Goal: Information Seeking & Learning: Learn about a topic

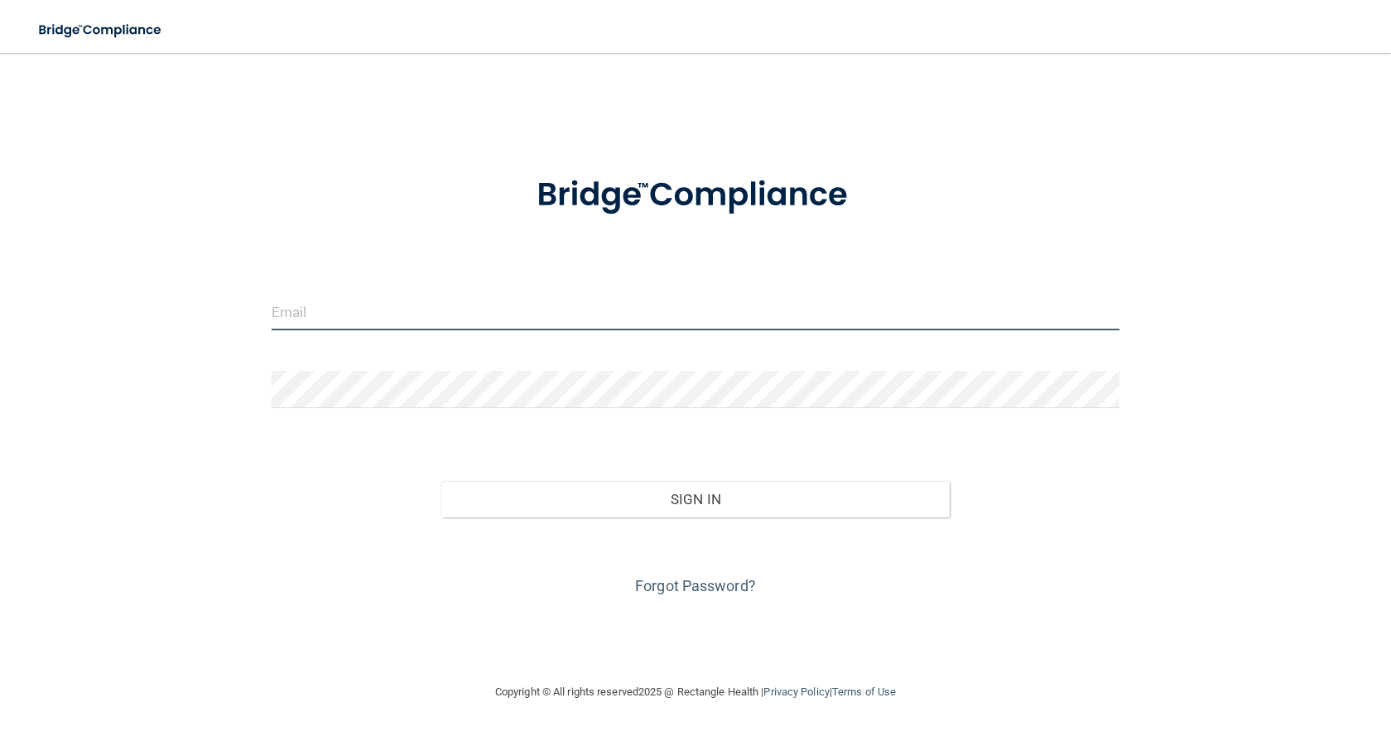
click at [469, 301] on input "email" at bounding box center [696, 311] width 848 height 37
type input "[EMAIL_ADDRESS][DOMAIN_NAME]"
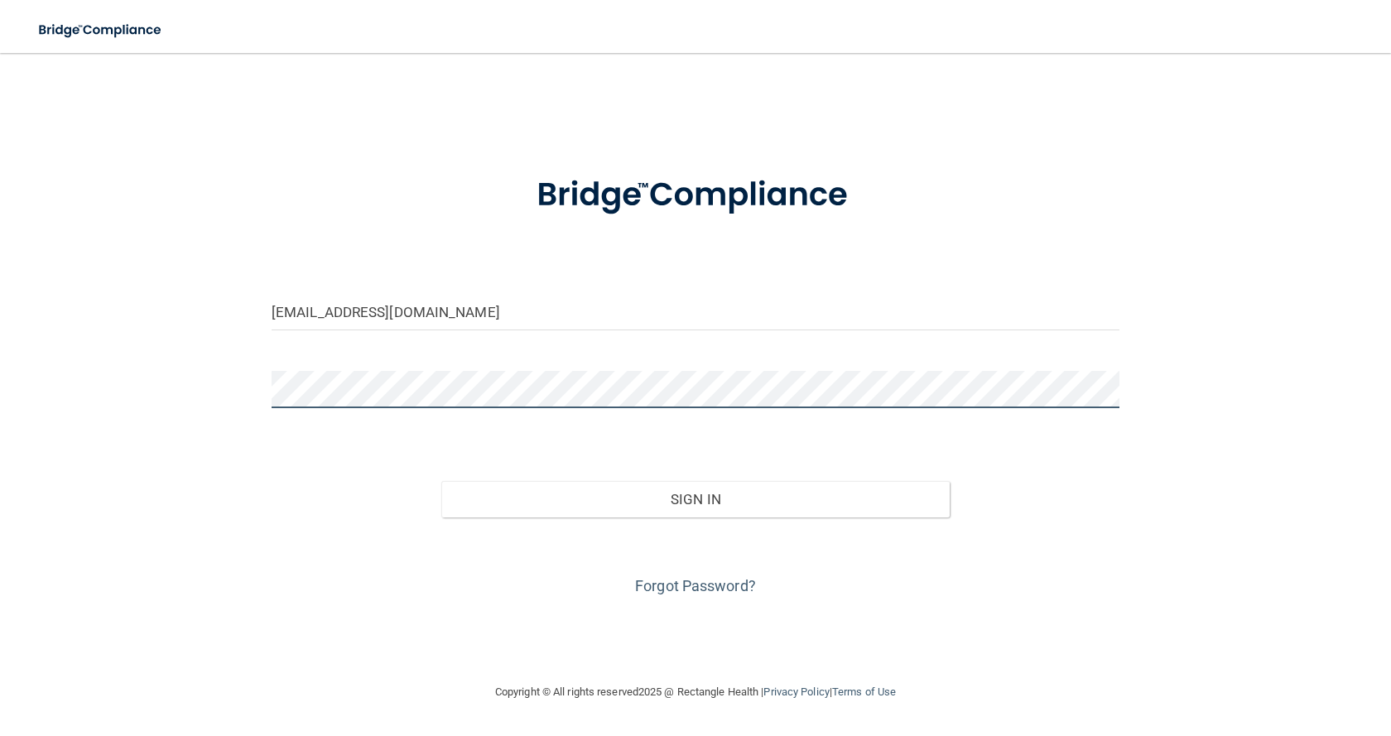
click at [441, 481] on button "Sign In" at bounding box center [695, 499] width 508 height 36
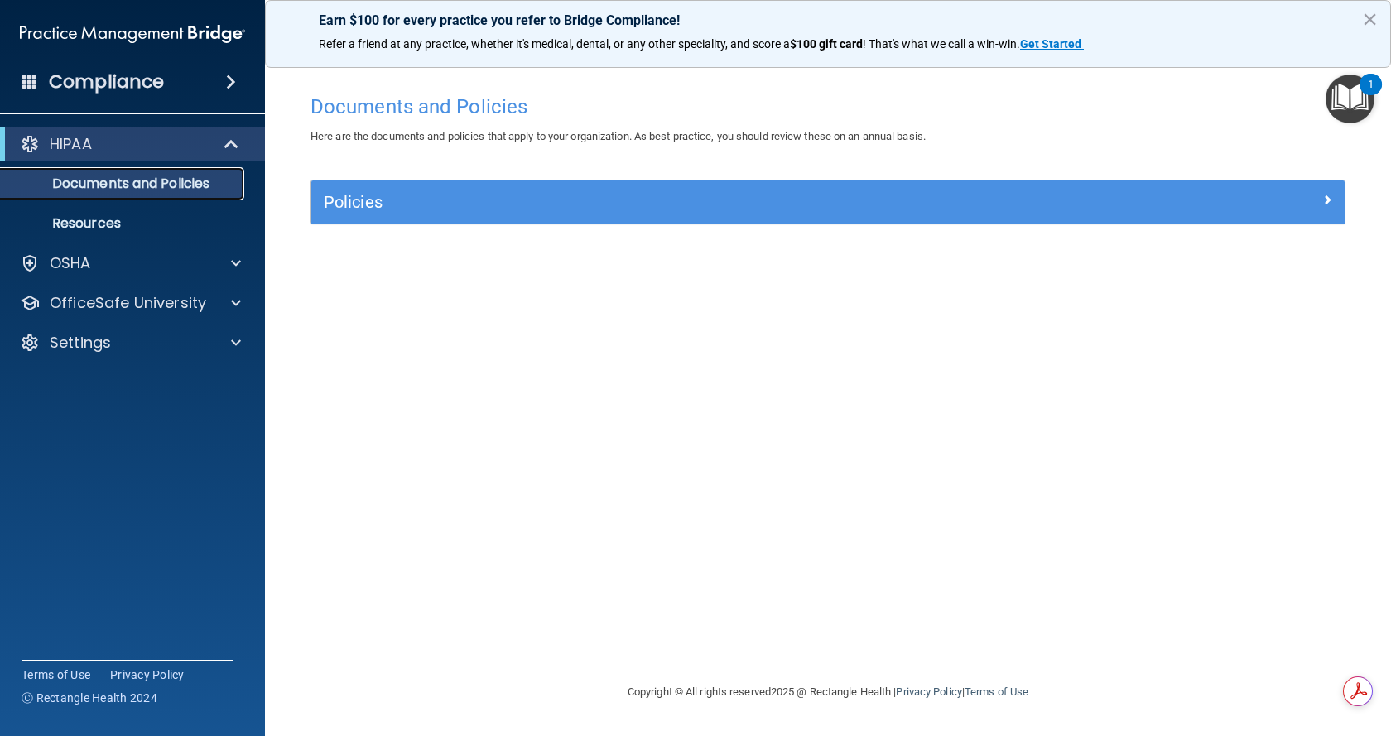
click at [163, 192] on p "Documents and Policies" at bounding box center [124, 183] width 226 height 17
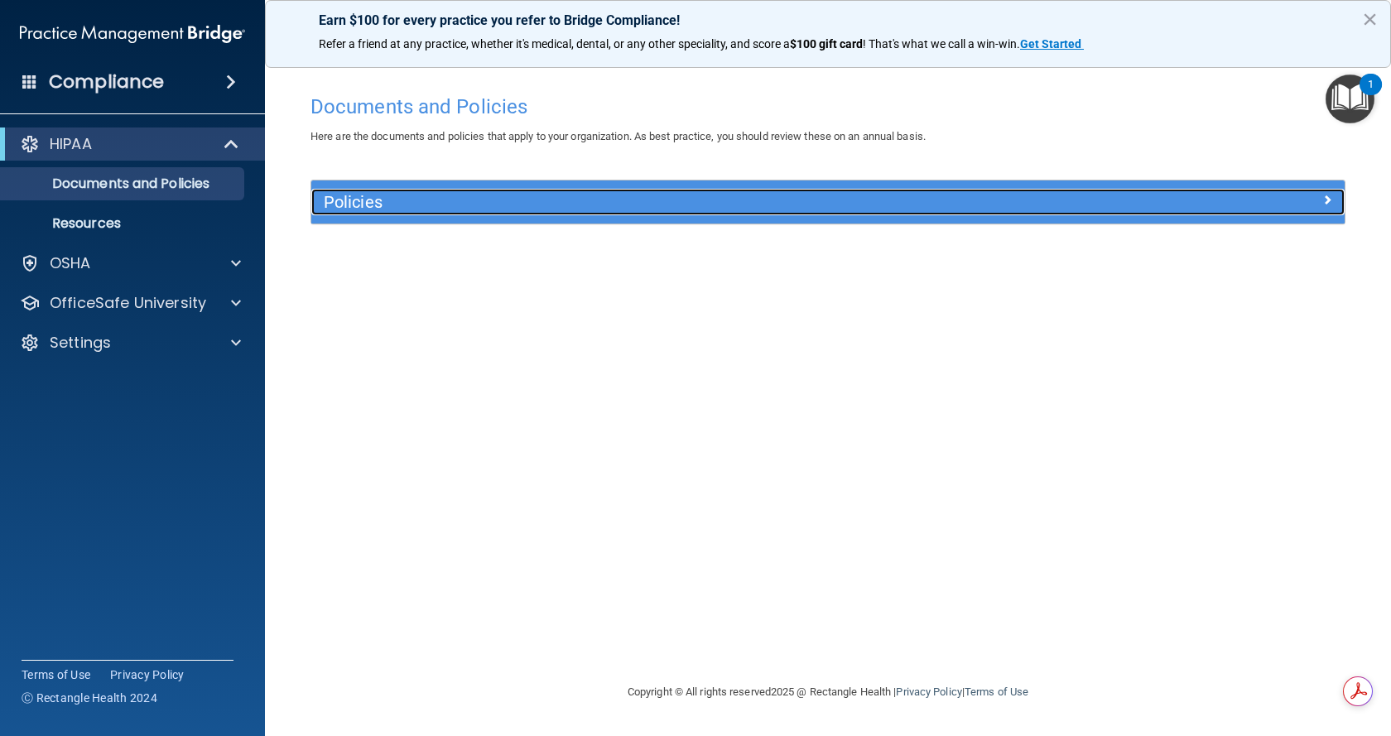
click at [379, 206] on h5 "Policies" at bounding box center [699, 202] width 750 height 18
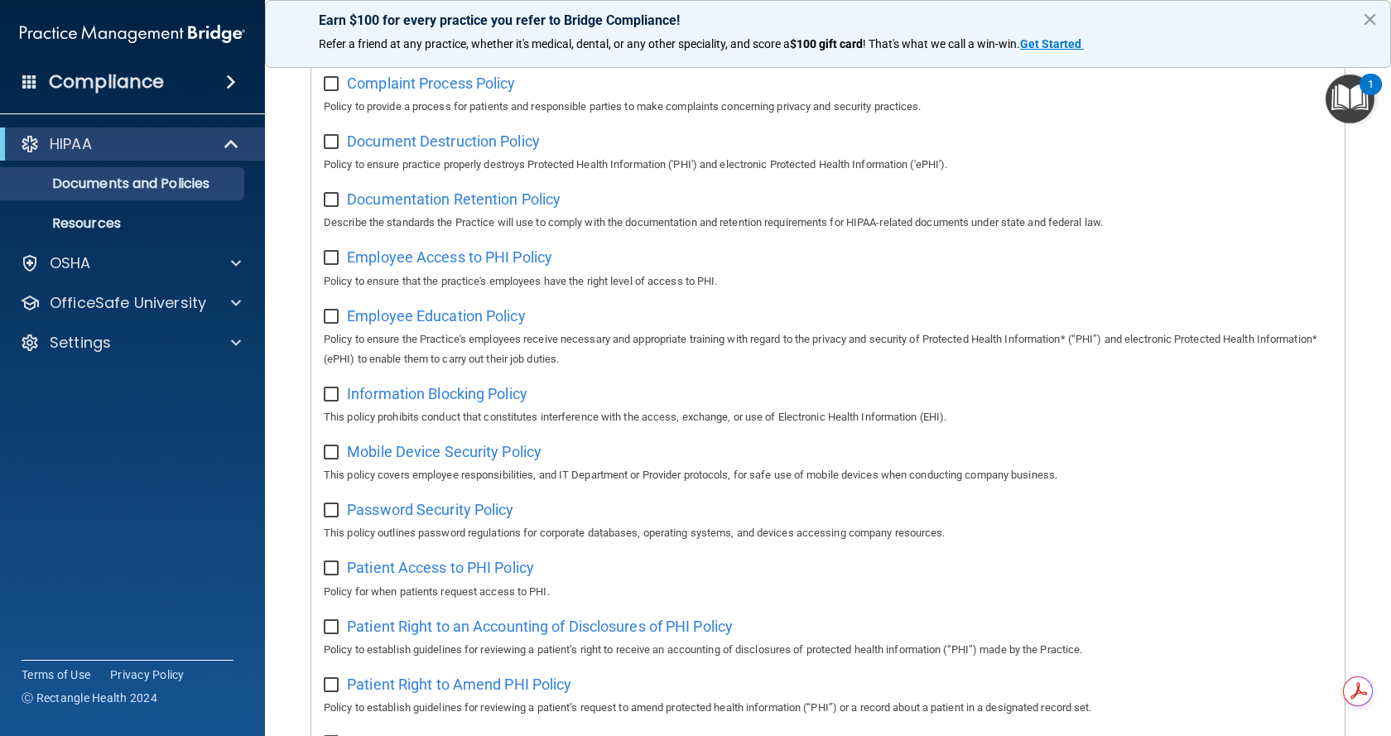
scroll to position [828, 0]
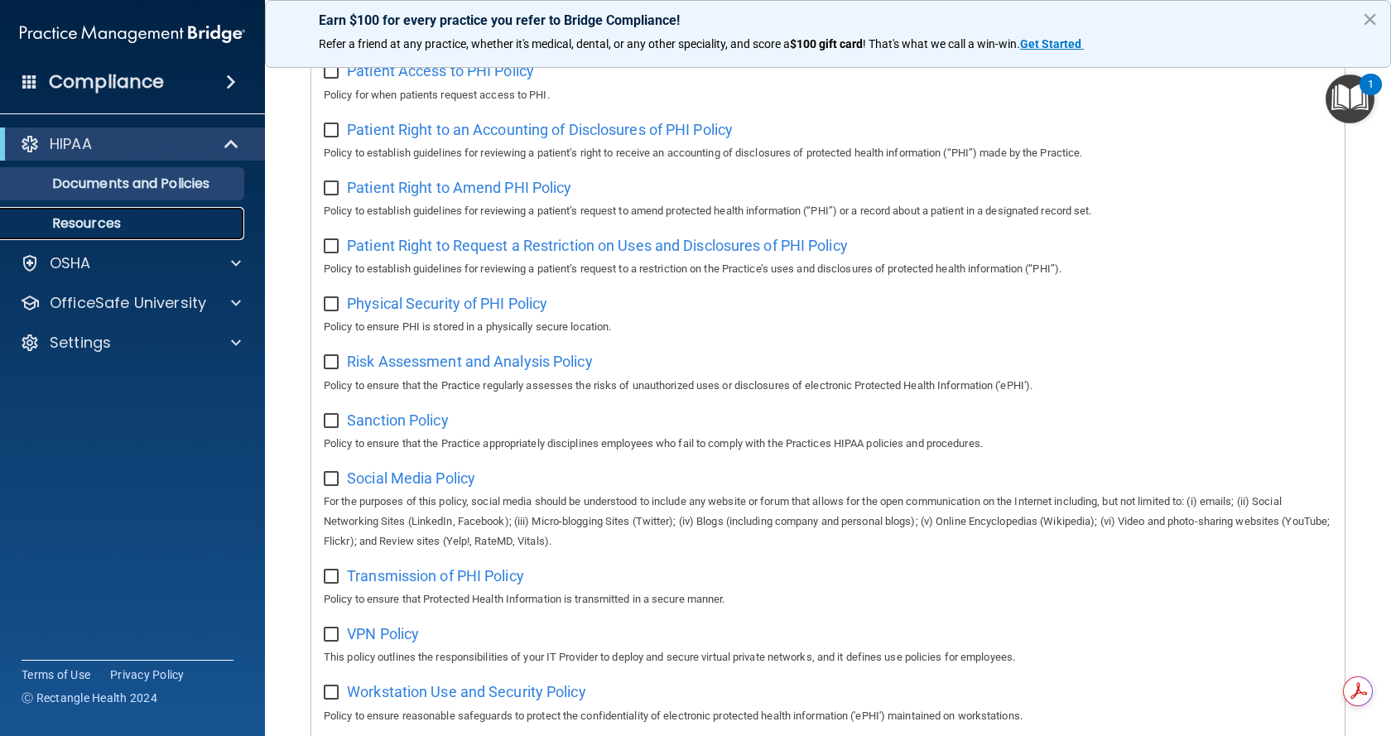
click at [99, 213] on link "Resources" at bounding box center [113, 223] width 261 height 33
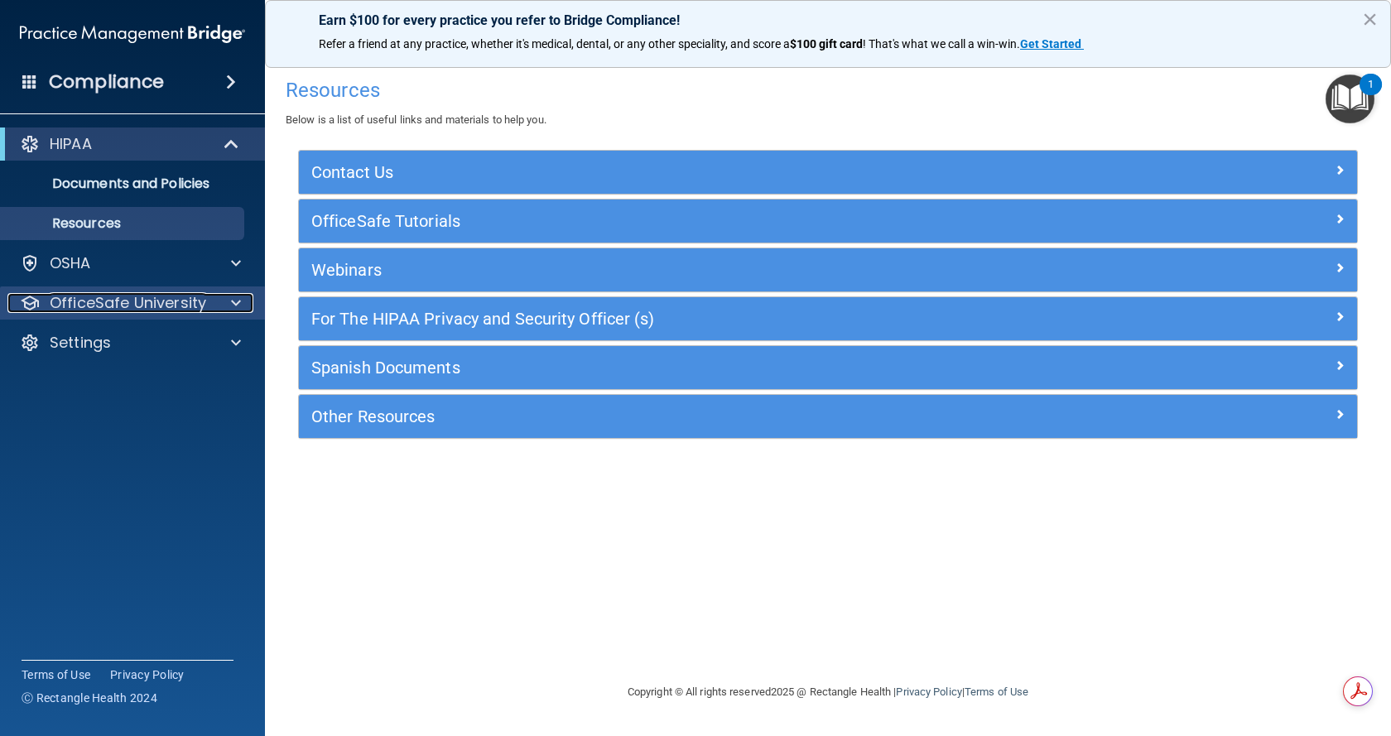
click at [113, 302] on p "OfficeSafe University" at bounding box center [128, 303] width 156 height 20
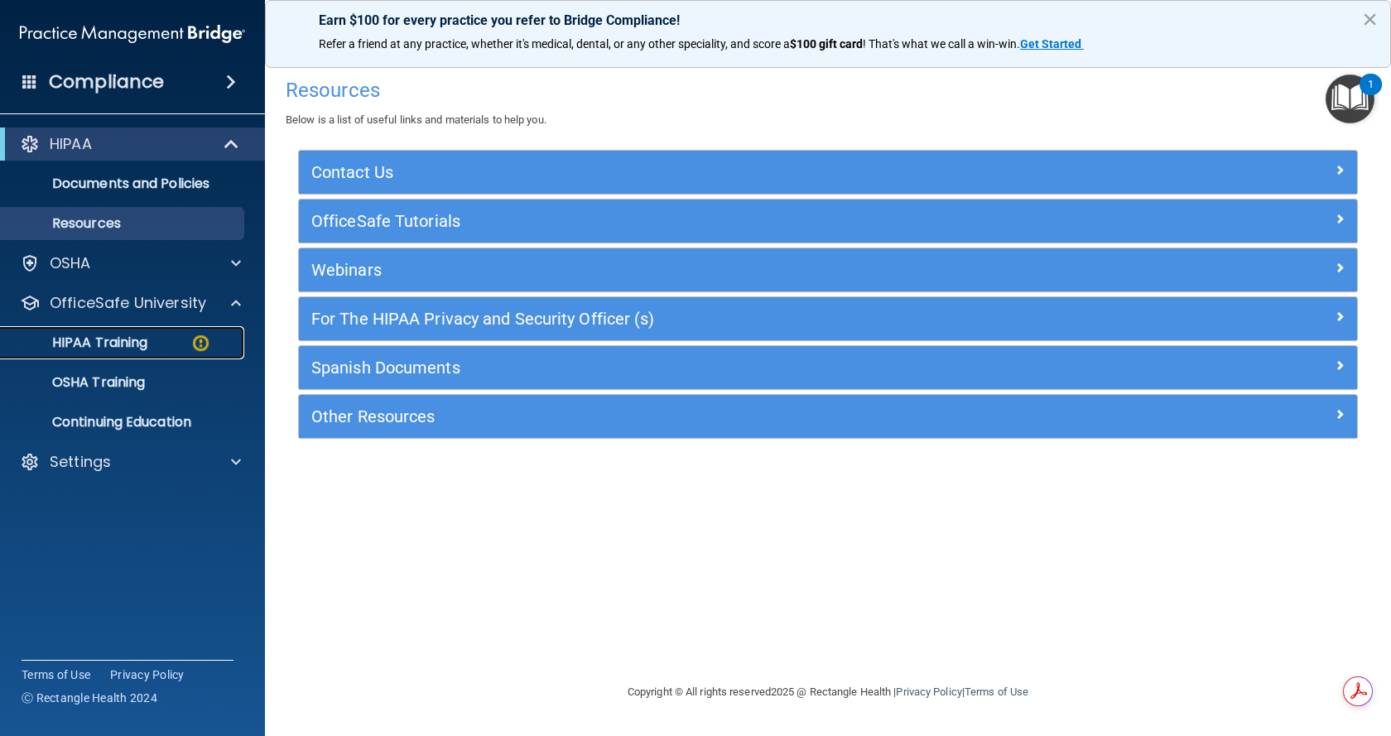
click at [125, 343] on p "HIPAA Training" at bounding box center [79, 342] width 137 height 17
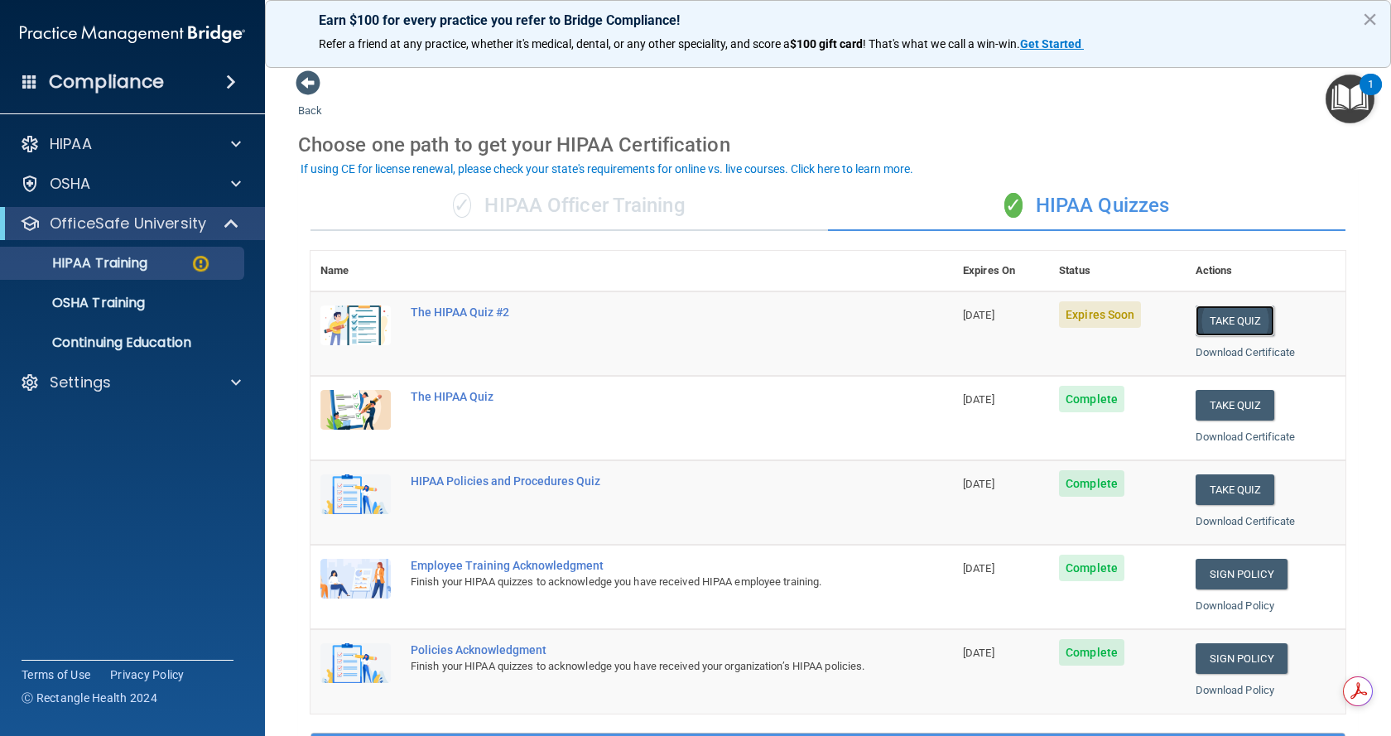
click at [1200, 320] on button "Take Quiz" at bounding box center [1234, 320] width 79 height 31
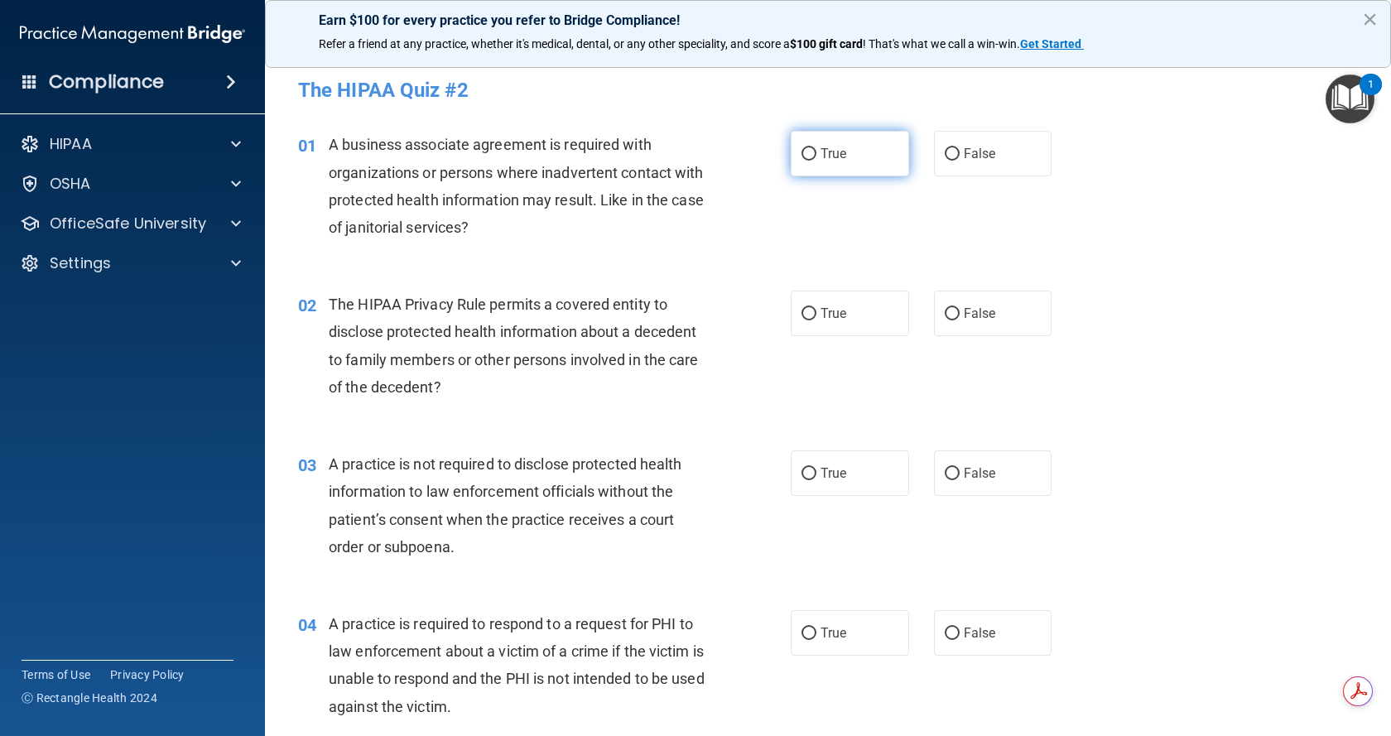
click at [801, 153] on input "True" at bounding box center [808, 154] width 15 height 12
radio input "true"
click at [945, 315] on input "False" at bounding box center [952, 314] width 15 height 12
radio input "true"
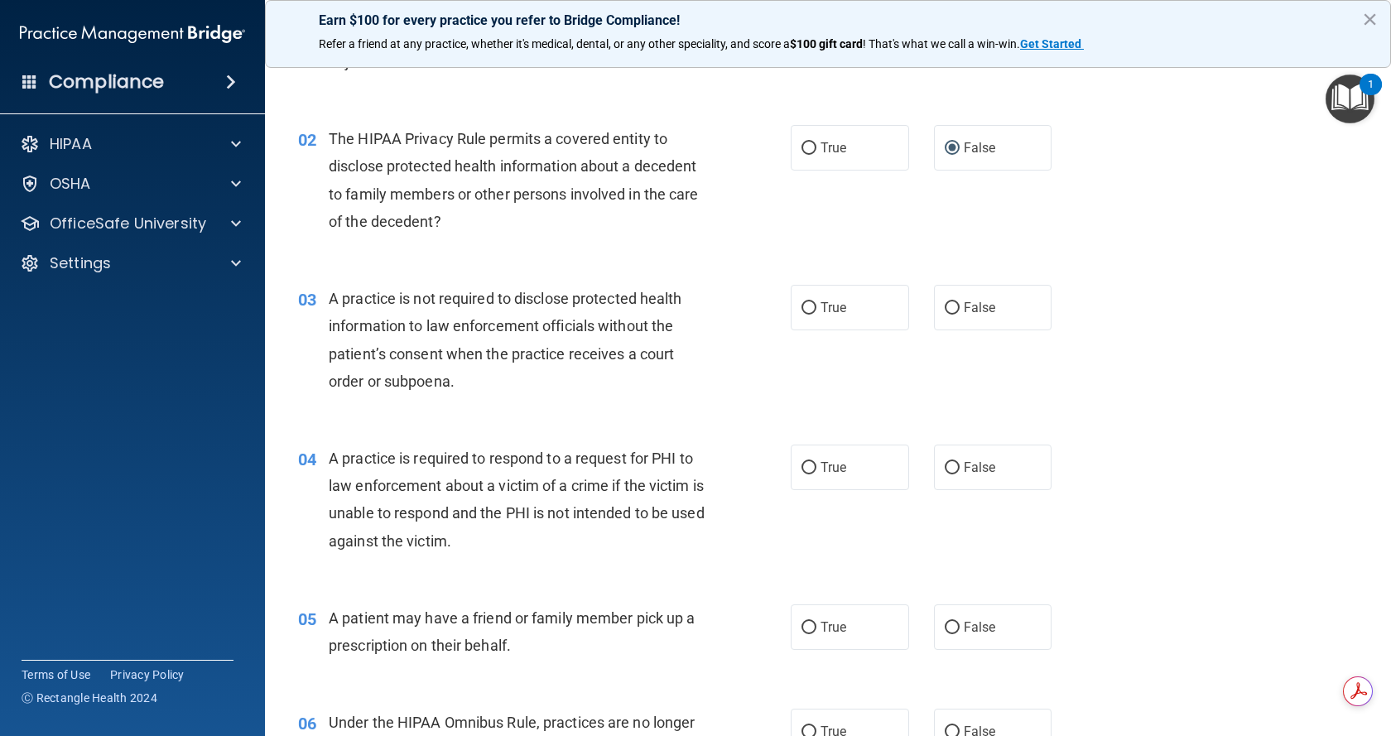
scroll to position [248, 0]
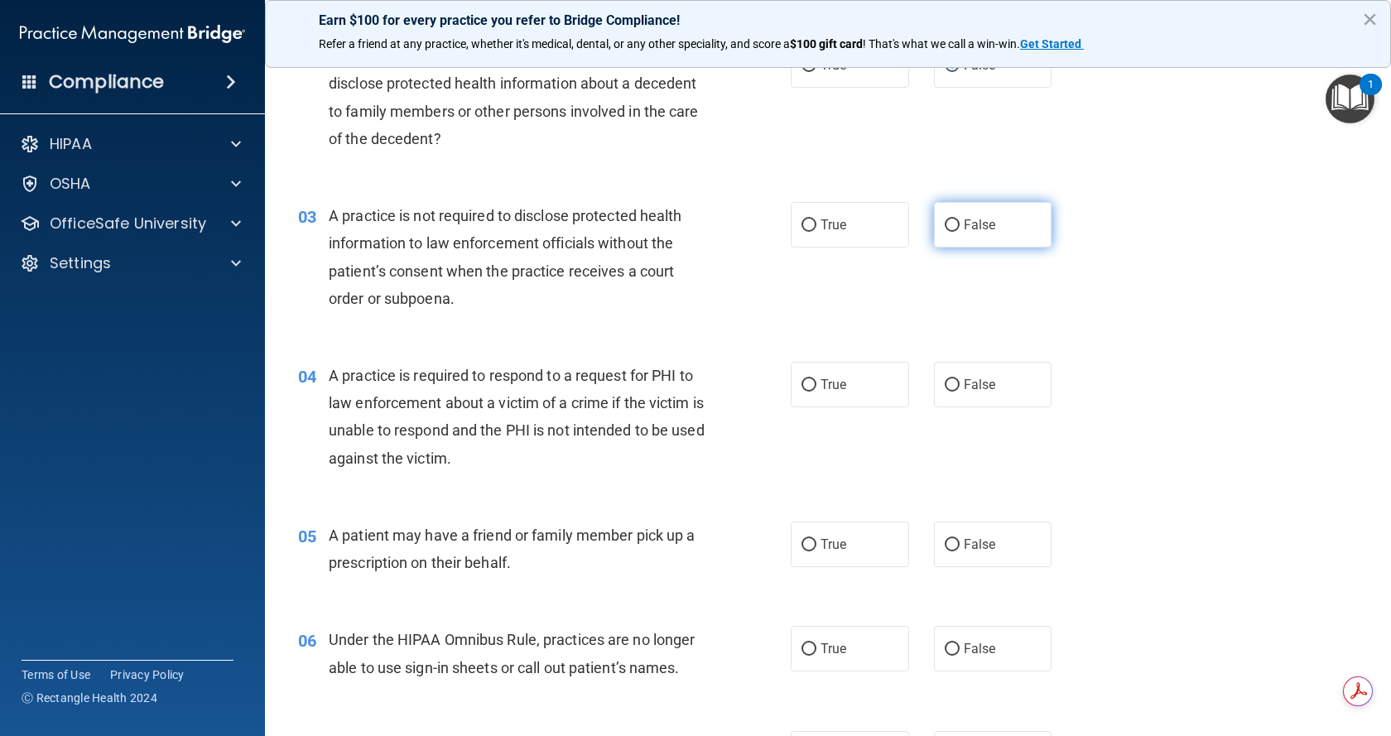
click at [945, 219] on input "False" at bounding box center [952, 225] width 15 height 12
radio input "true"
click at [807, 387] on input "True" at bounding box center [808, 385] width 15 height 12
radio input "true"
click at [945, 544] on input "False" at bounding box center [952, 545] width 15 height 12
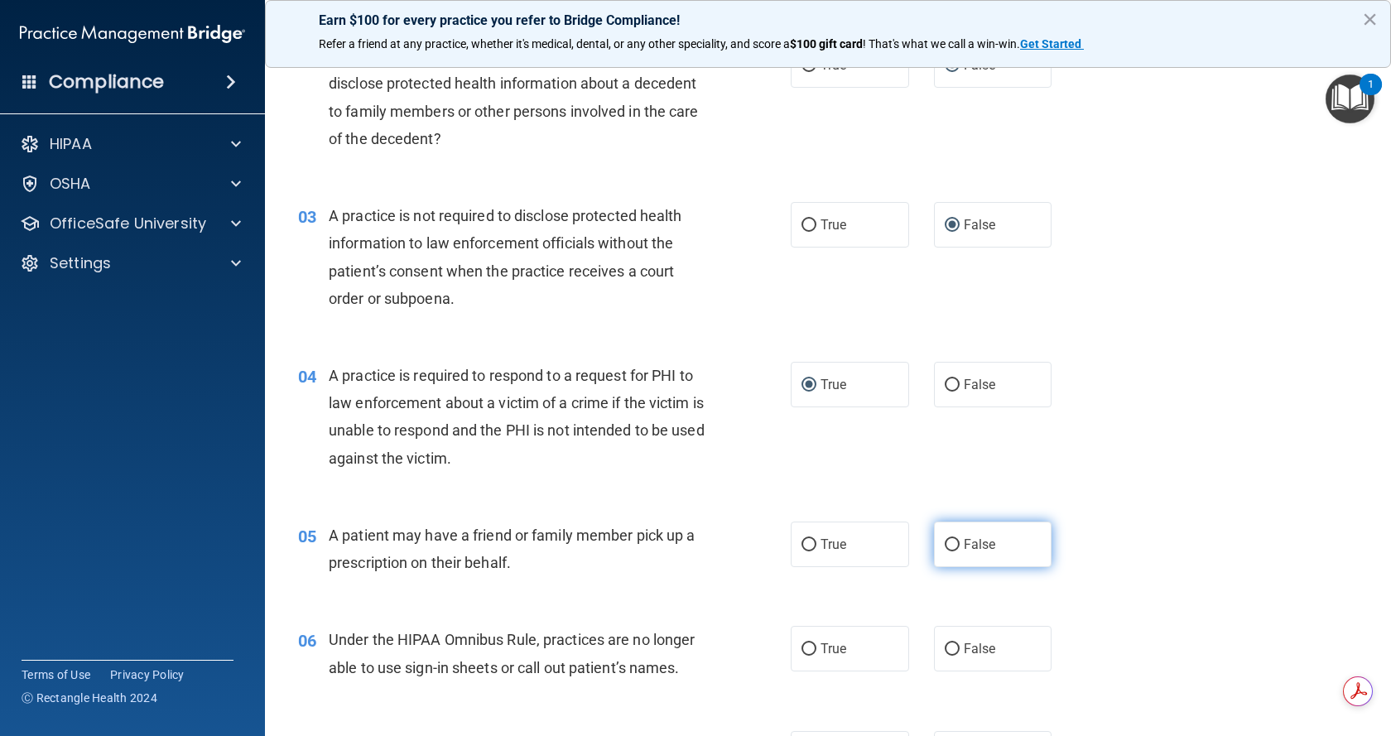
radio input "true"
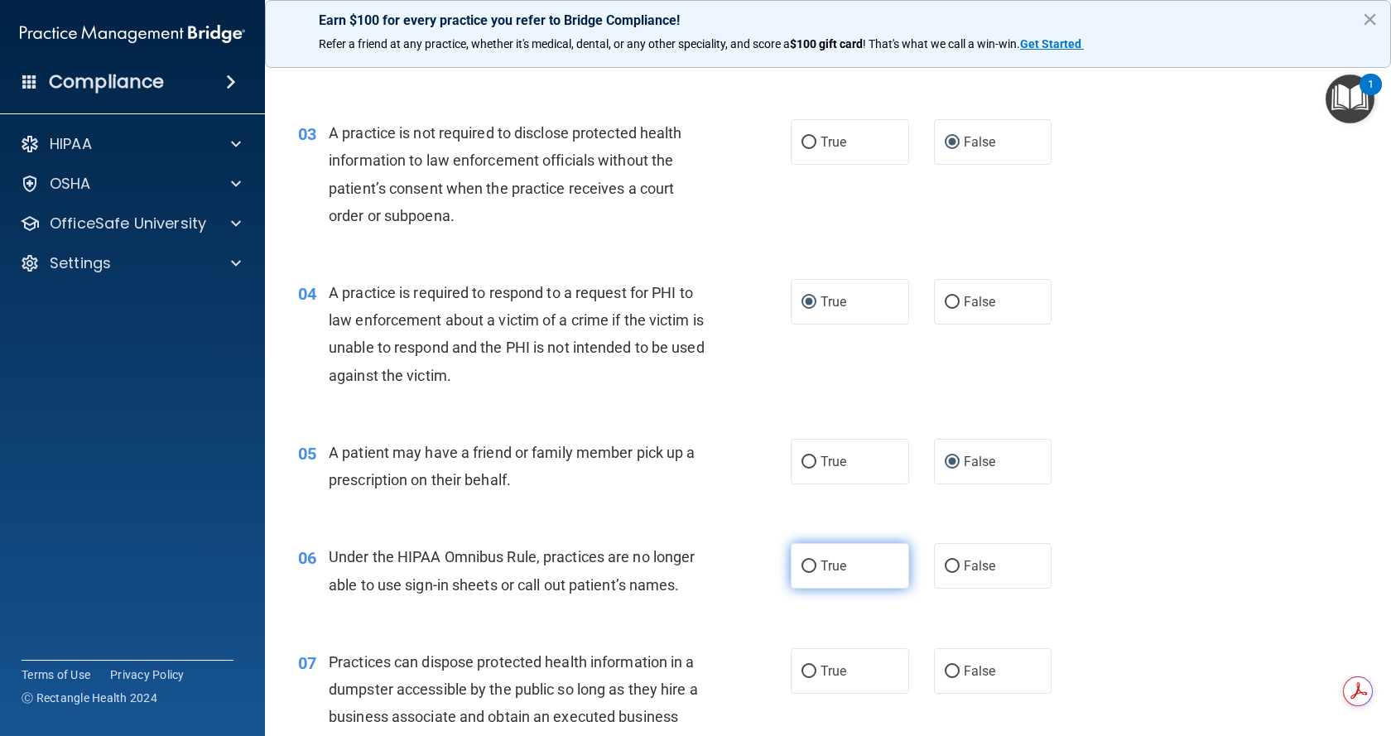
click at [794, 567] on label "True" at bounding box center [850, 566] width 118 height 46
click at [801, 567] on input "True" at bounding box center [808, 566] width 15 height 12
radio input "true"
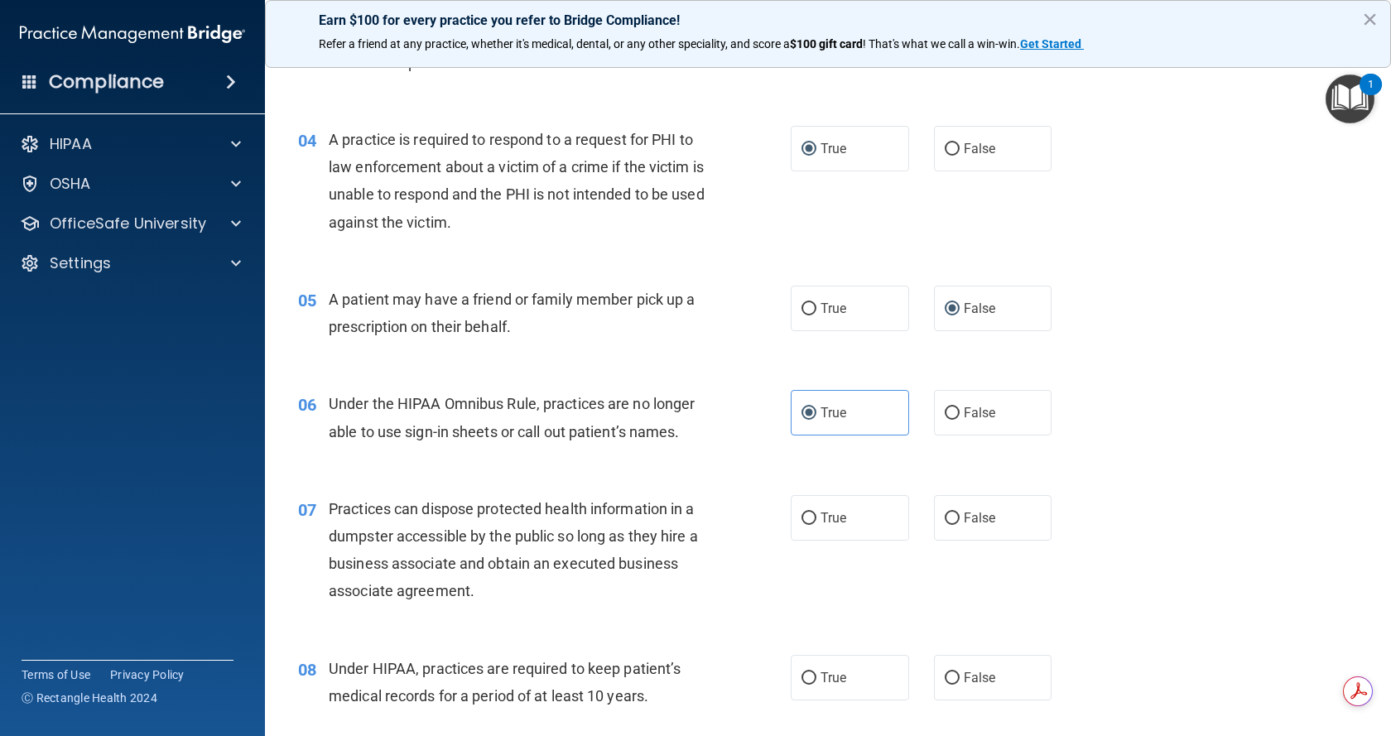
scroll to position [497, 0]
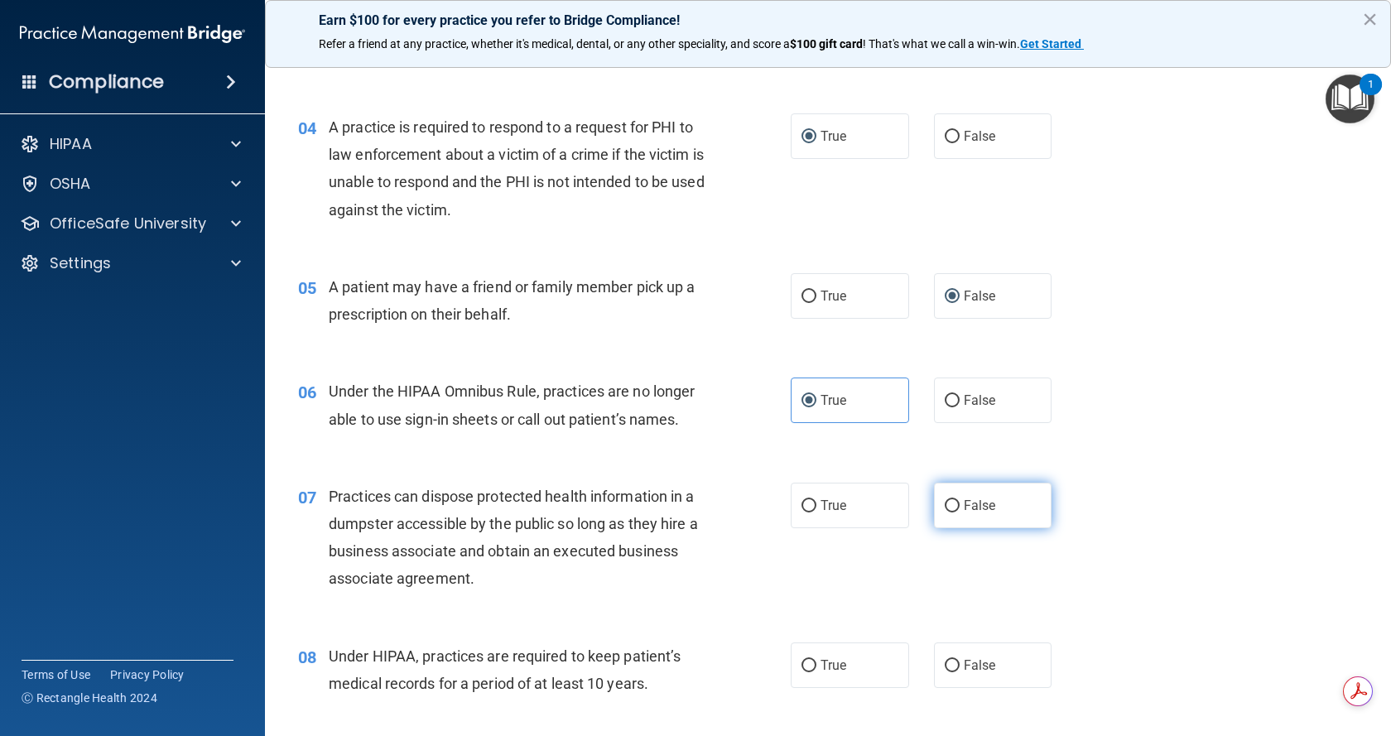
click at [954, 509] on label "False" at bounding box center [993, 506] width 118 height 46
click at [954, 509] on input "False" at bounding box center [952, 506] width 15 height 12
radio input "true"
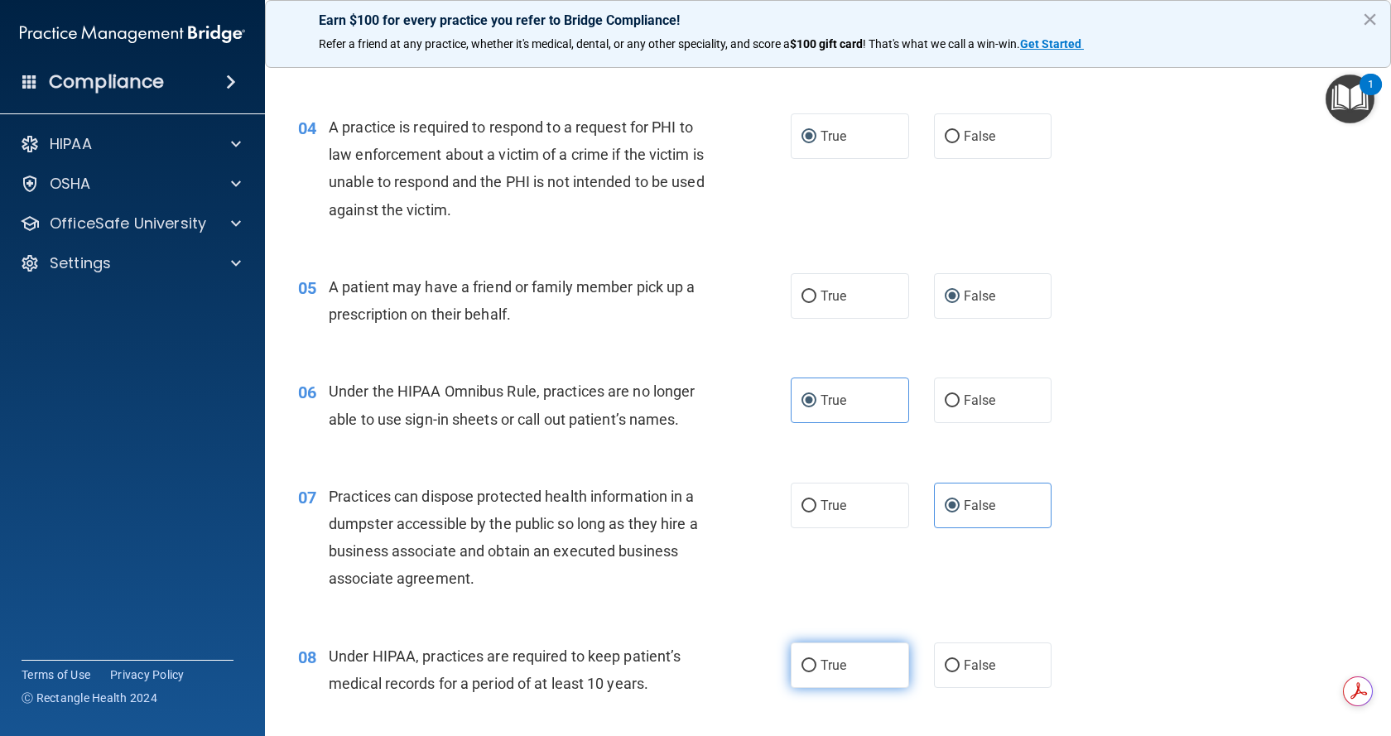
click at [820, 667] on span "True" at bounding box center [833, 665] width 26 height 16
click at [816, 667] on input "True" at bounding box center [808, 666] width 15 height 12
radio input "true"
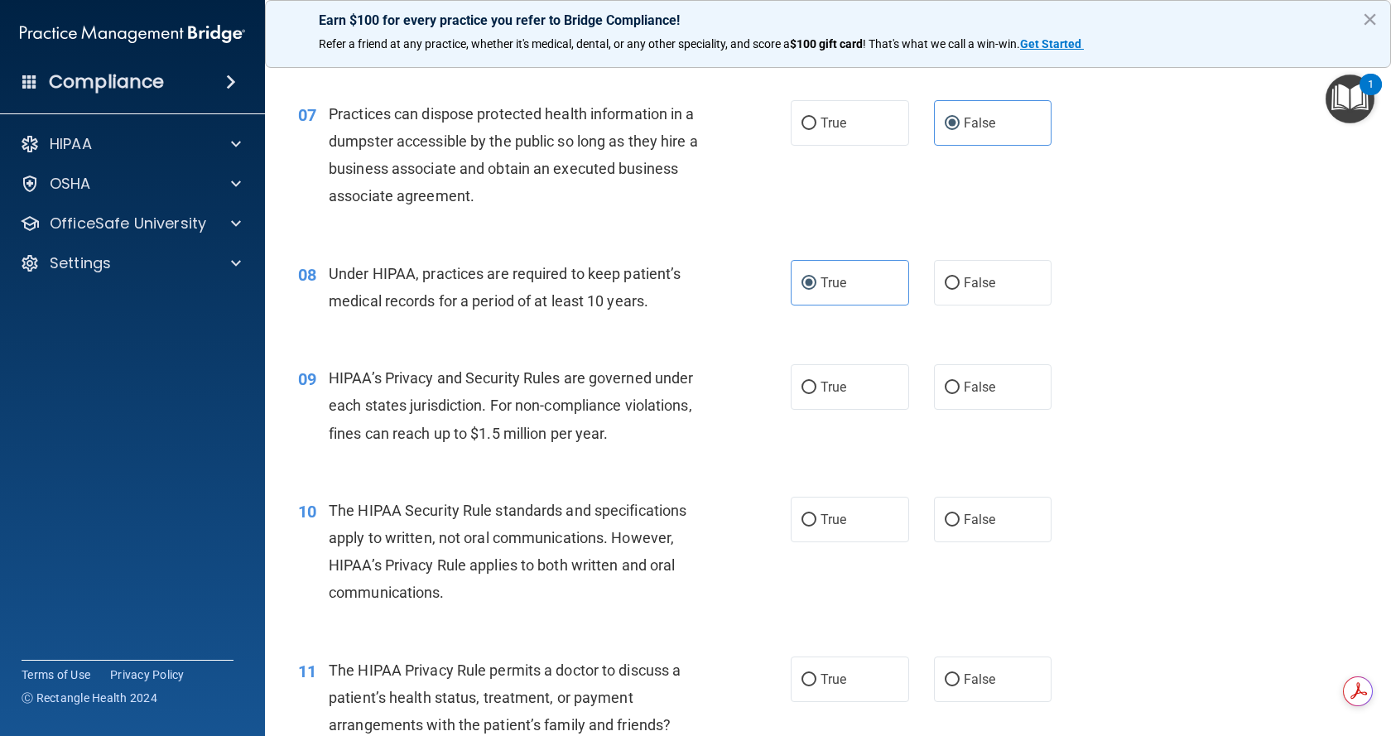
scroll to position [911, 0]
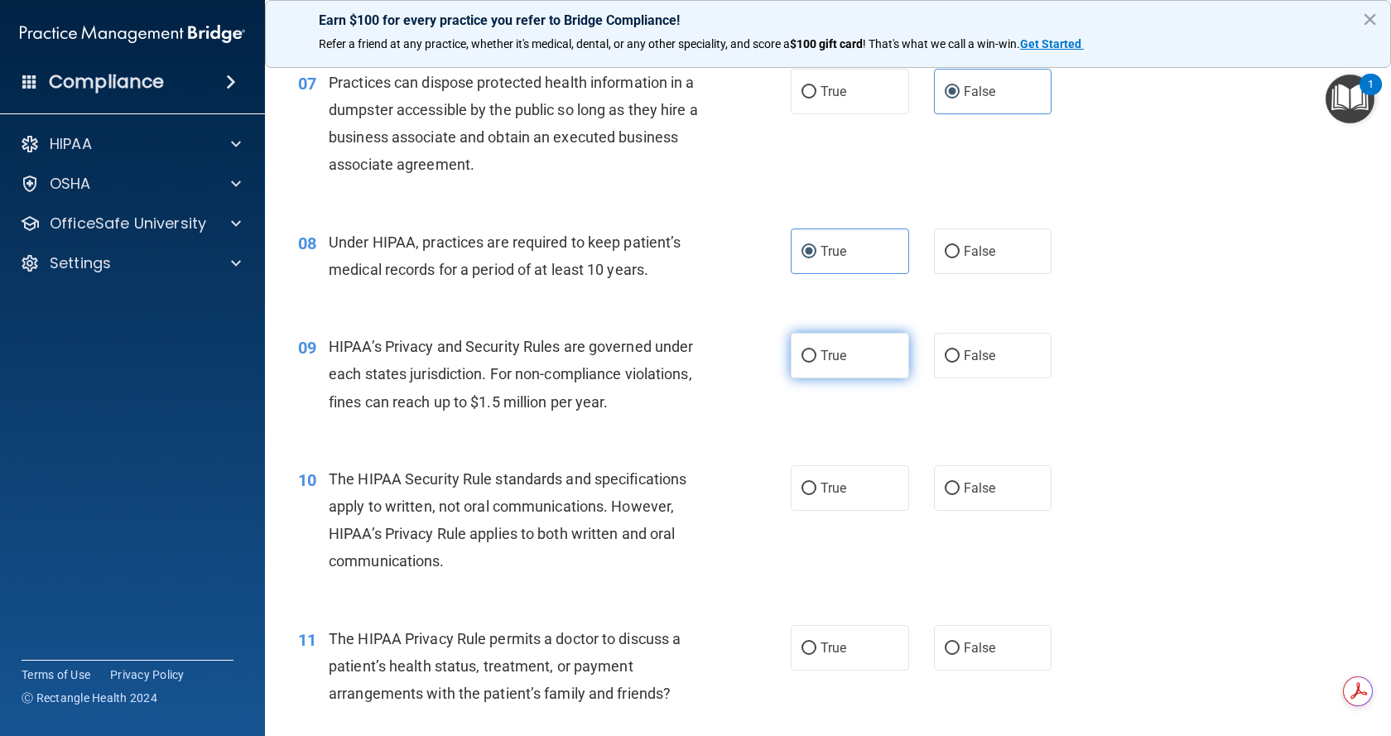
click at [812, 348] on label "True" at bounding box center [850, 356] width 118 height 46
click at [812, 350] on input "True" at bounding box center [808, 356] width 15 height 12
radio input "true"
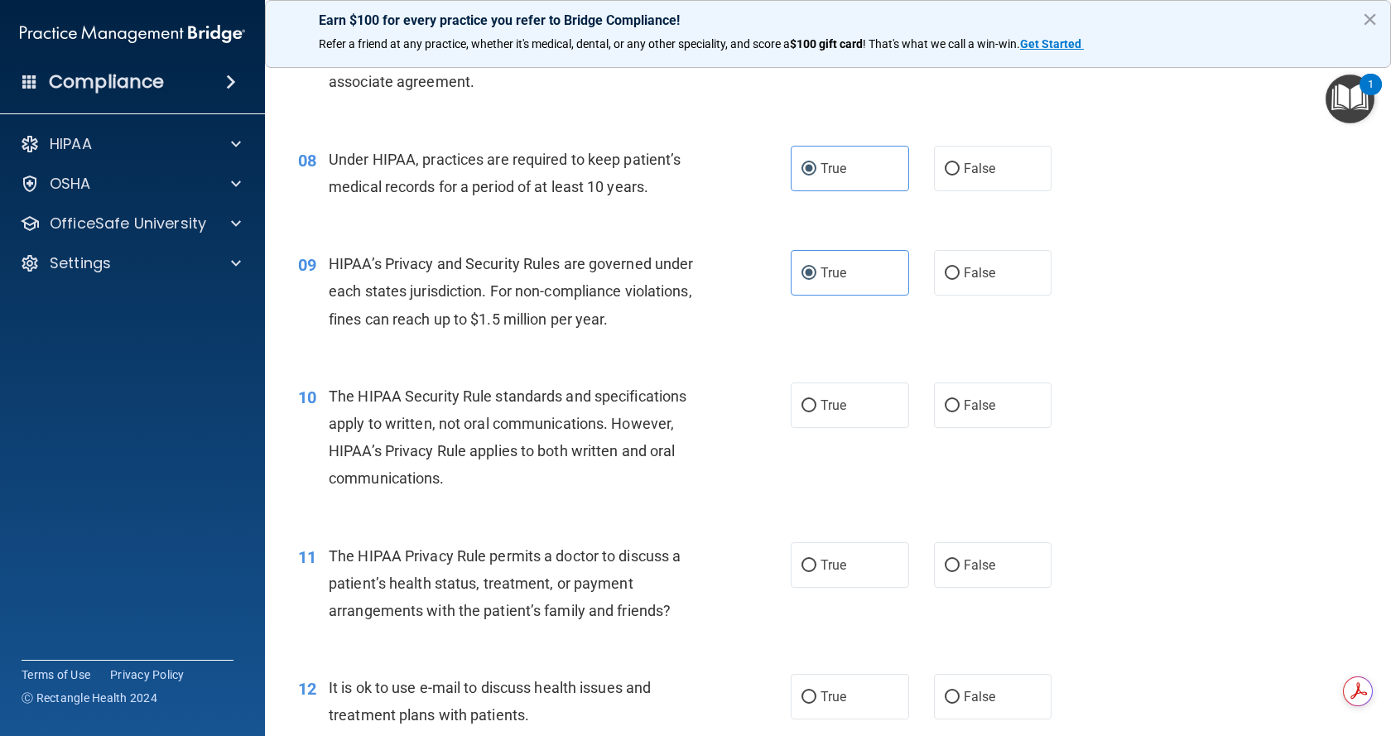
scroll to position [1076, 0]
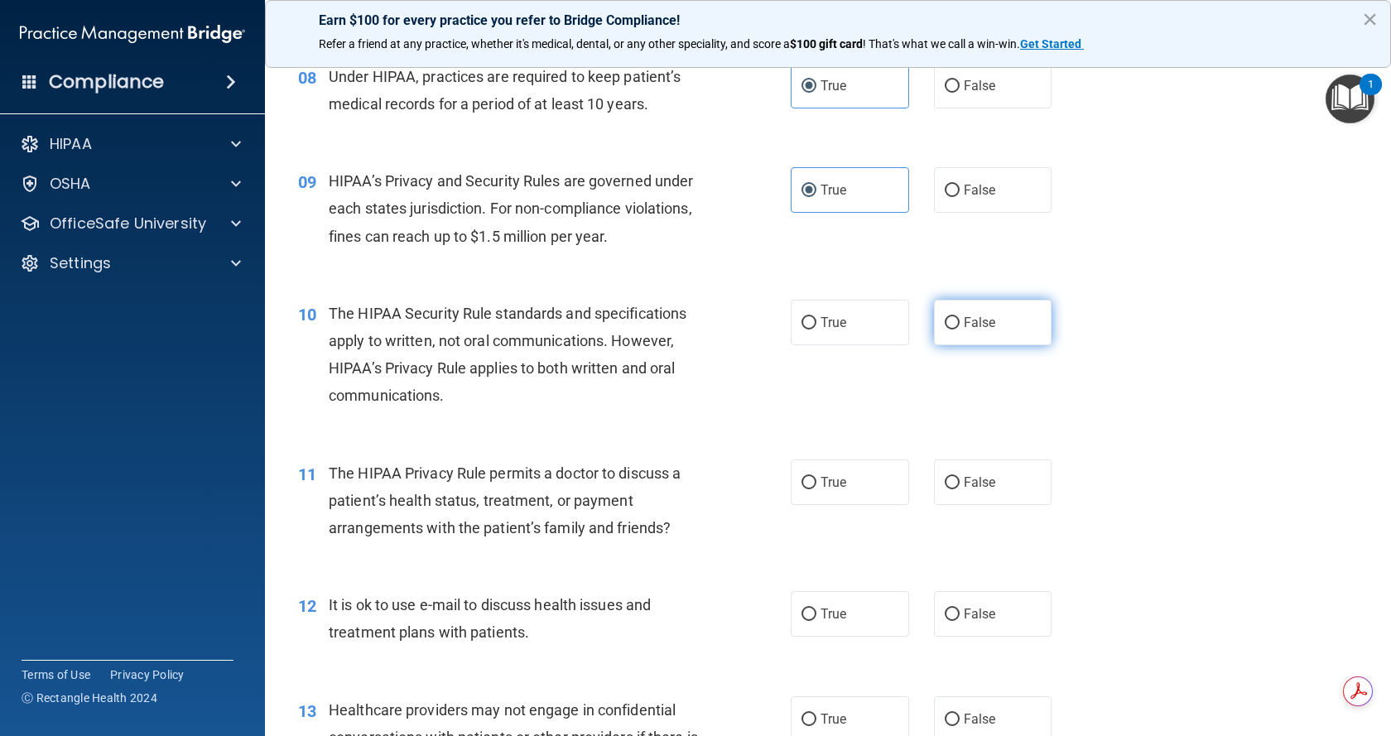
click at [945, 322] on input "False" at bounding box center [952, 323] width 15 height 12
radio input "true"
click at [956, 492] on label "False" at bounding box center [993, 482] width 118 height 46
click at [956, 489] on input "False" at bounding box center [952, 483] width 15 height 12
radio input "true"
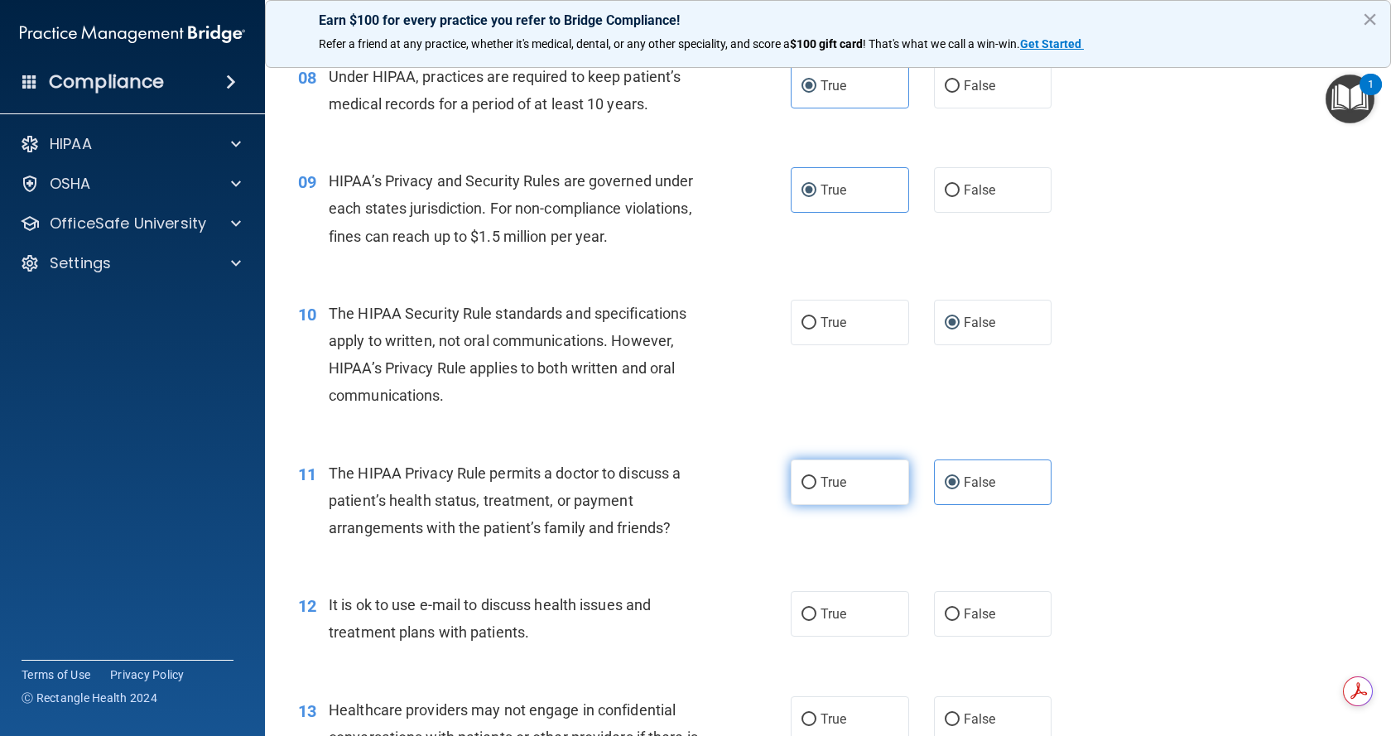
click at [808, 487] on input "True" at bounding box center [808, 483] width 15 height 12
radio input "true"
radio input "false"
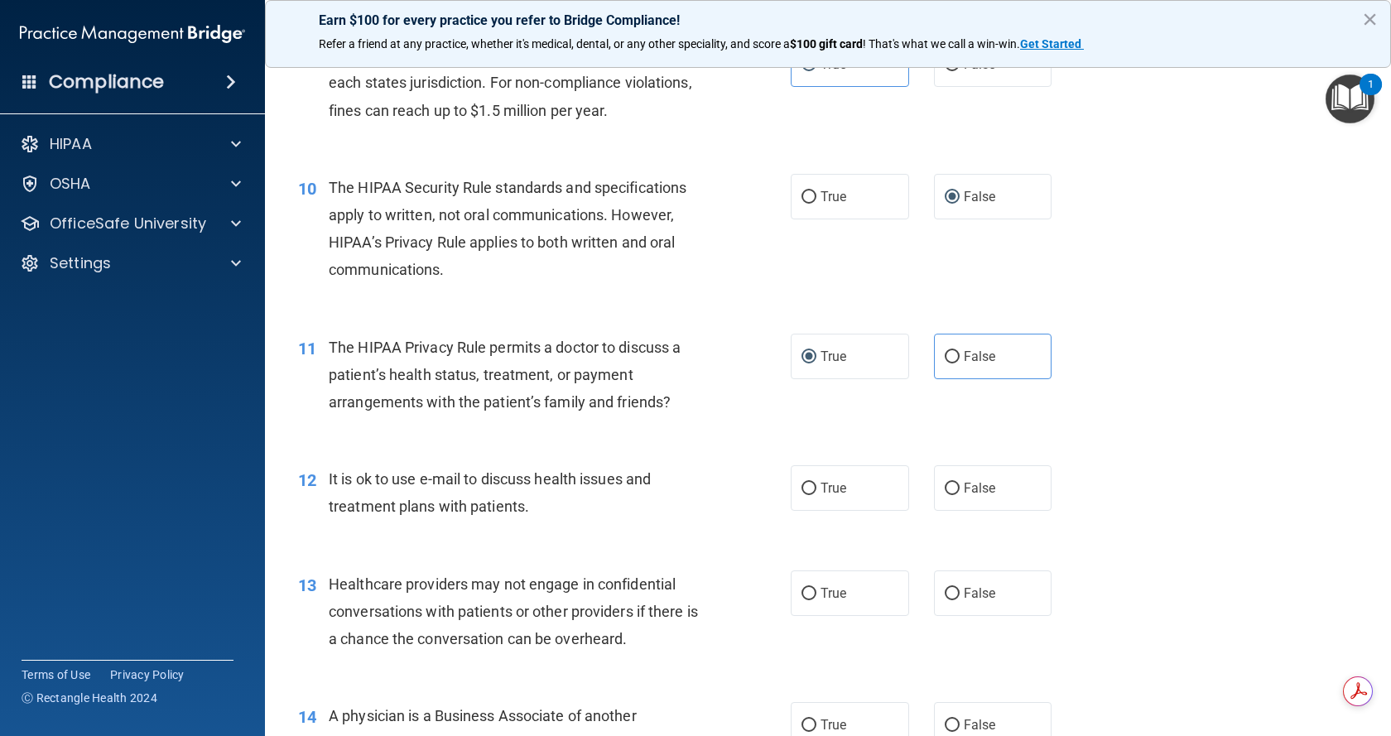
scroll to position [1242, 0]
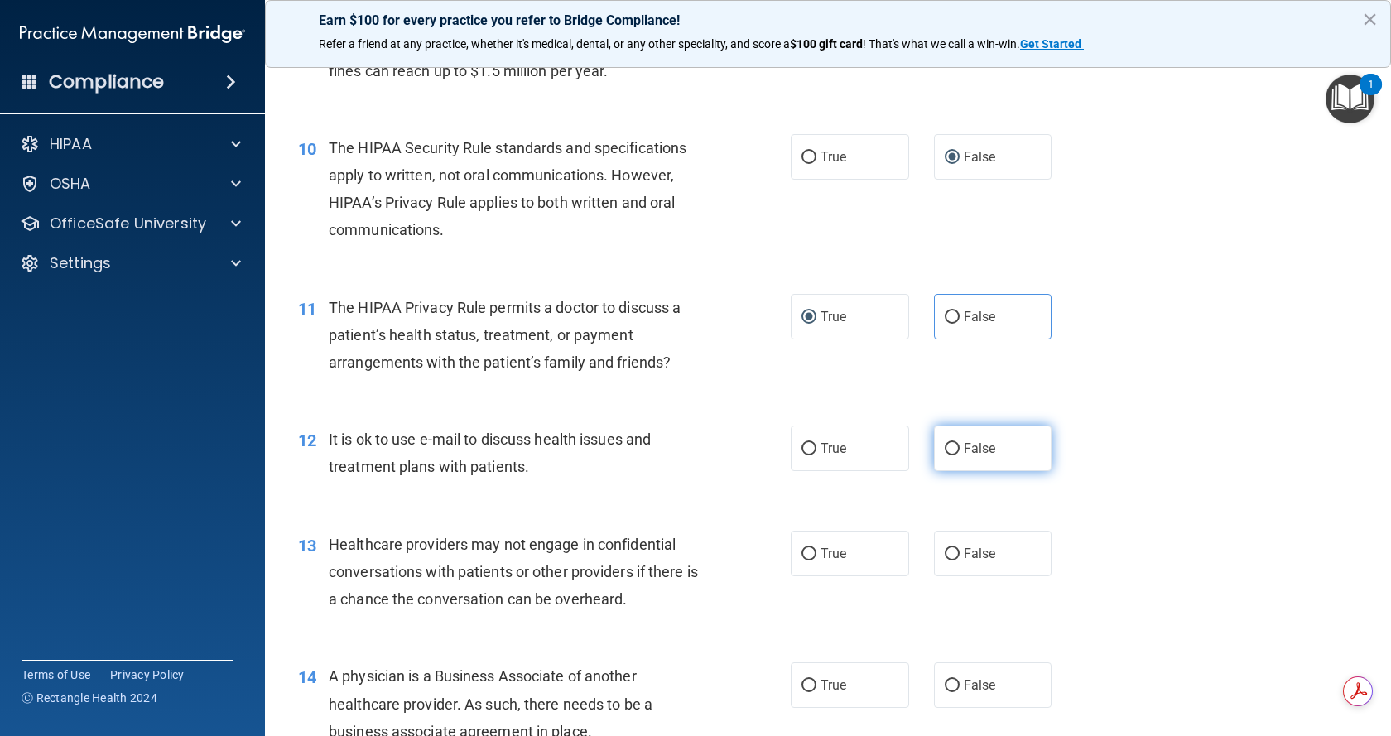
click at [945, 453] on input "False" at bounding box center [952, 449] width 15 height 12
radio input "true"
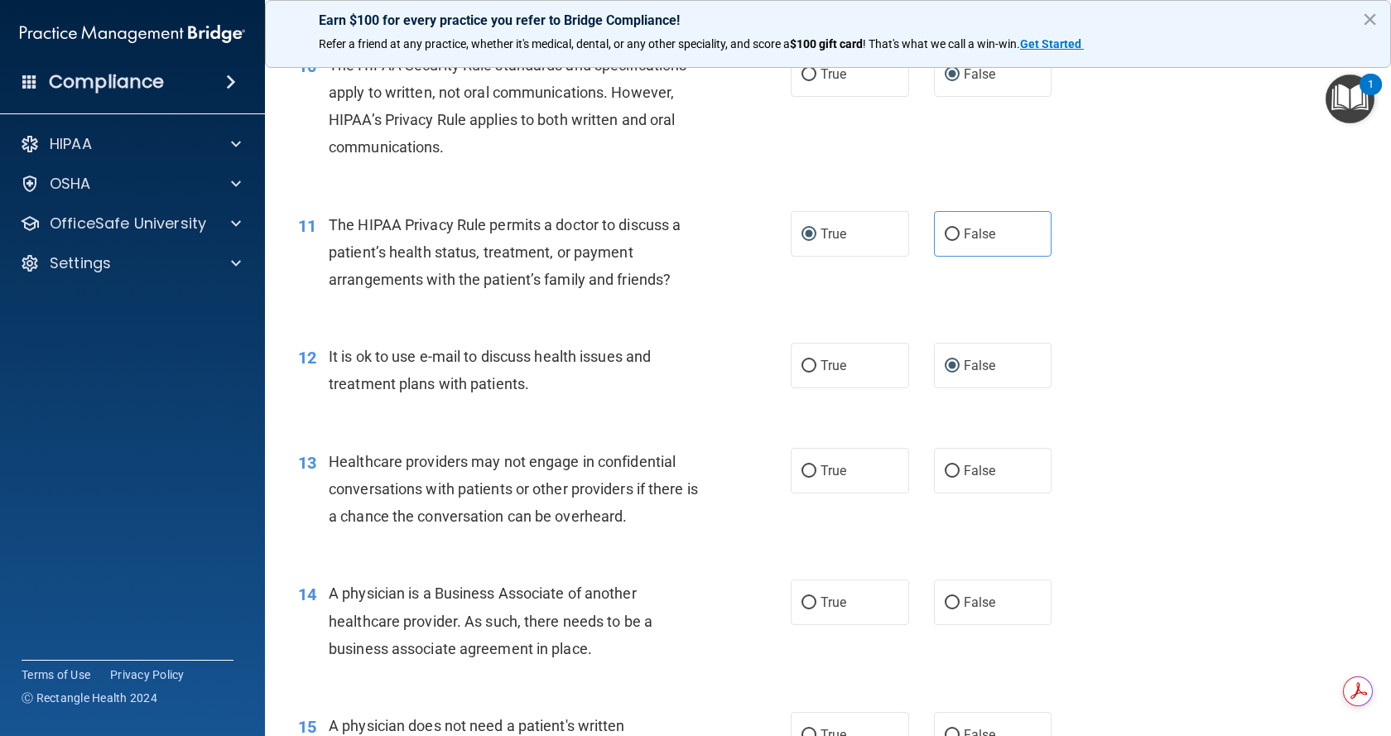
scroll to position [1407, 0]
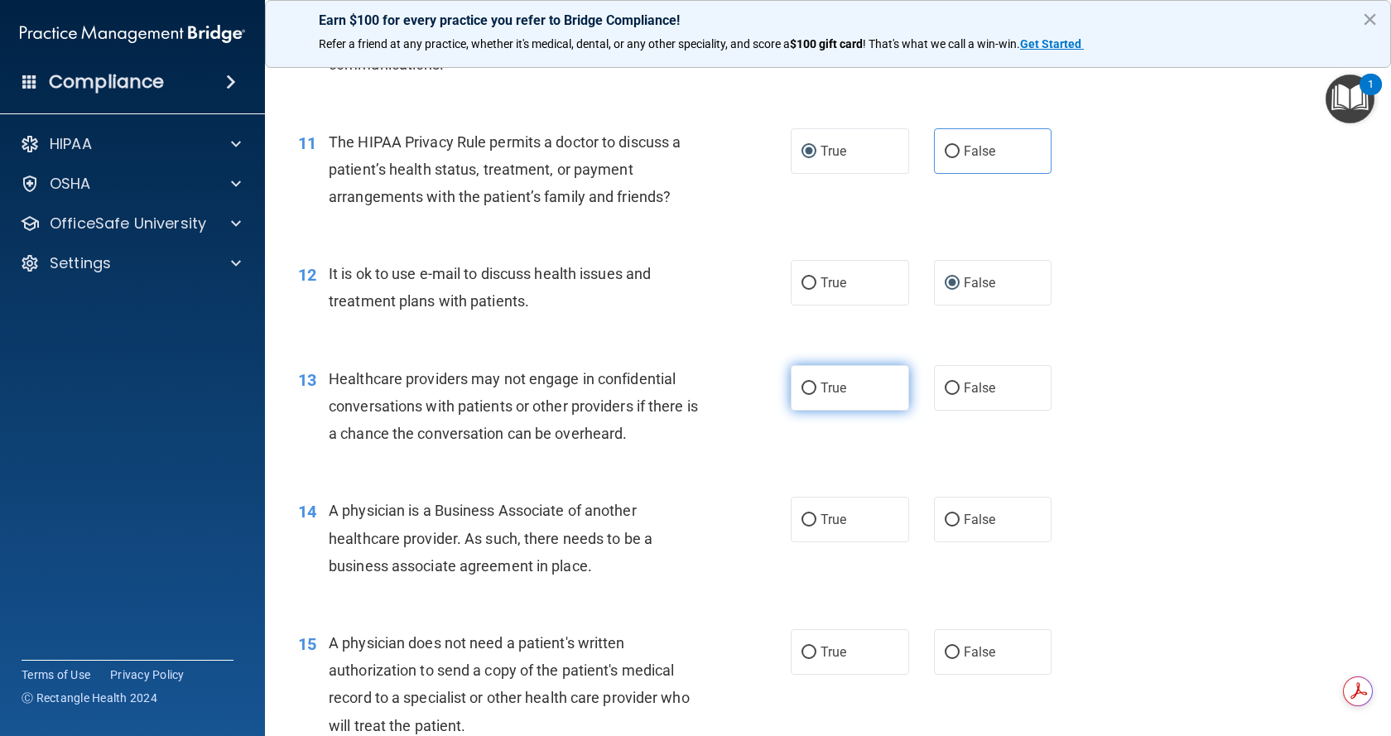
click at [806, 395] on label "True" at bounding box center [850, 388] width 118 height 46
click at [806, 395] on input "True" at bounding box center [808, 388] width 15 height 12
radio input "true"
click at [804, 531] on label "True" at bounding box center [850, 520] width 118 height 46
click at [804, 526] on input "True" at bounding box center [808, 520] width 15 height 12
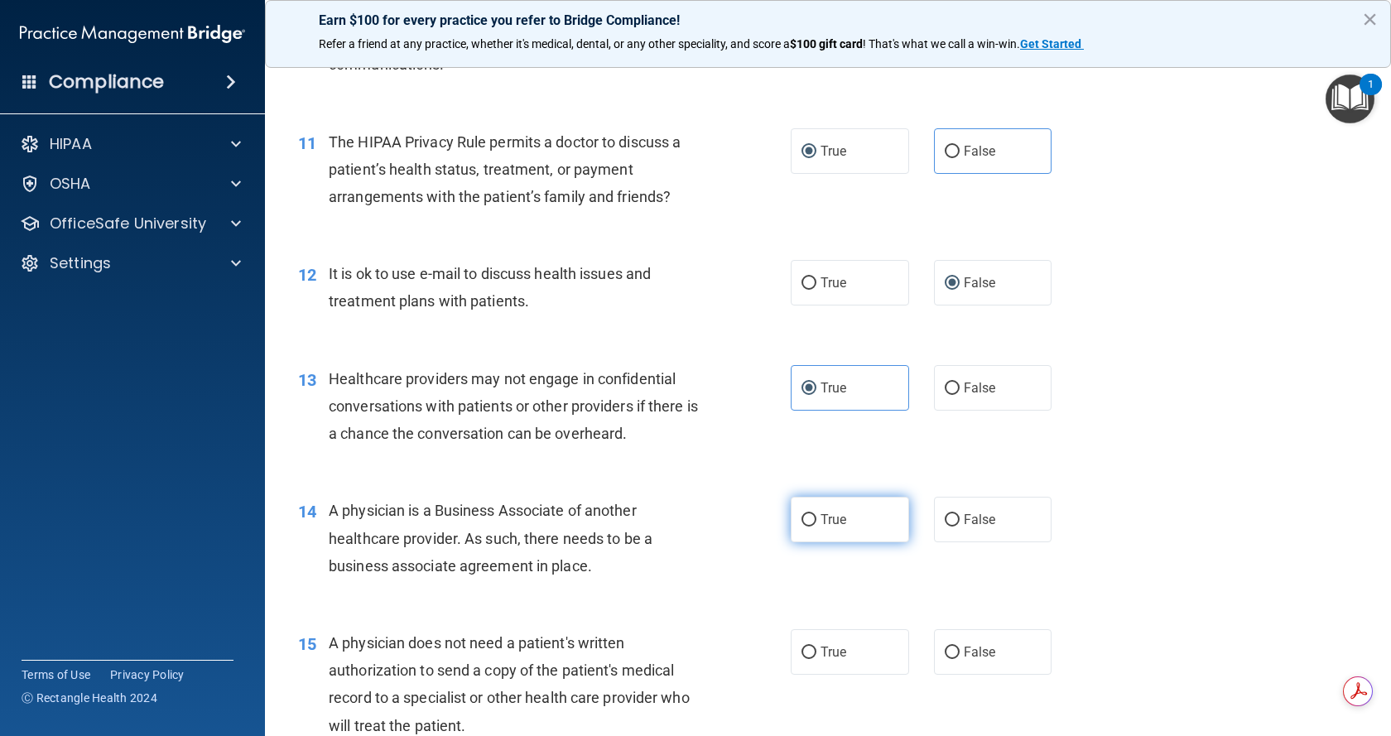
radio input "true"
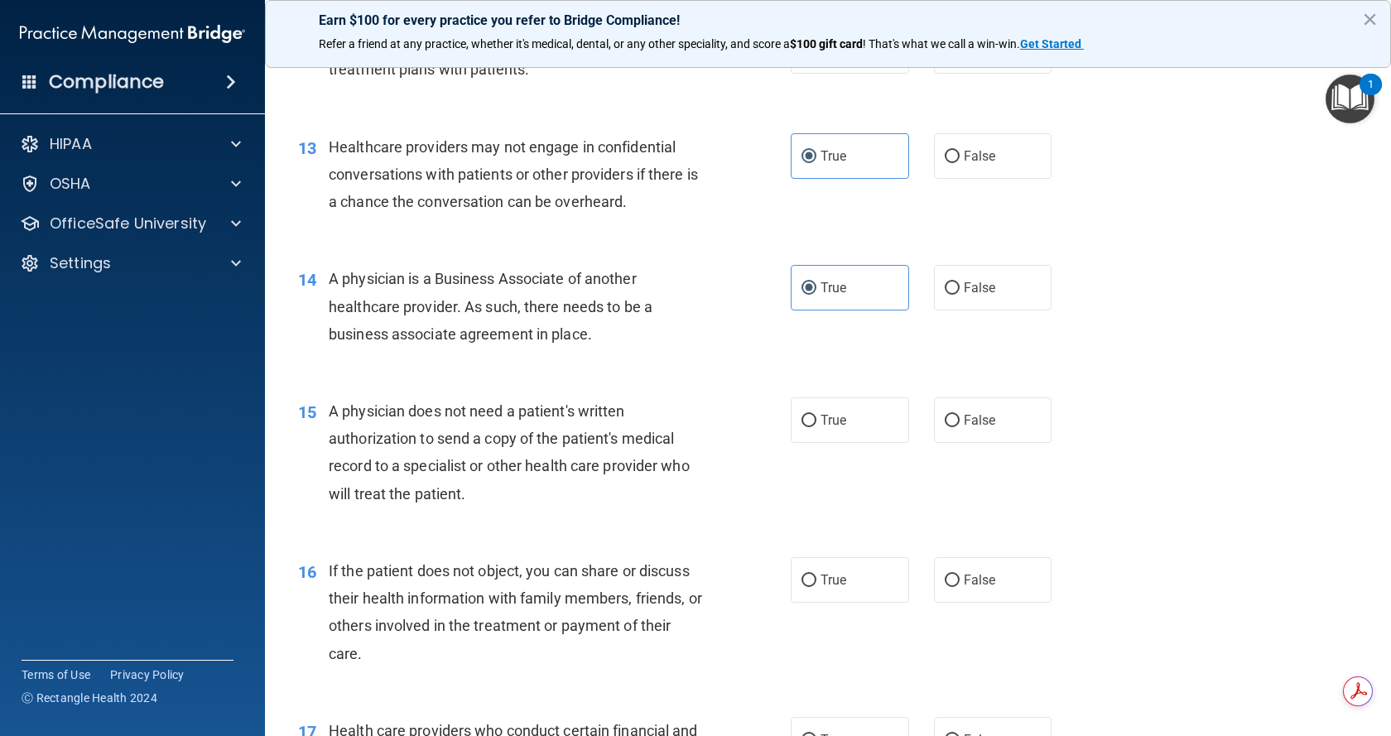
scroll to position [1656, 0]
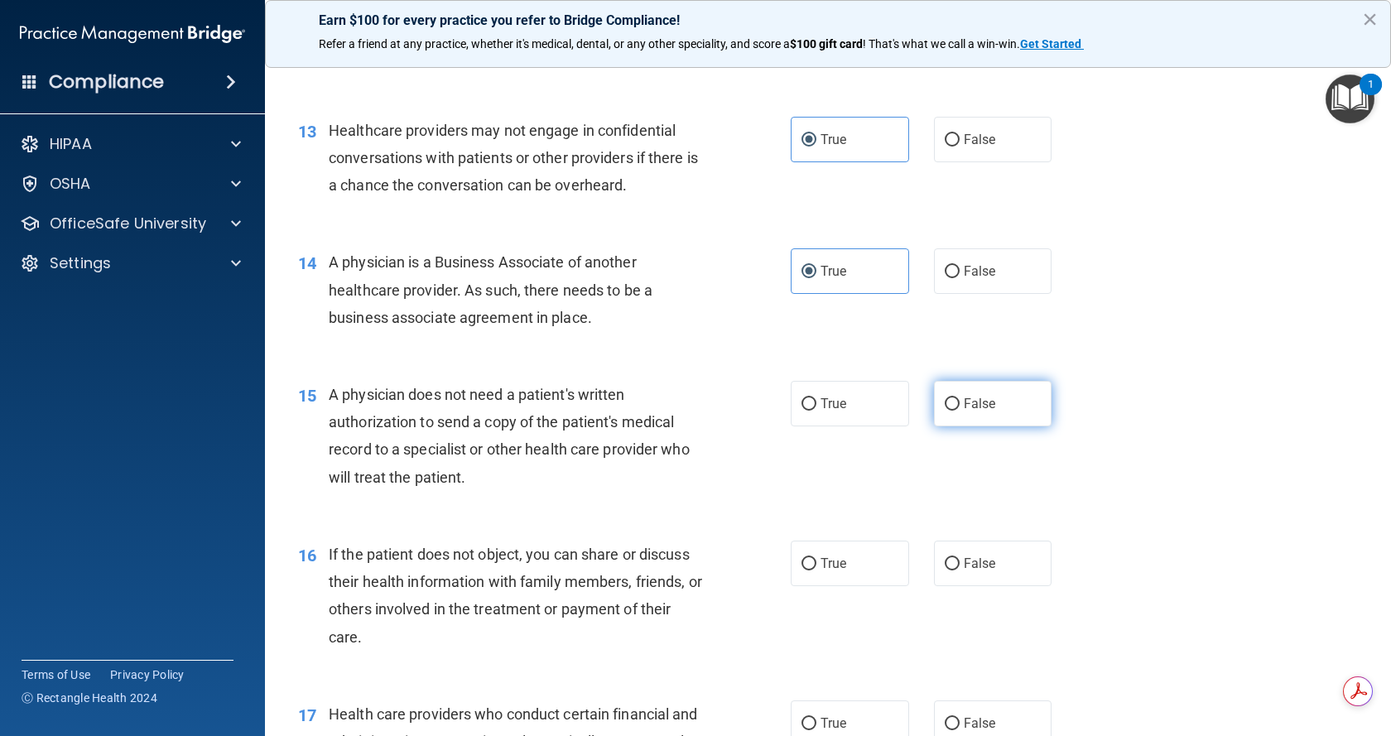
click at [966, 413] on label "False" at bounding box center [993, 404] width 118 height 46
click at [959, 411] on input "False" at bounding box center [952, 404] width 15 height 12
radio input "true"
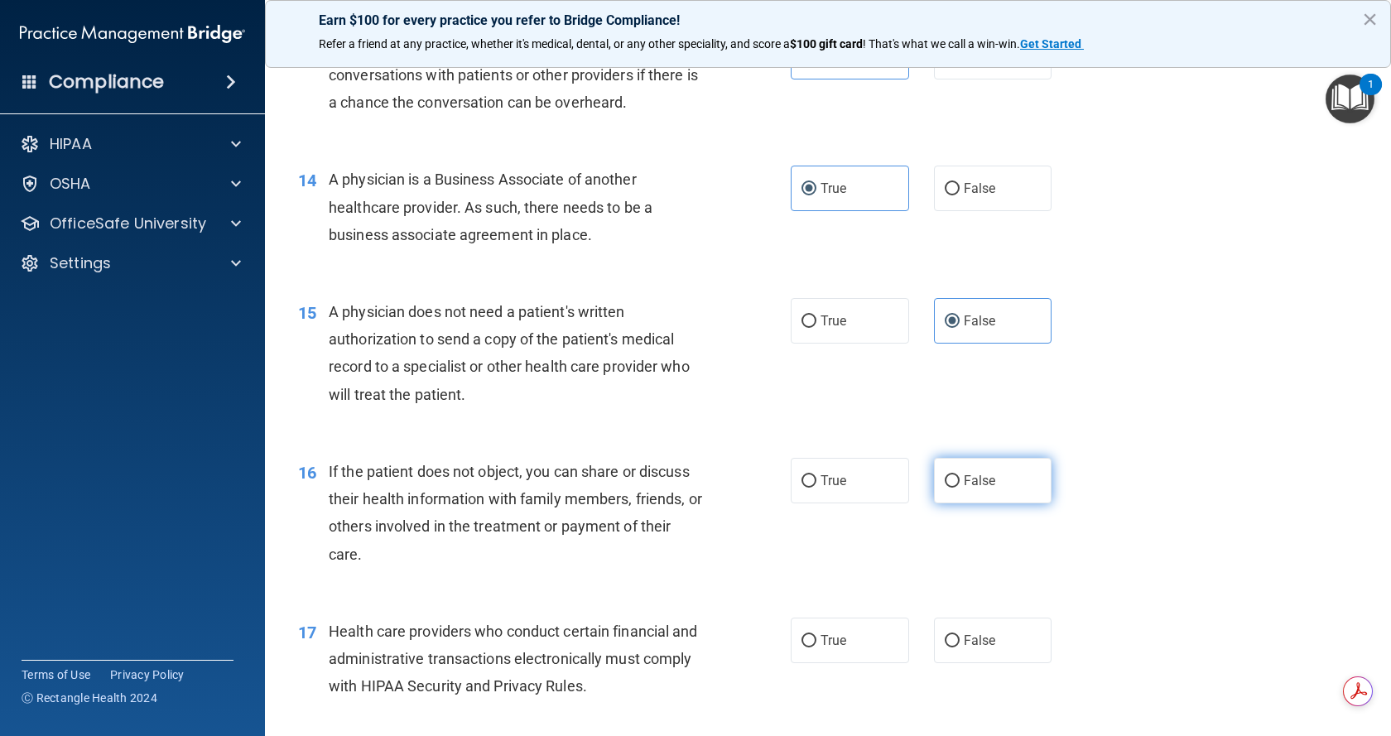
click at [945, 477] on input "False" at bounding box center [952, 481] width 15 height 12
radio input "true"
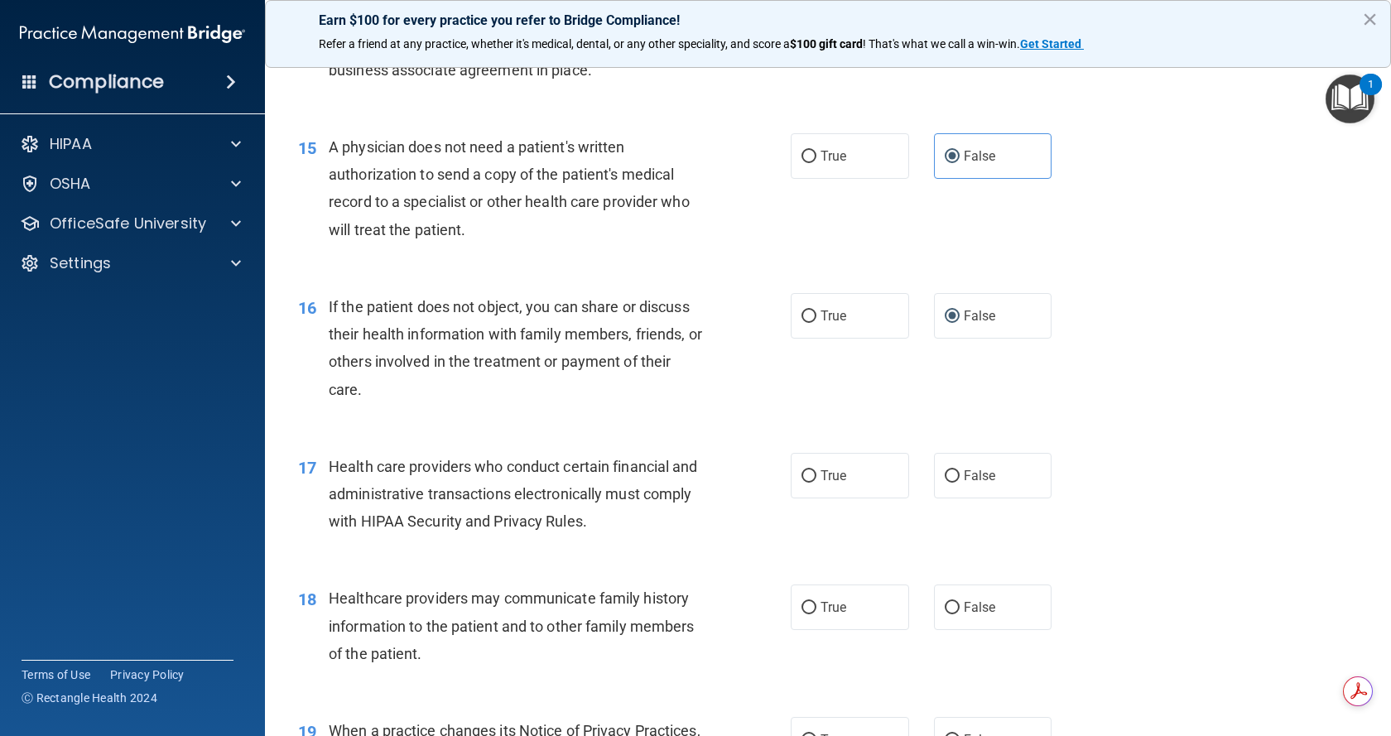
scroll to position [1904, 0]
click at [801, 478] on input "True" at bounding box center [808, 475] width 15 height 12
radio input "true"
click at [964, 610] on span "False" at bounding box center [980, 607] width 32 height 16
click at [959, 610] on input "False" at bounding box center [952, 607] width 15 height 12
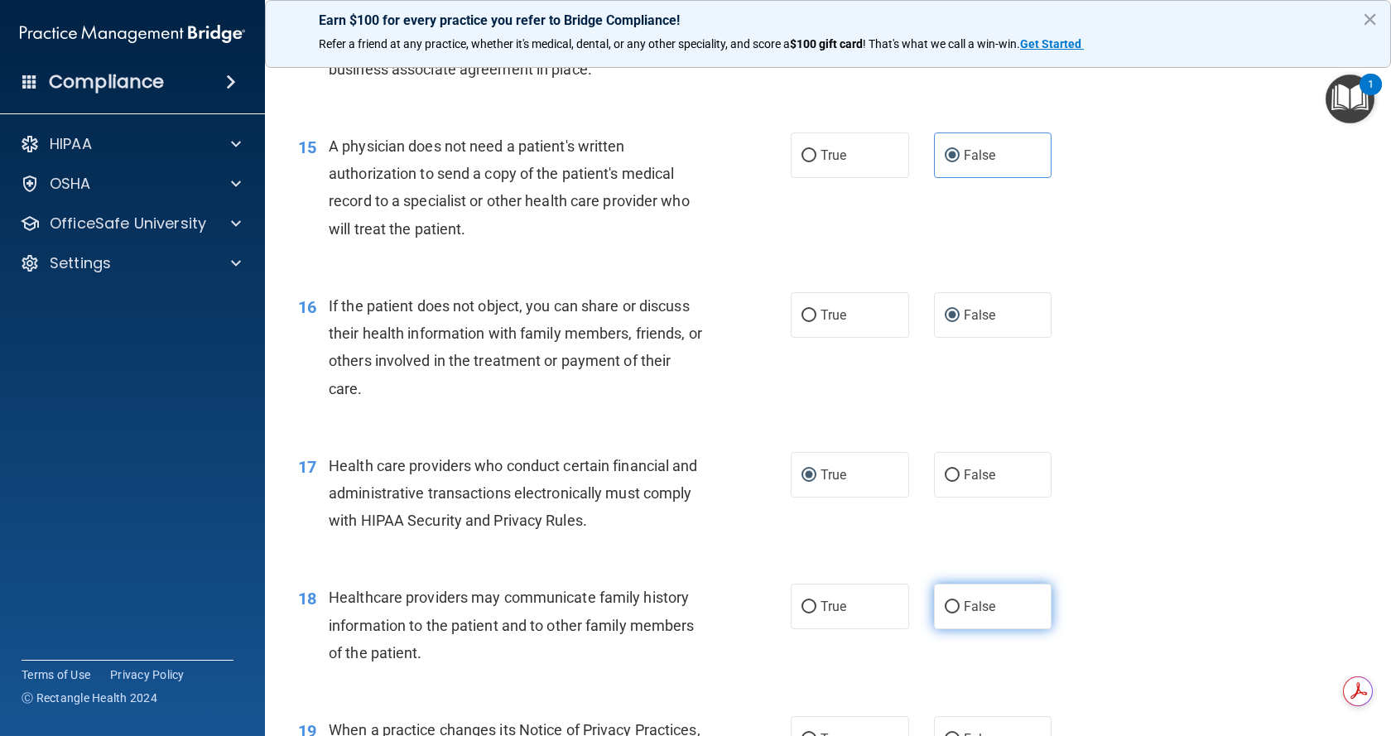
radio input "true"
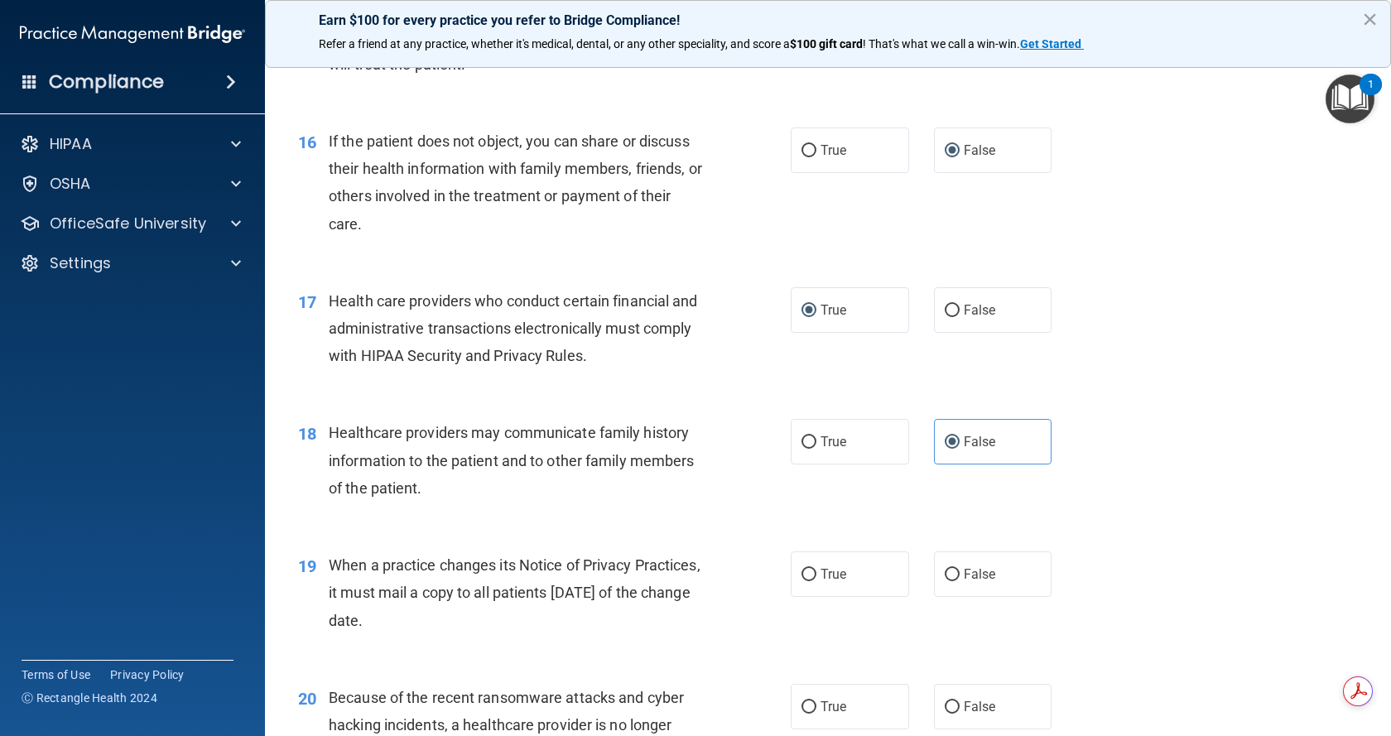
scroll to position [2070, 0]
click at [810, 586] on label "True" at bounding box center [850, 574] width 118 height 46
click at [810, 580] on input "True" at bounding box center [808, 574] width 15 height 12
radio input "true"
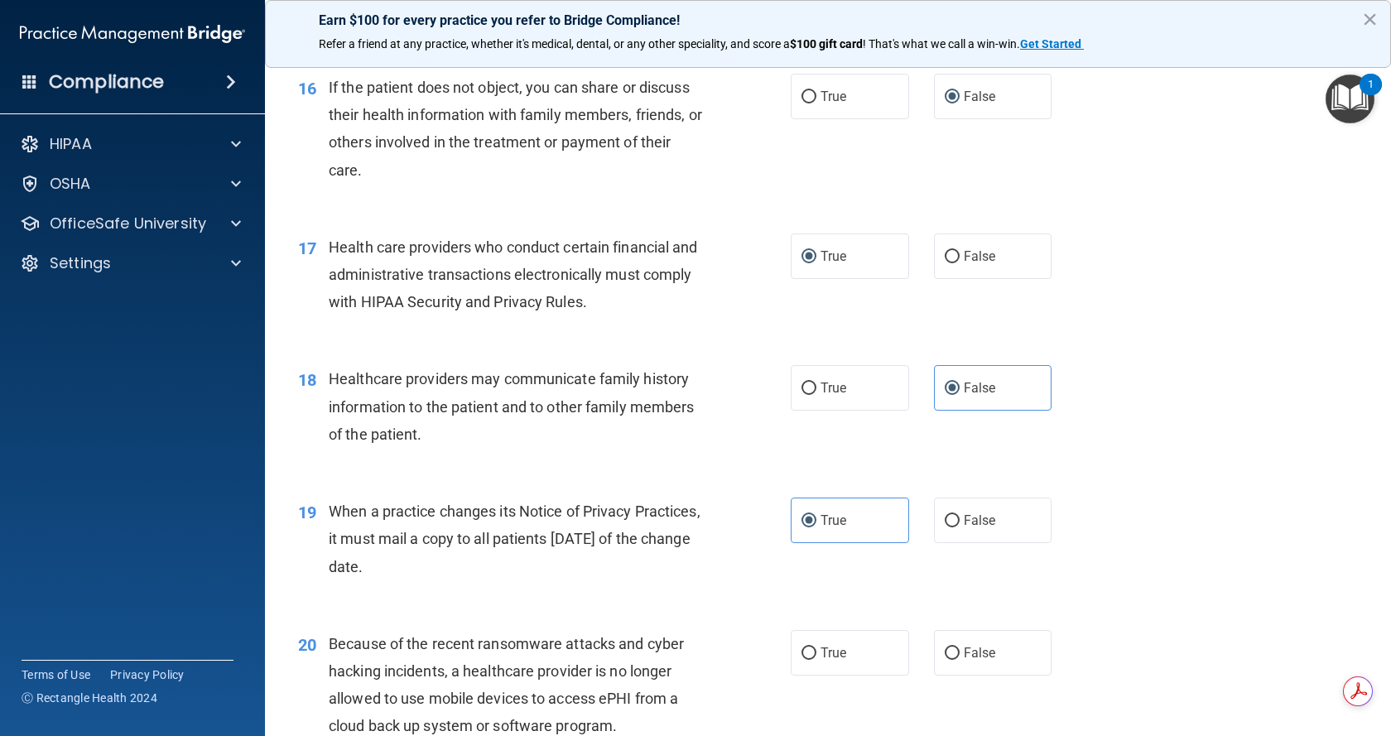
scroll to position [2235, 0]
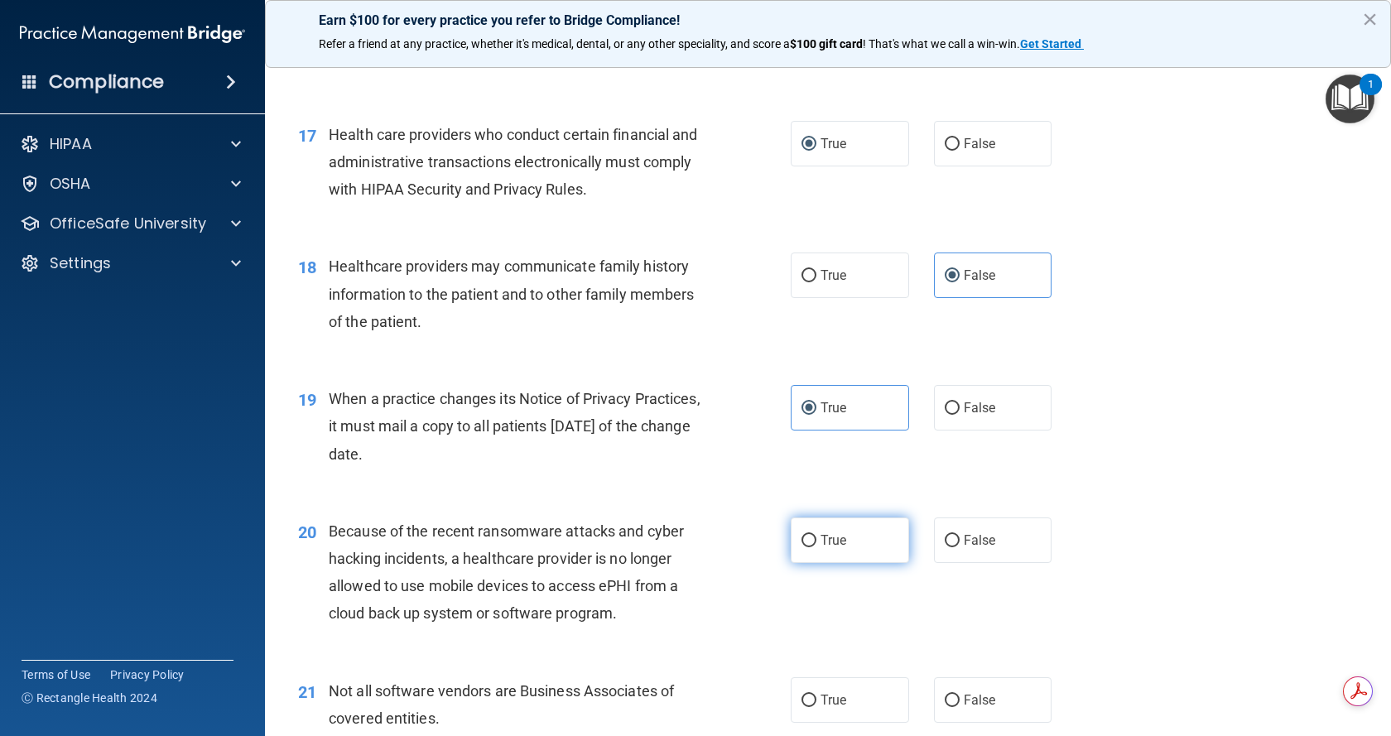
click at [811, 544] on label "True" at bounding box center [850, 540] width 118 height 46
click at [811, 544] on input "True" at bounding box center [808, 541] width 15 height 12
radio input "true"
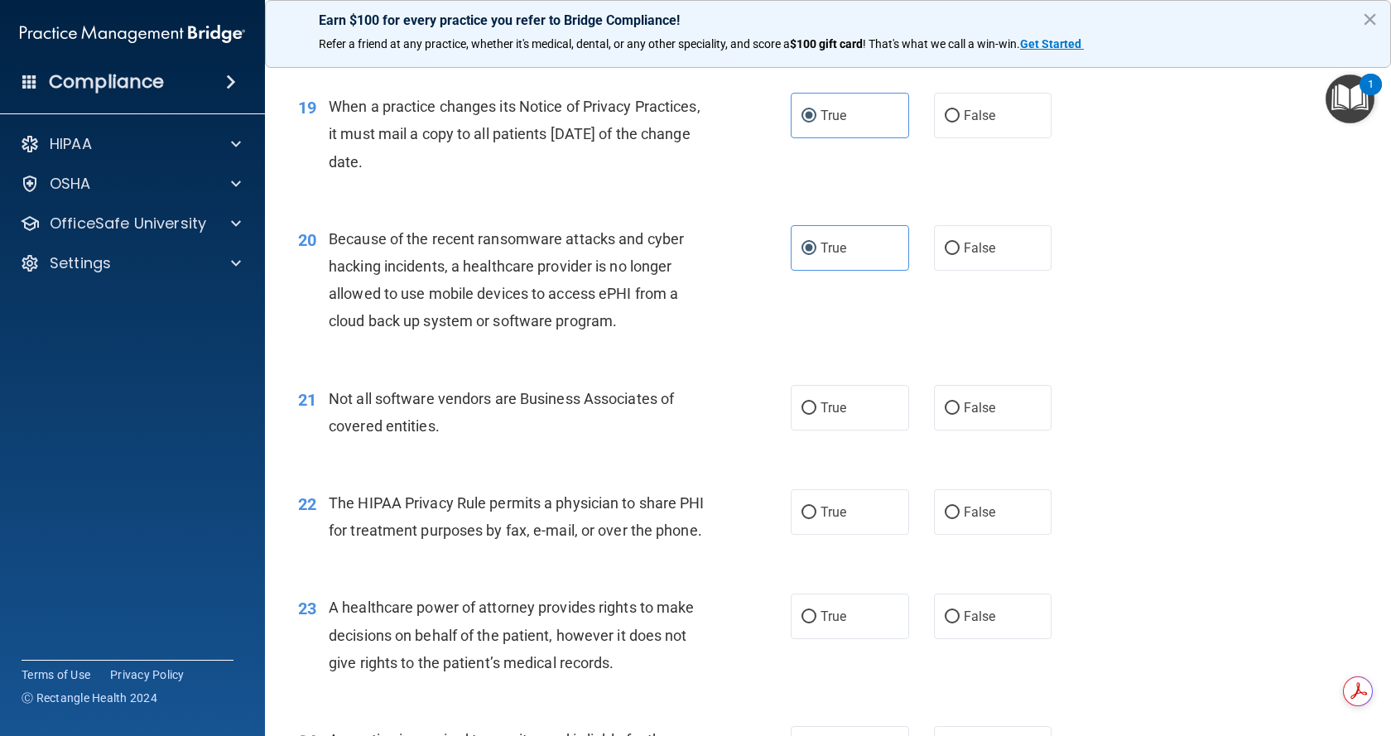
scroll to position [2566, 0]
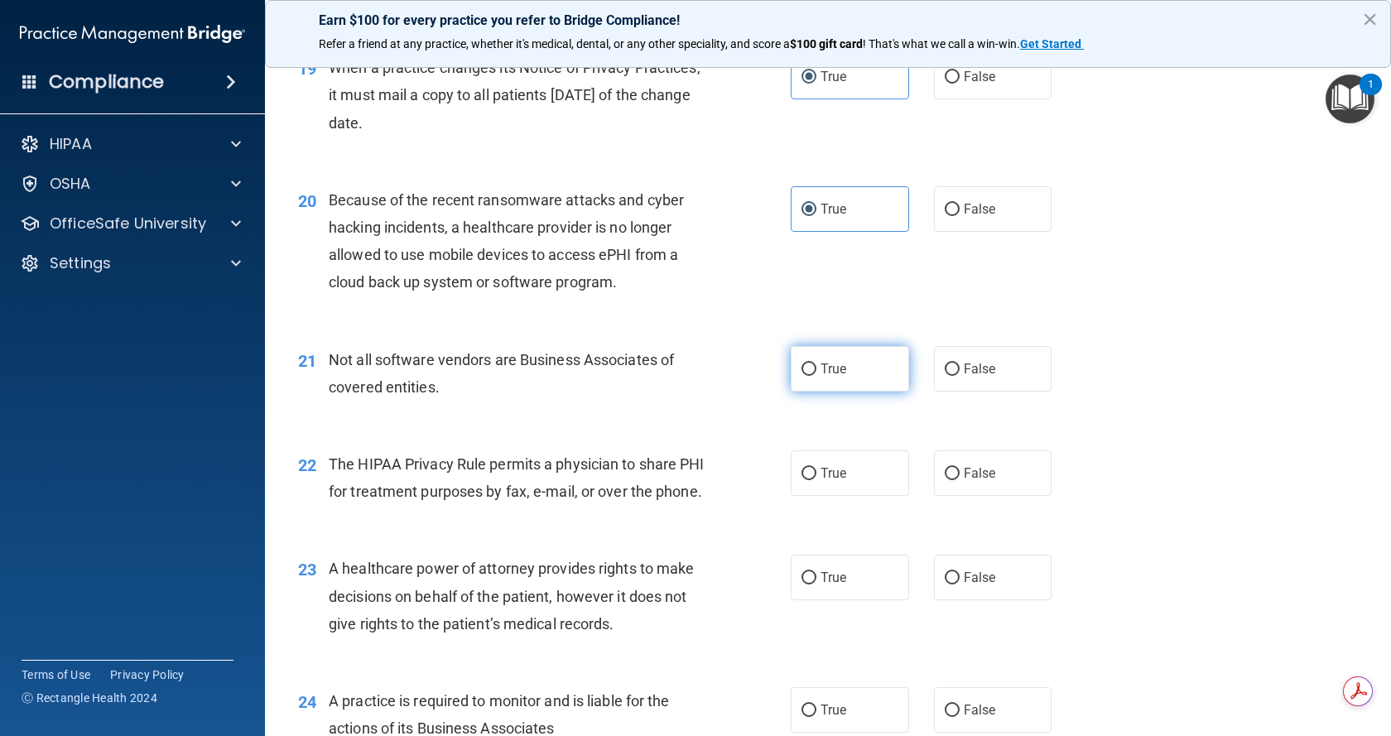
click at [883, 373] on label "True" at bounding box center [850, 369] width 118 height 46
click at [816, 373] on input "True" at bounding box center [808, 369] width 15 height 12
radio input "true"
click at [844, 477] on label "True" at bounding box center [850, 473] width 118 height 46
click at [816, 477] on input "True" at bounding box center [808, 474] width 15 height 12
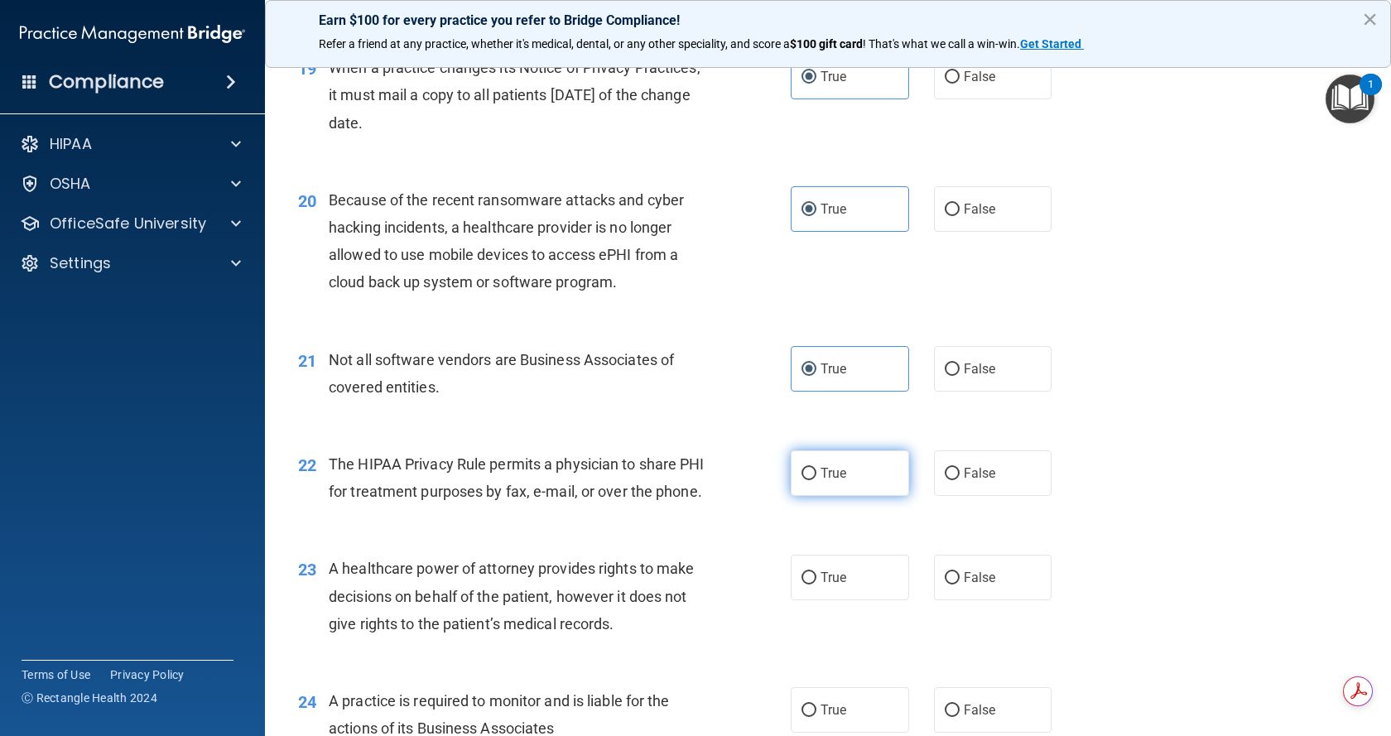
radio input "true"
click at [966, 585] on span "False" at bounding box center [980, 578] width 32 height 16
click at [959, 584] on input "False" at bounding box center [952, 578] width 15 height 12
radio input "true"
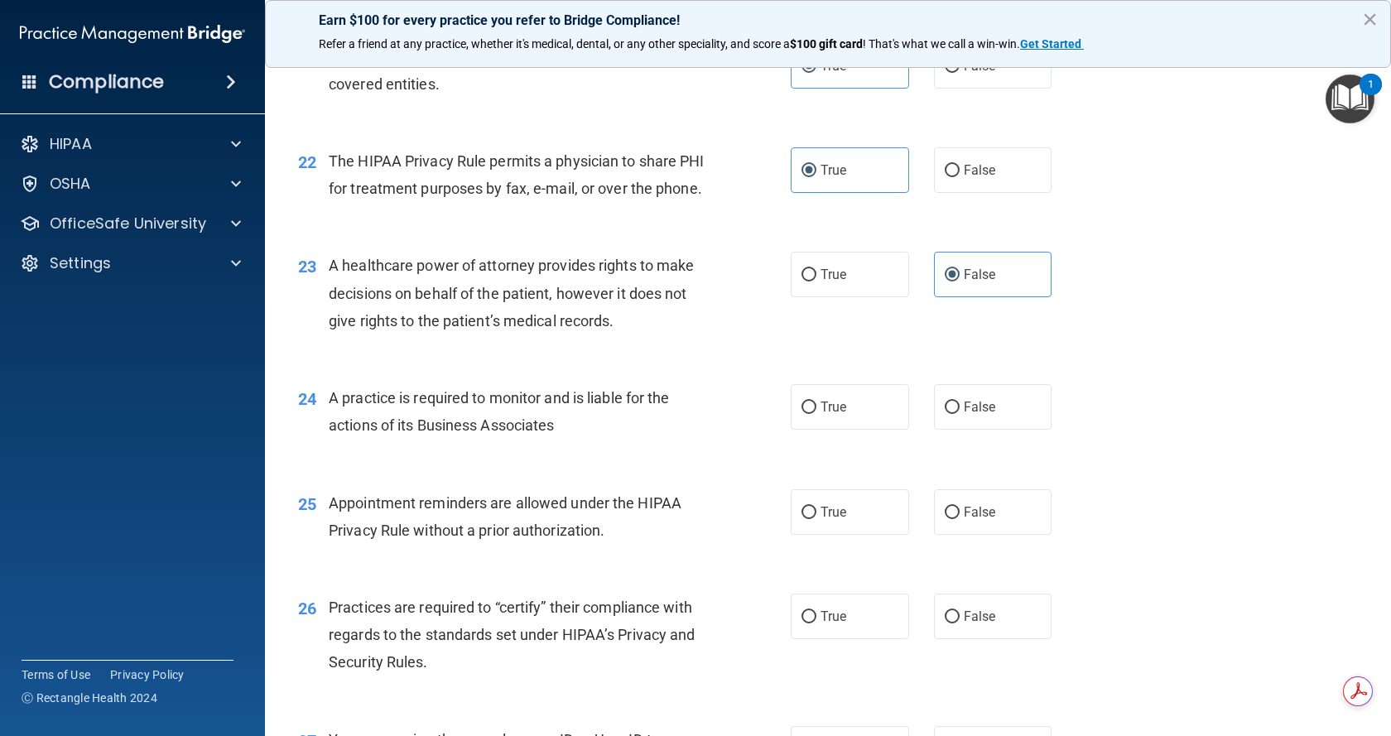
scroll to position [2980, 0]
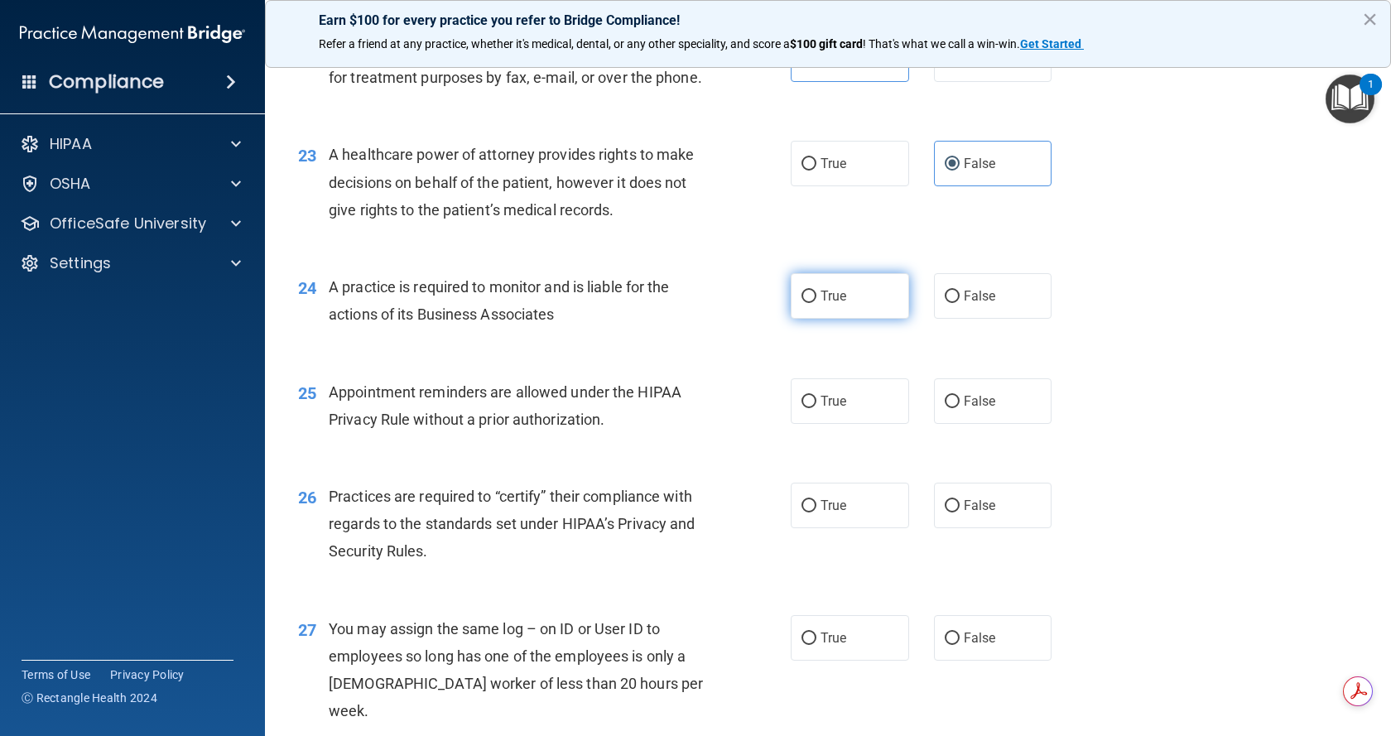
drag, startPoint x: 781, startPoint y: 324, endPoint x: 792, endPoint y: 324, distance: 11.6
click at [1075, 273] on ng-form "24 A practice is required to monitor and is liable for the actions of its Busin…" at bounding box center [1075, 273] width 0 height 0
click at [794, 319] on label "True" at bounding box center [850, 296] width 118 height 46
click at [801, 303] on input "True" at bounding box center [808, 297] width 15 height 12
radio input "true"
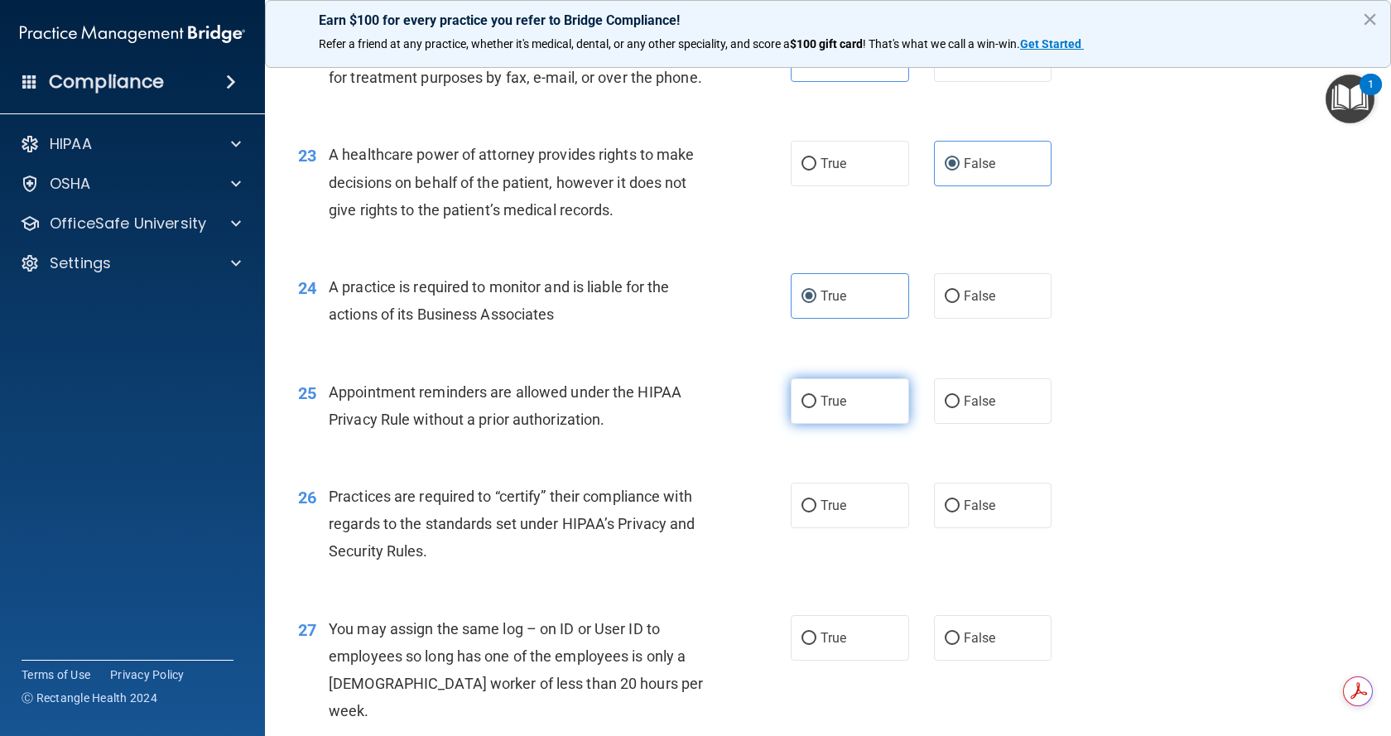
click at [825, 409] on span "True" at bounding box center [833, 401] width 26 height 16
click at [816, 408] on input "True" at bounding box center [808, 402] width 15 height 12
radio input "true"
click at [984, 513] on span "False" at bounding box center [980, 506] width 32 height 16
click at [959, 512] on input "False" at bounding box center [952, 506] width 15 height 12
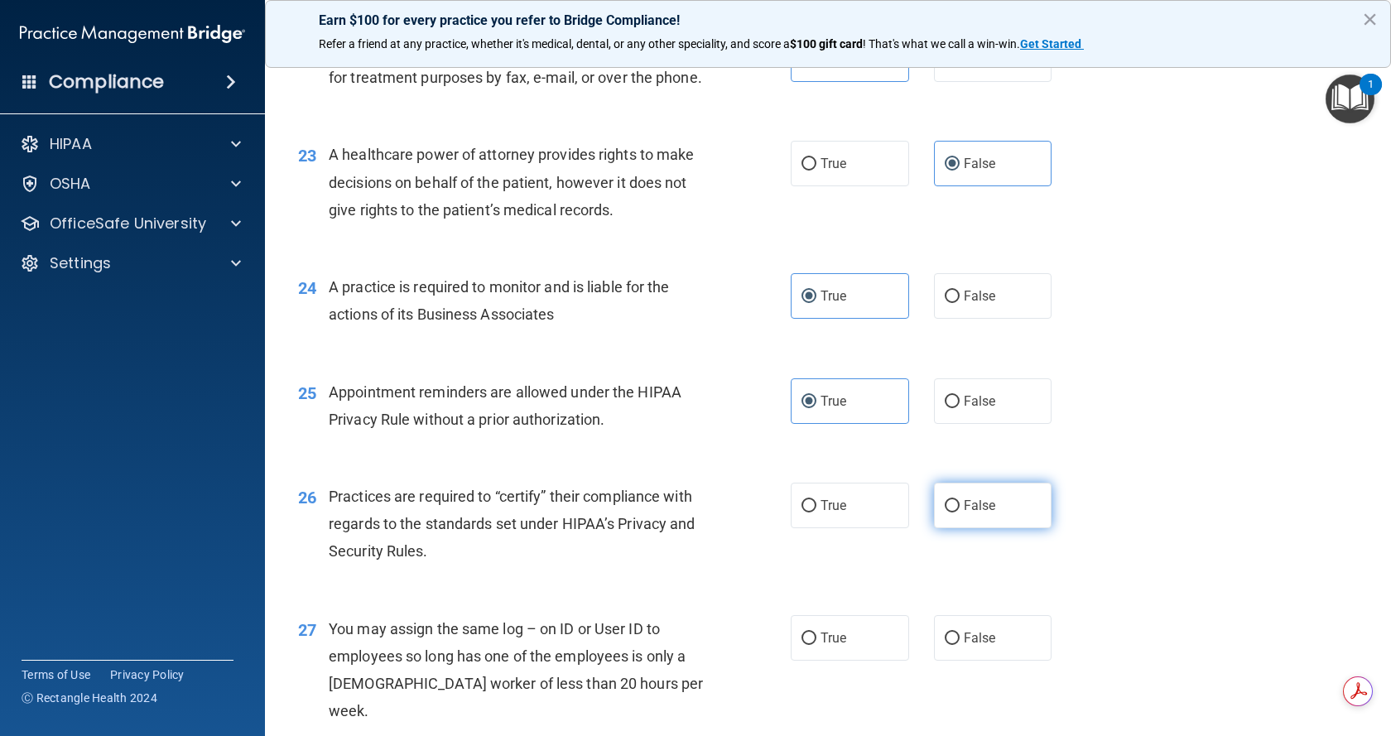
radio input "true"
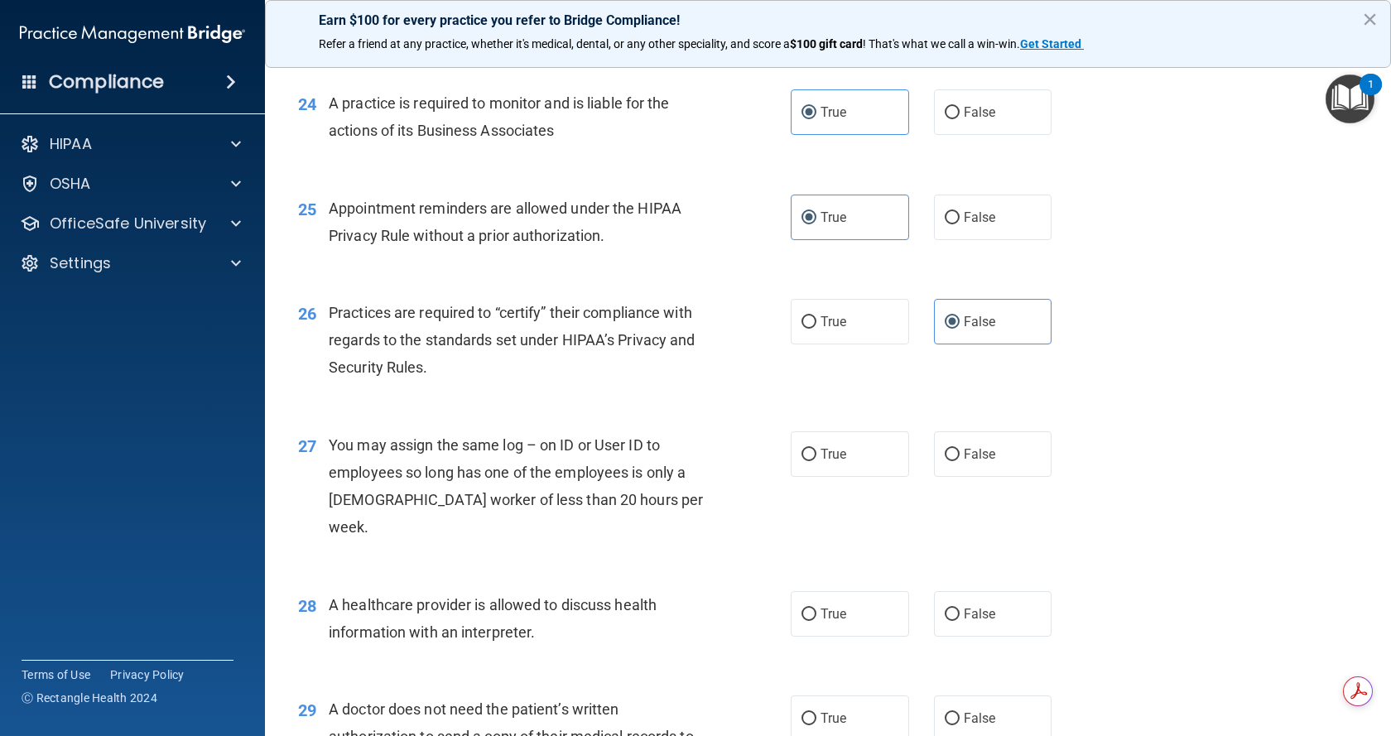
scroll to position [3229, 0]
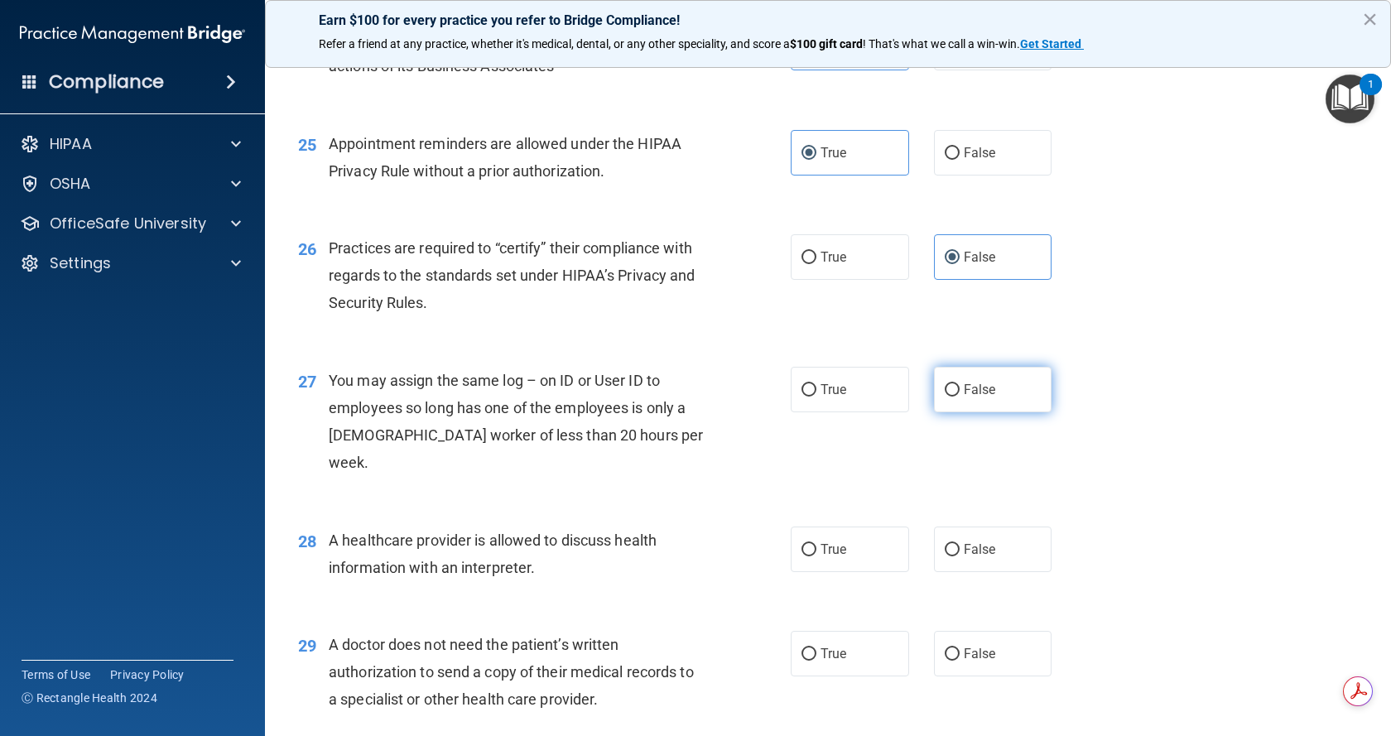
click at [954, 412] on label "False" at bounding box center [993, 390] width 118 height 46
click at [954, 397] on input "False" at bounding box center [952, 390] width 15 height 12
radio input "true"
click at [798, 562] on label "True" at bounding box center [850, 549] width 118 height 46
click at [801, 556] on input "True" at bounding box center [808, 550] width 15 height 12
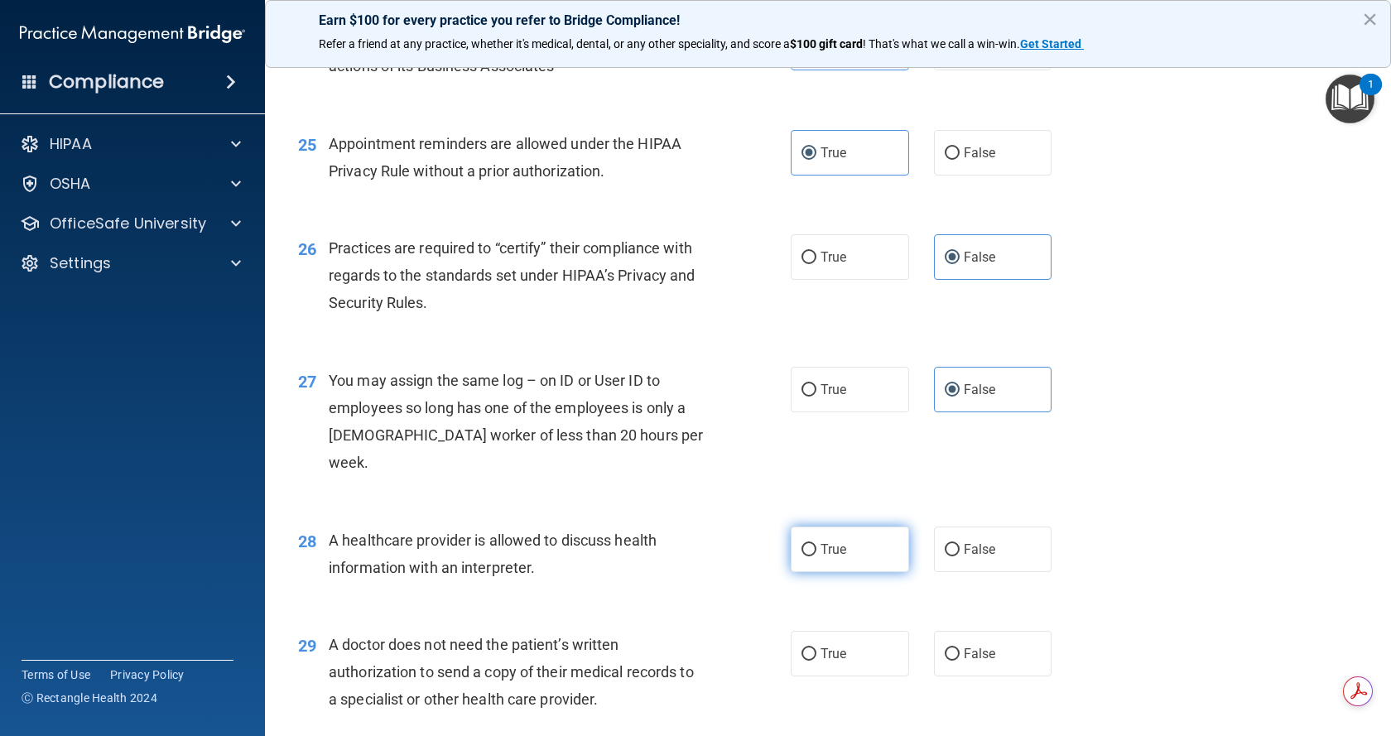
radio input "true"
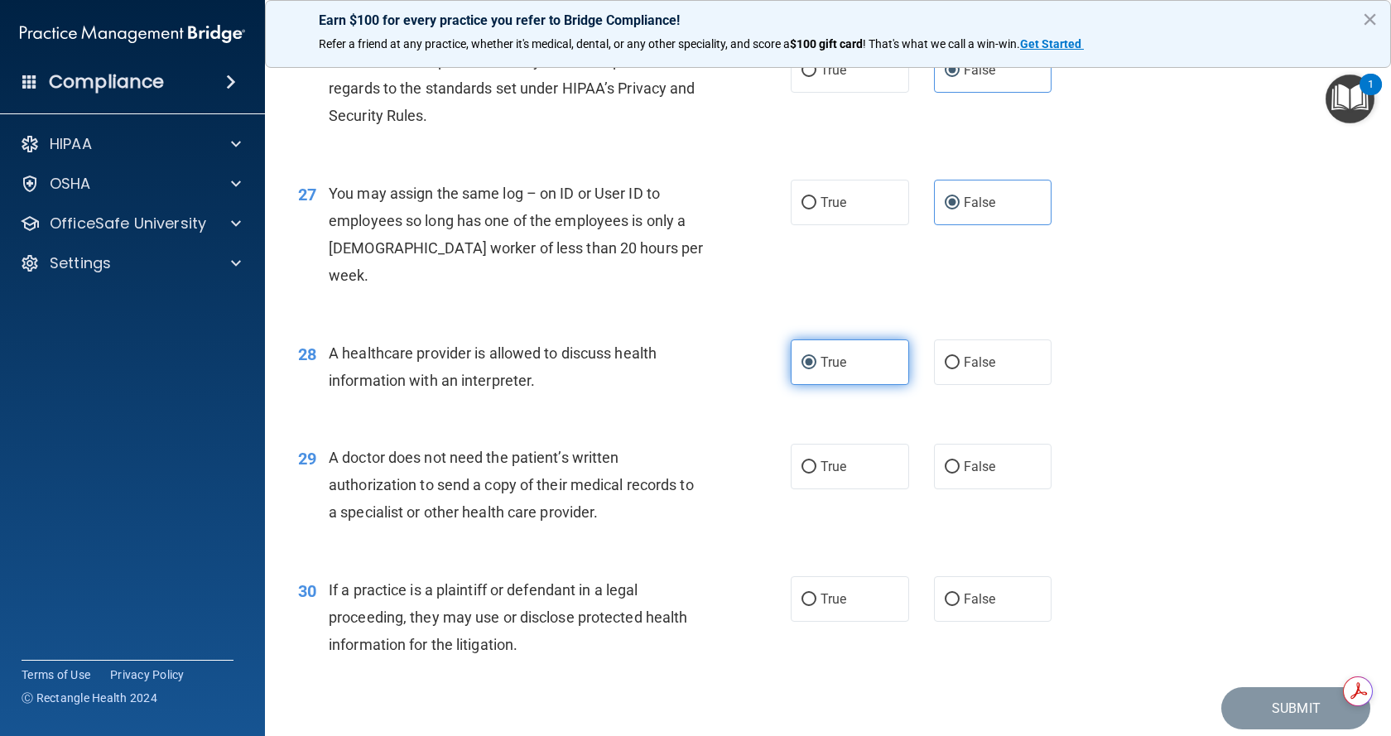
scroll to position [3475, 0]
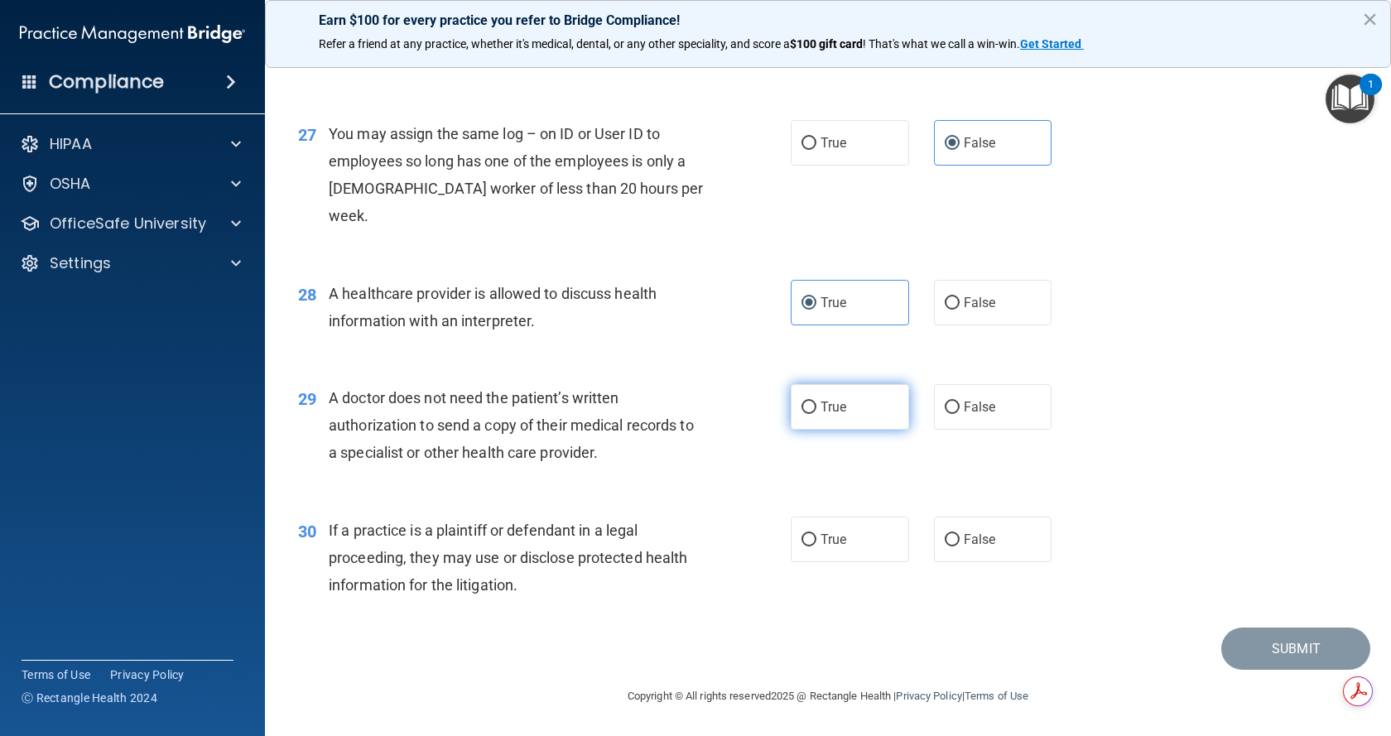
click at [868, 420] on label "True" at bounding box center [850, 407] width 118 height 46
click at [816, 414] on input "True" at bounding box center [808, 407] width 15 height 12
radio input "true"
click at [798, 548] on label "True" at bounding box center [850, 540] width 118 height 46
click at [801, 546] on input "True" at bounding box center [808, 540] width 15 height 12
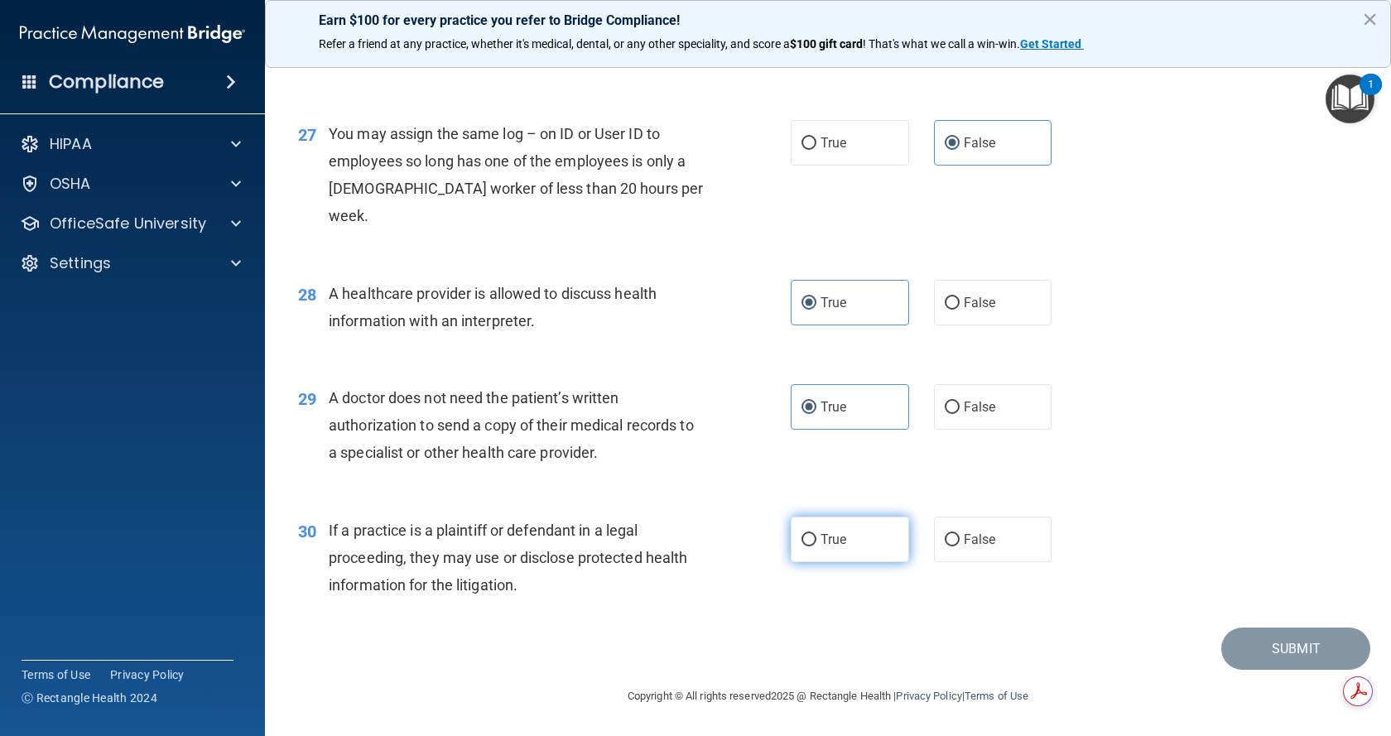
radio input "true"
click at [1286, 659] on button "Submit" at bounding box center [1295, 648] width 149 height 42
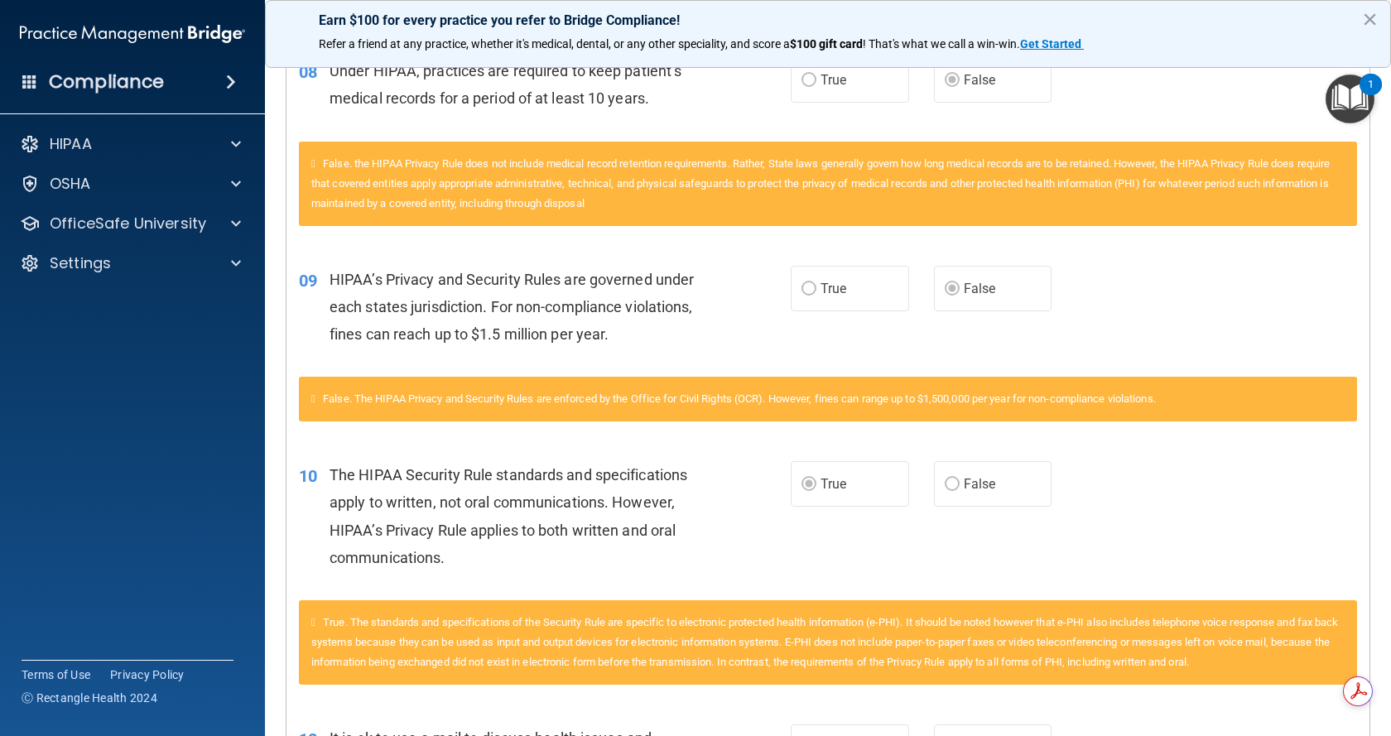
scroll to position [1242, 0]
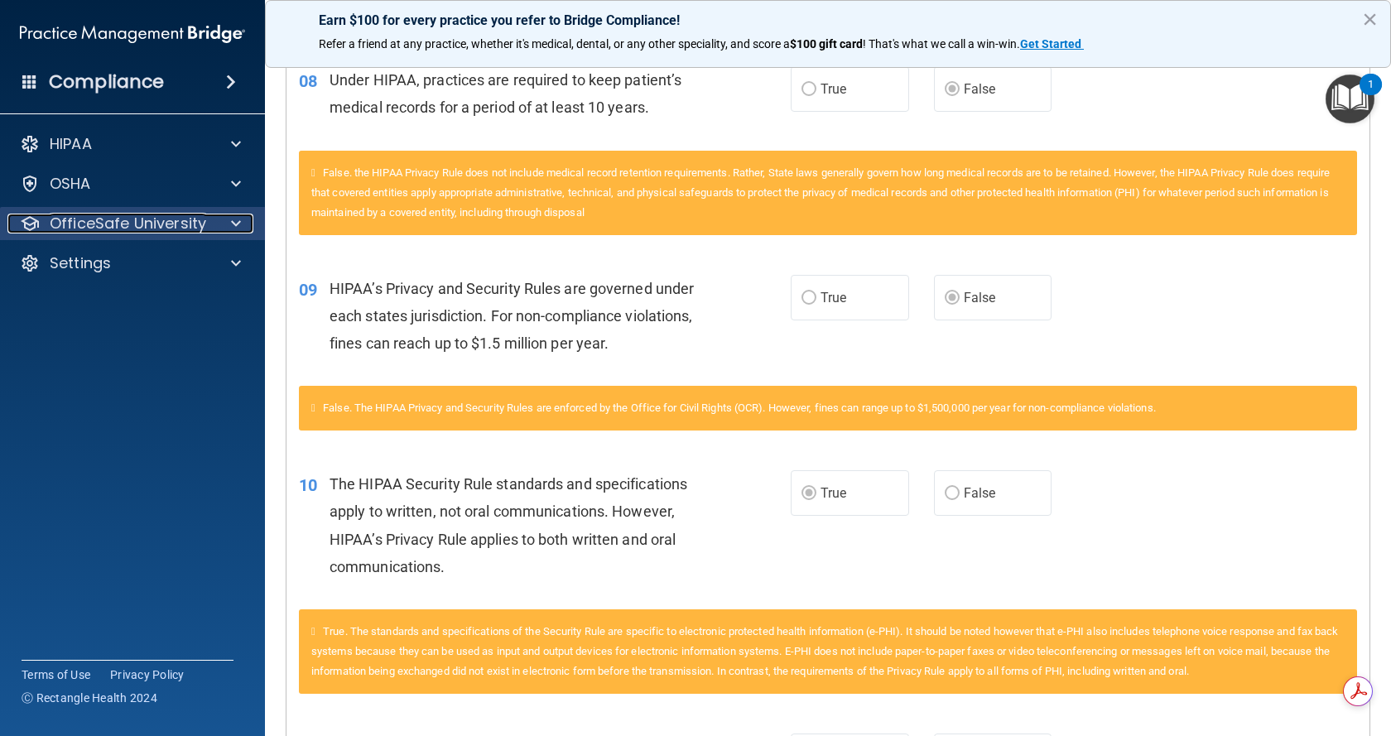
click at [111, 228] on p "OfficeSafe University" at bounding box center [128, 224] width 156 height 20
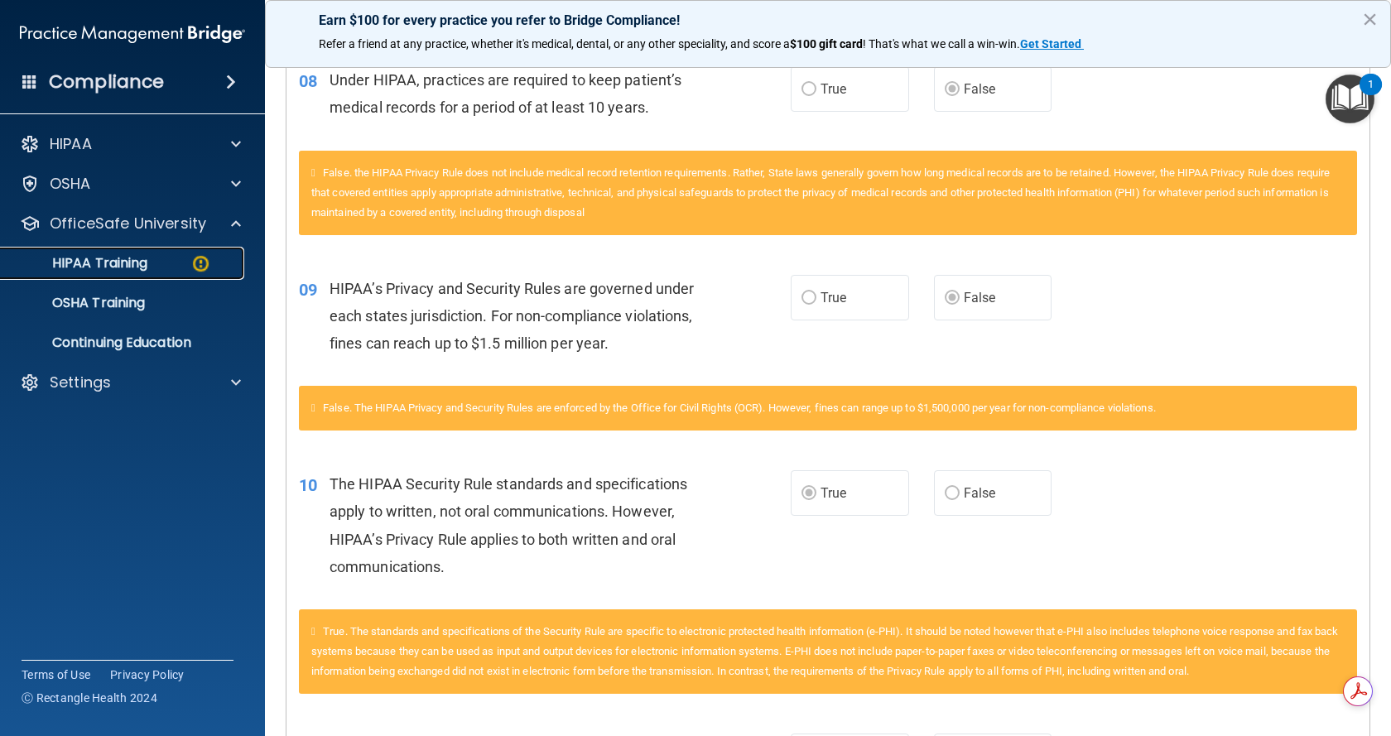
click at [115, 259] on p "HIPAA Training" at bounding box center [79, 263] width 137 height 17
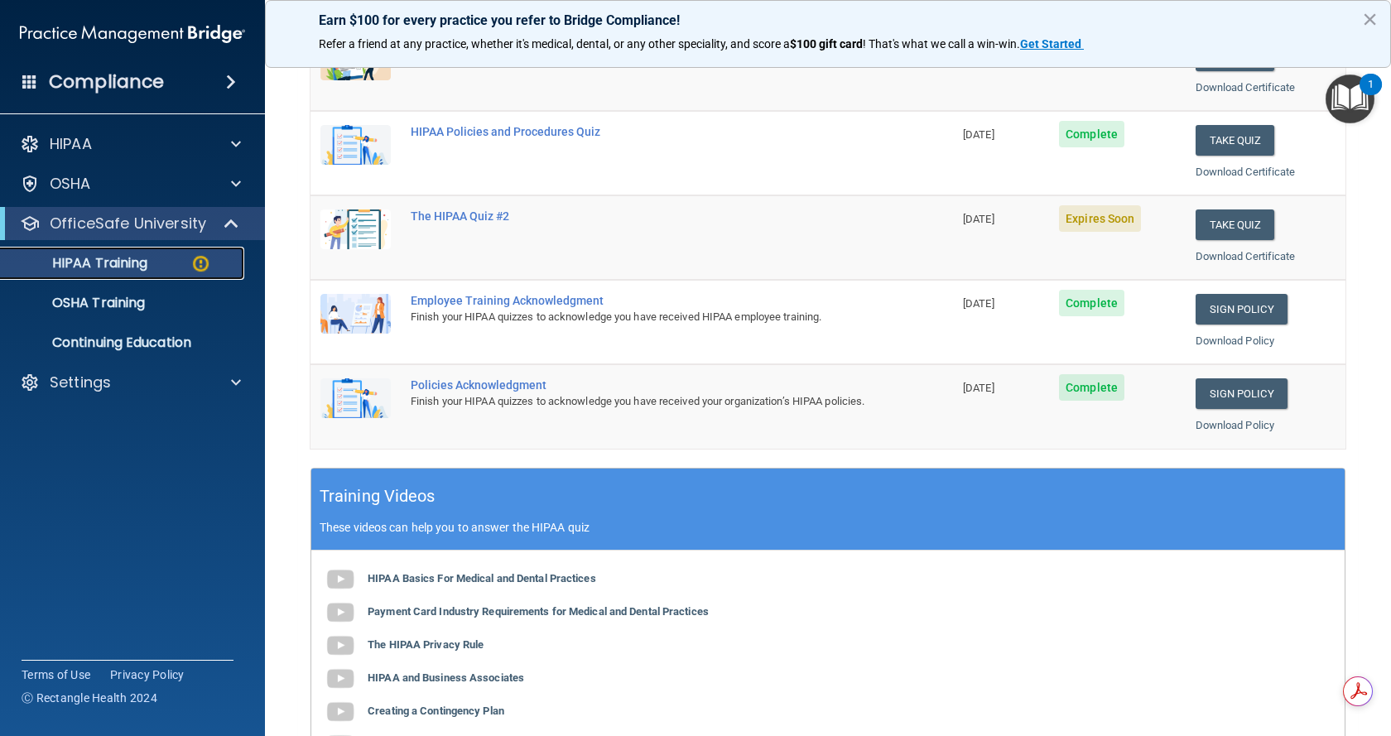
scroll to position [180, 0]
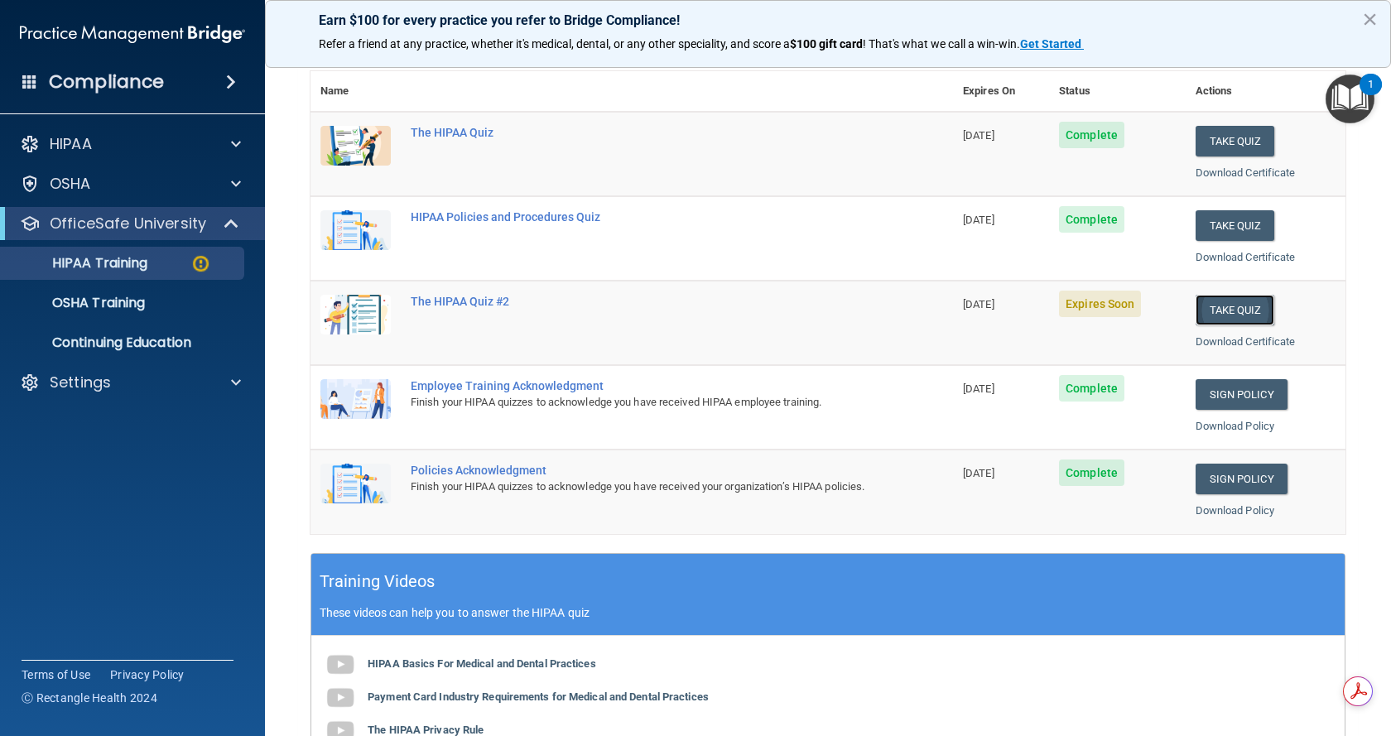
click at [1202, 302] on button "Take Quiz" at bounding box center [1234, 310] width 79 height 31
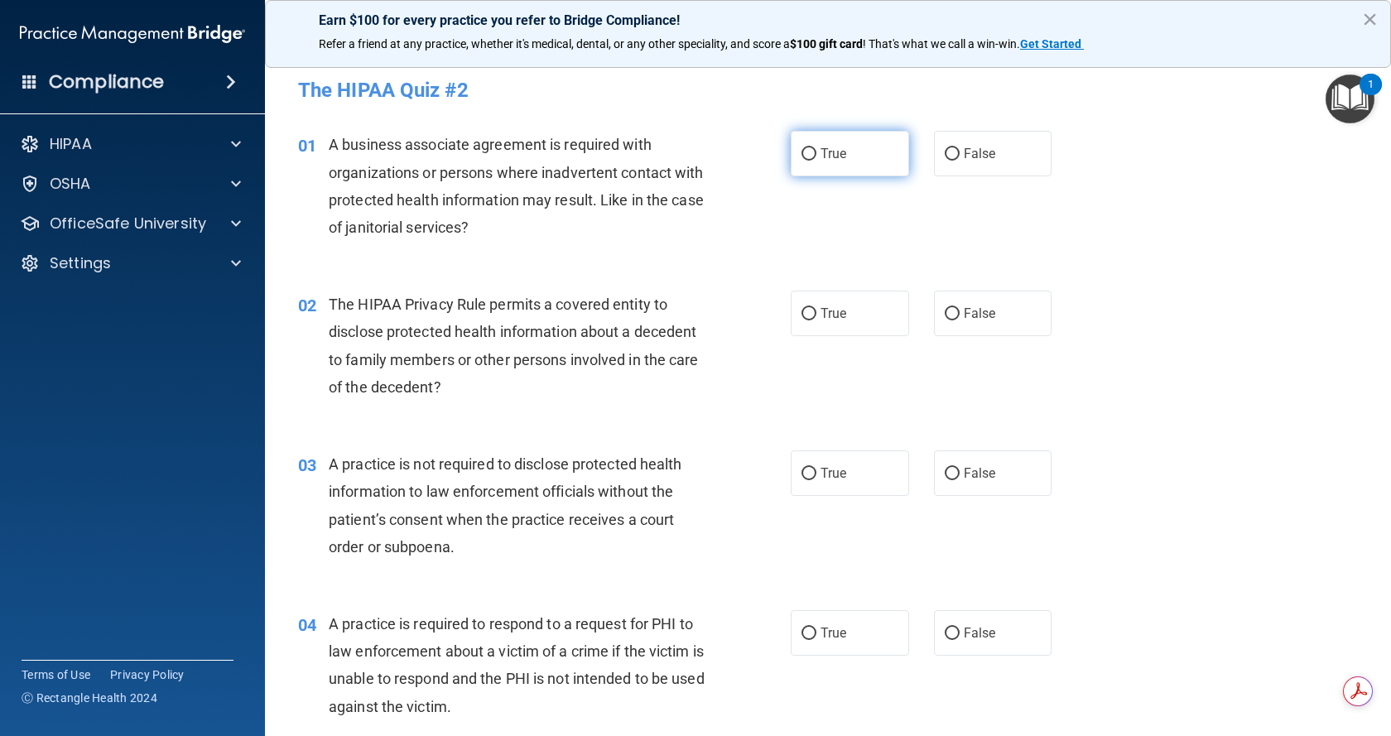
click at [801, 161] on input "True" at bounding box center [808, 154] width 15 height 12
radio input "true"
click at [803, 316] on input "True" at bounding box center [808, 314] width 15 height 12
radio input "true"
click at [946, 156] on input "False" at bounding box center [952, 154] width 15 height 12
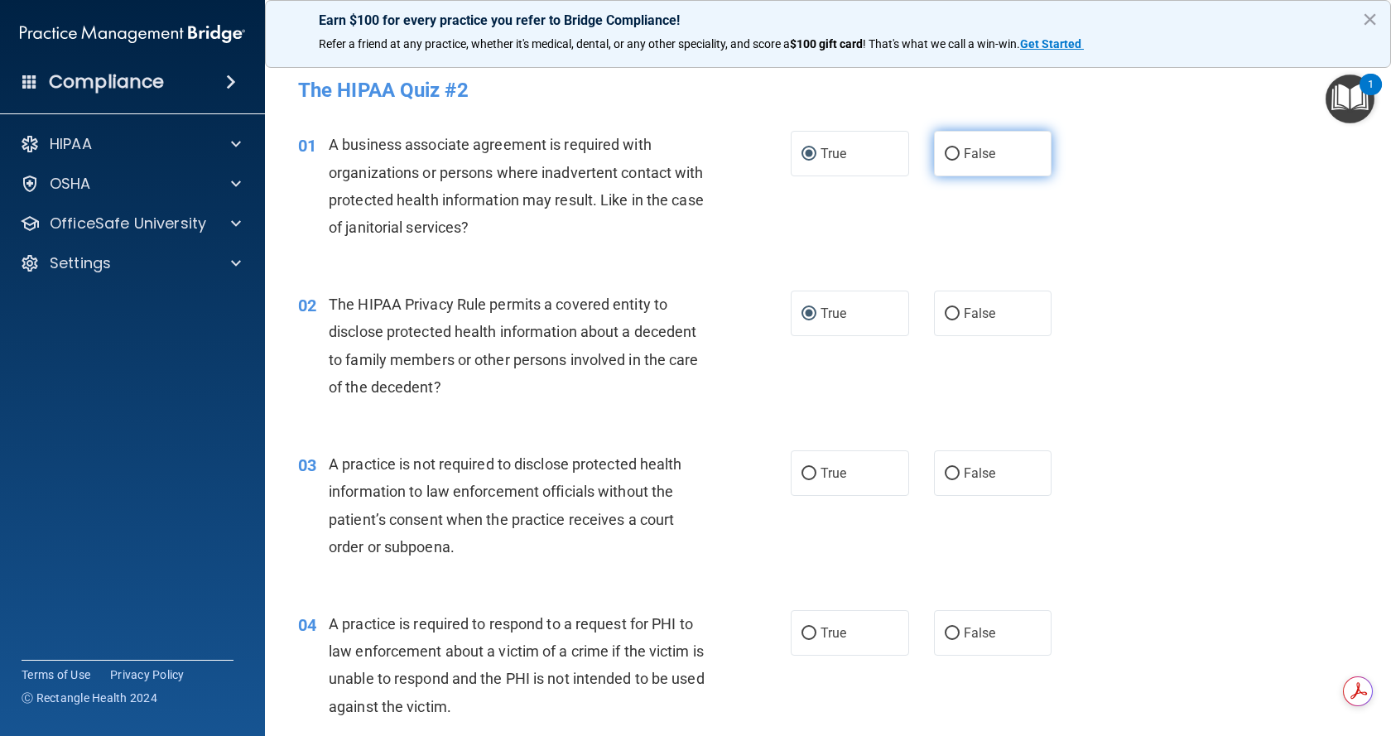
radio input "true"
radio input "false"
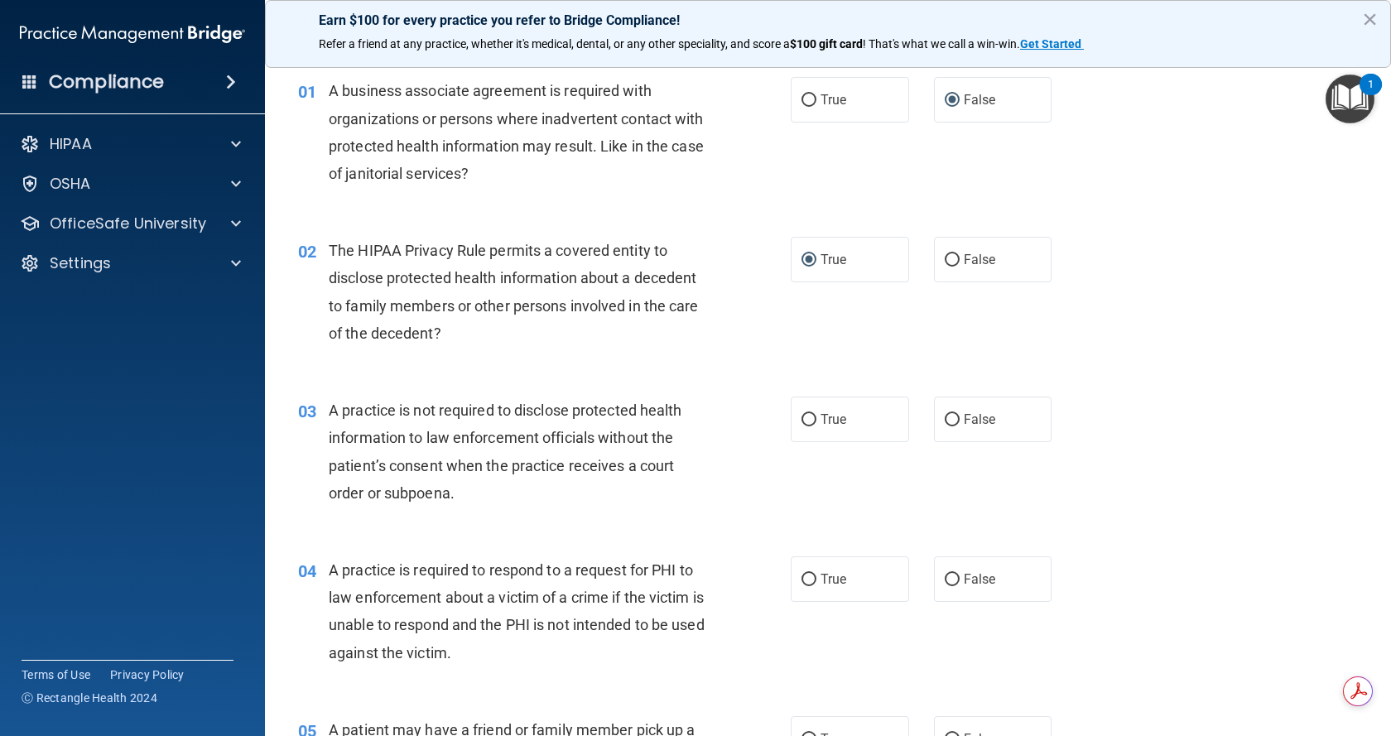
scroll to position [83, 0]
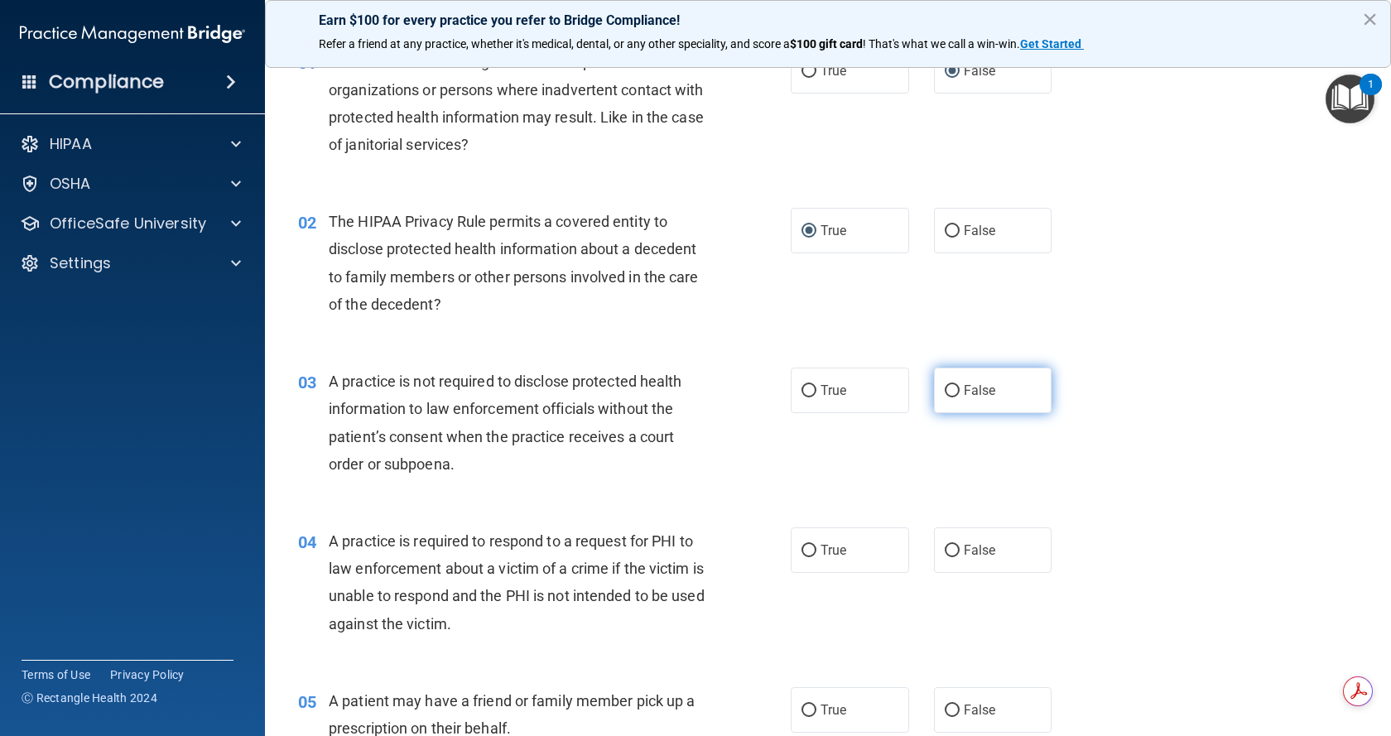
click at [945, 390] on input "False" at bounding box center [952, 391] width 15 height 12
radio input "true"
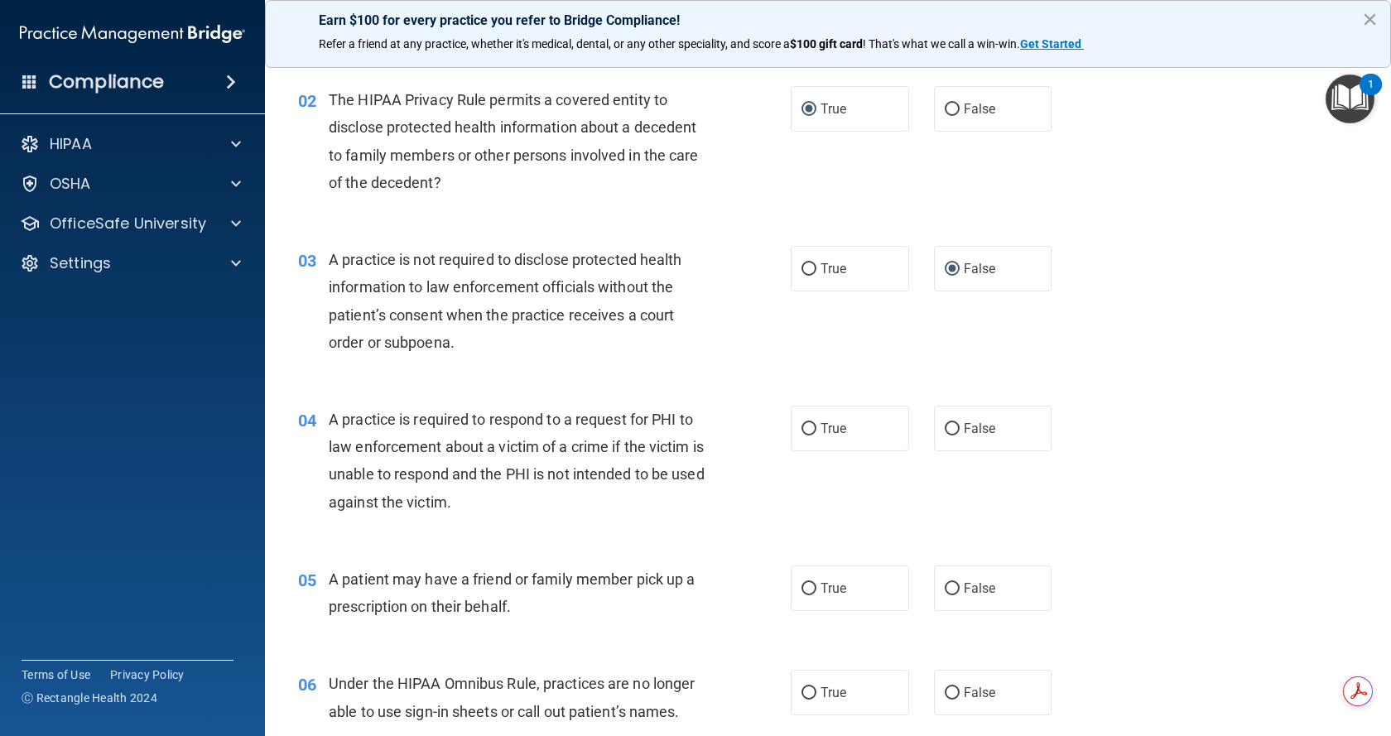
scroll to position [248, 0]
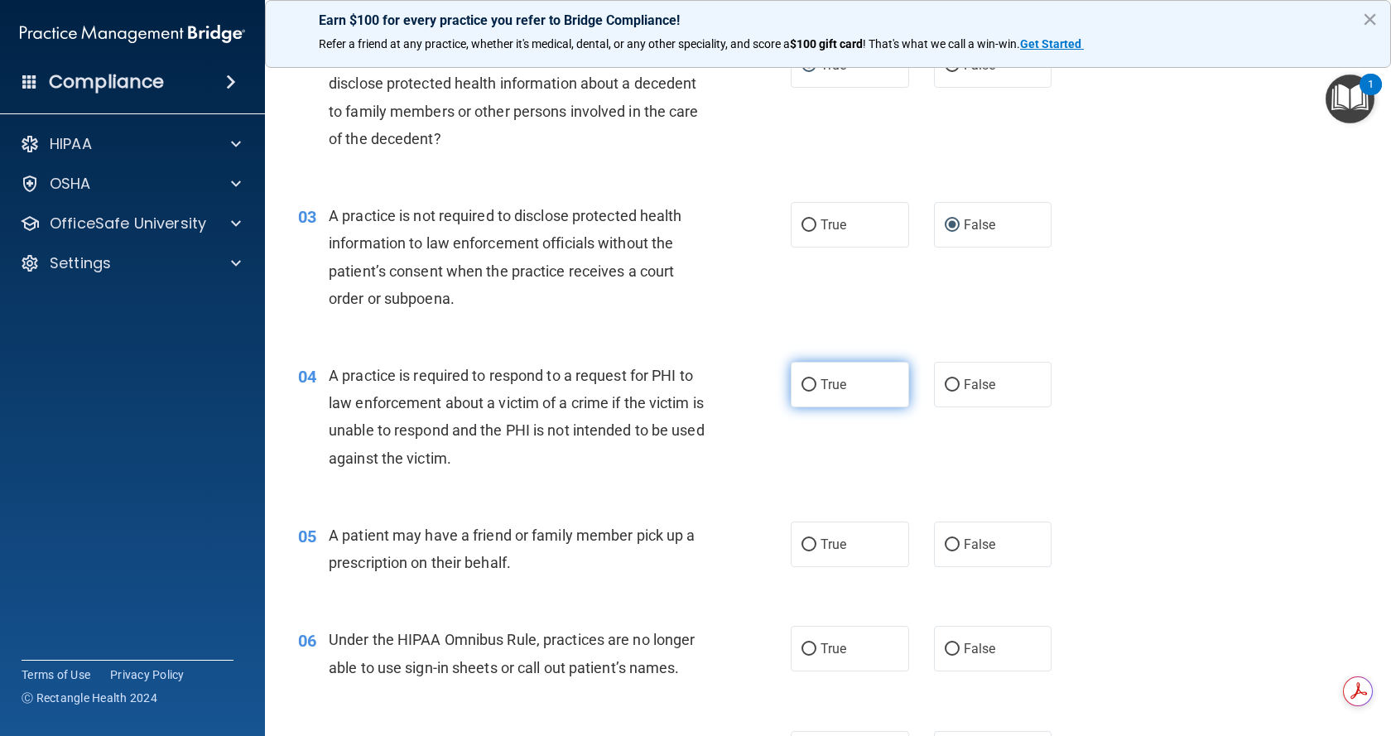
click at [805, 383] on input "True" at bounding box center [808, 385] width 15 height 12
radio input "true"
click at [802, 543] on input "True" at bounding box center [808, 545] width 15 height 12
radio input "true"
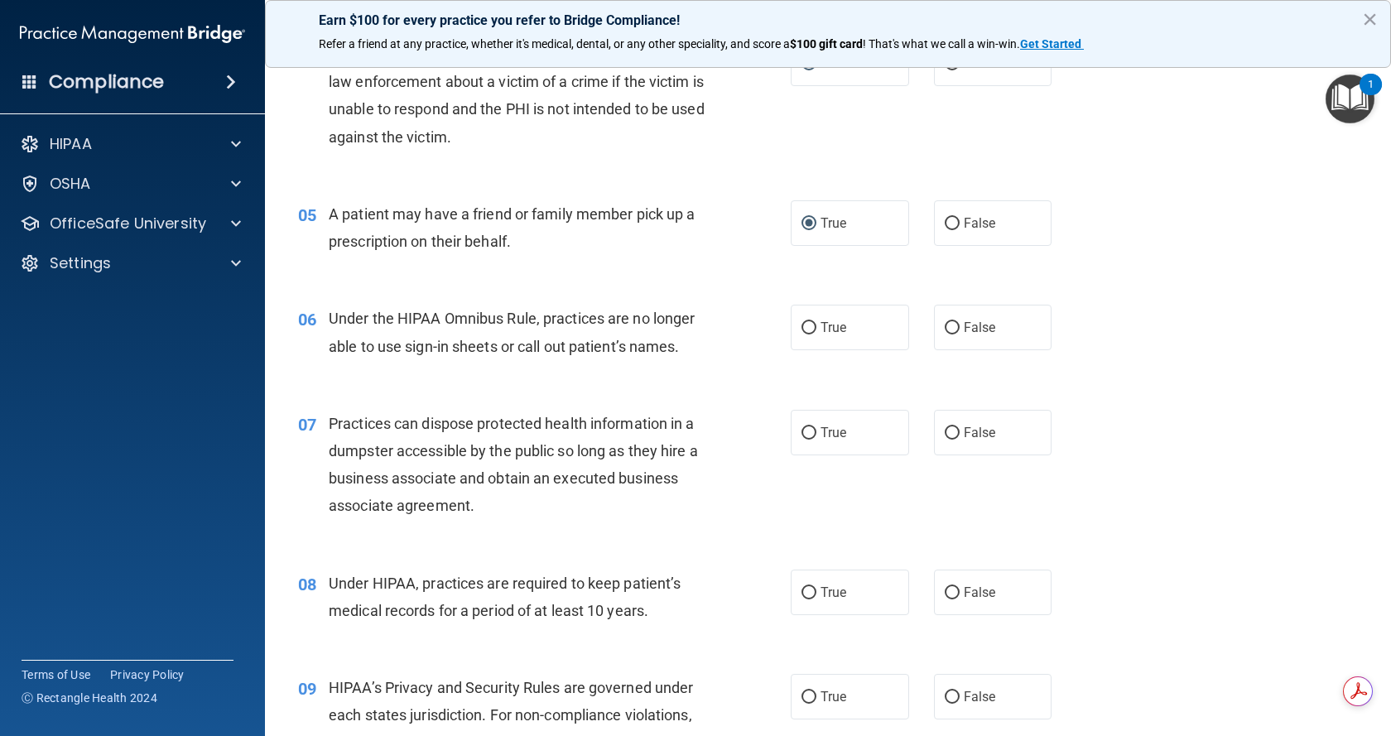
scroll to position [579, 0]
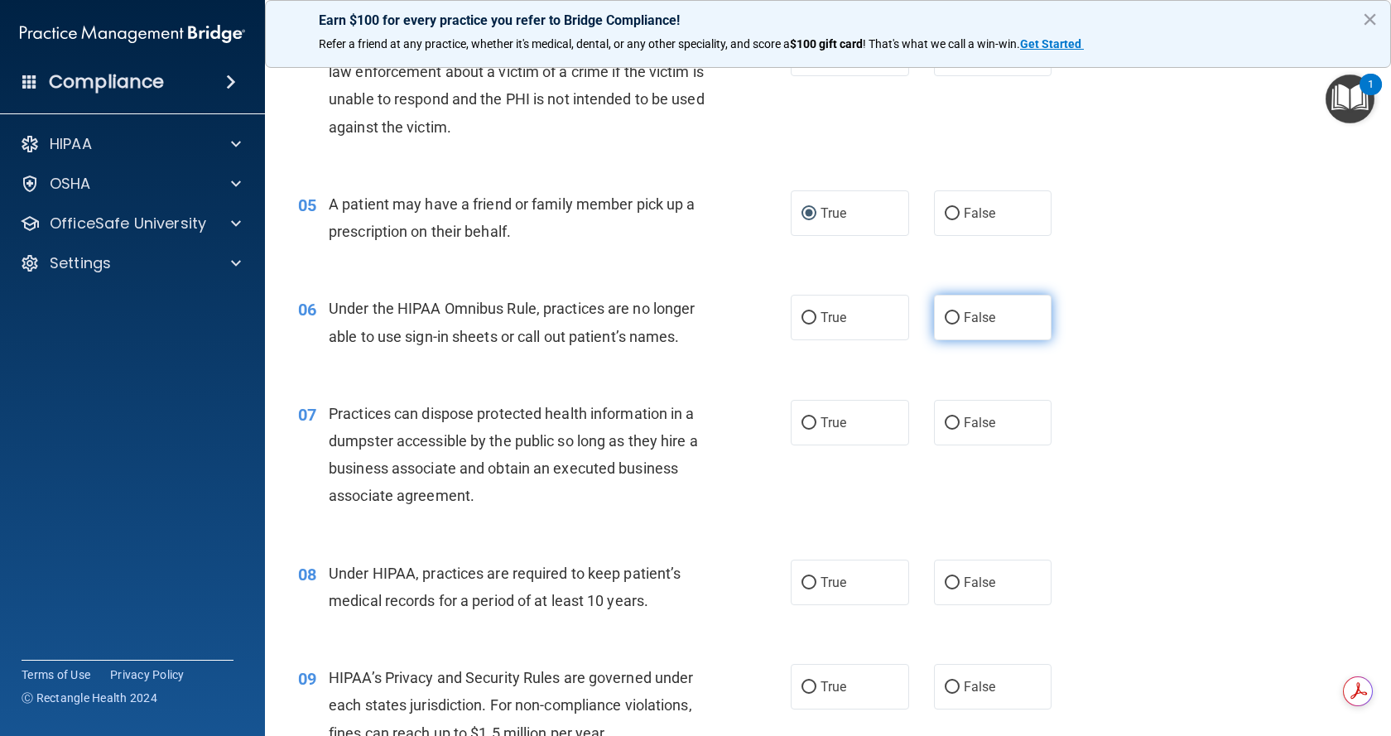
click at [947, 313] on input "False" at bounding box center [952, 318] width 15 height 12
radio input "true"
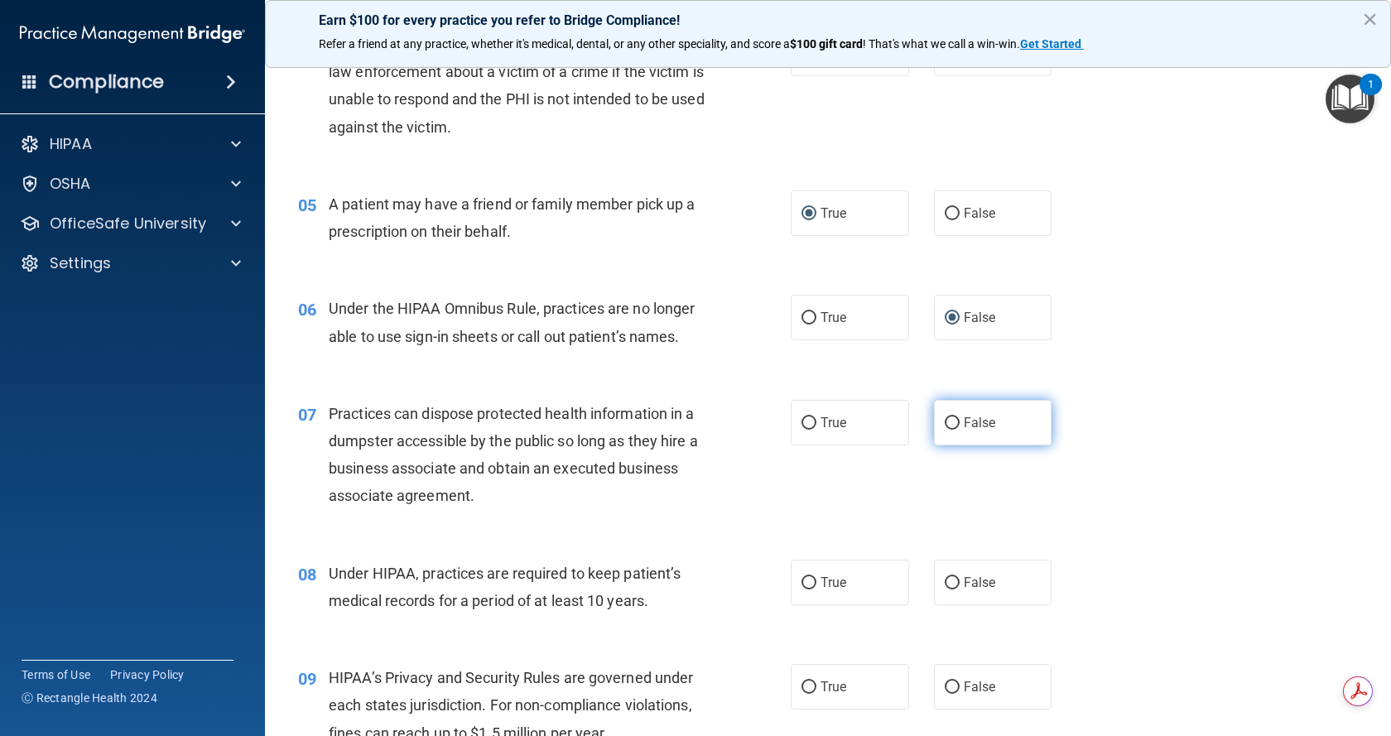
click at [945, 417] on input "False" at bounding box center [952, 423] width 15 height 12
radio input "true"
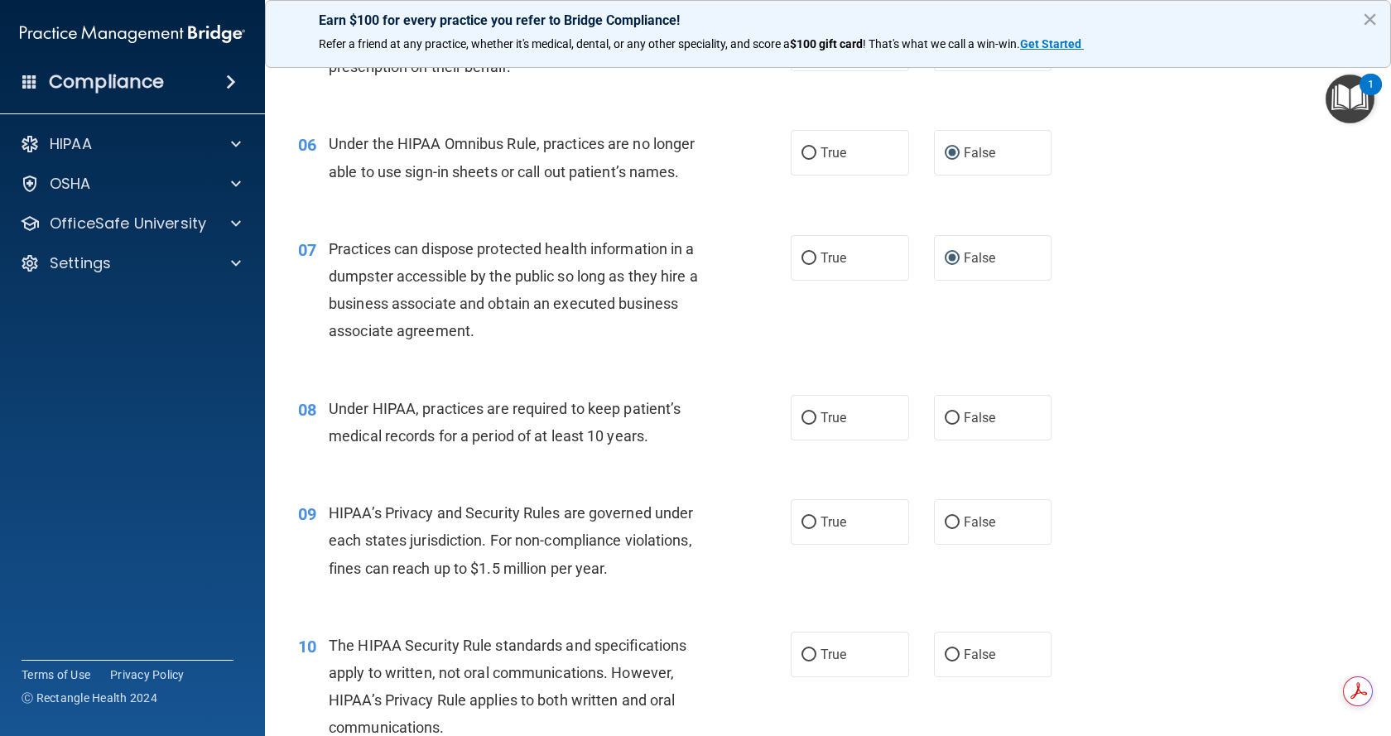
scroll to position [745, 0]
click at [814, 427] on label "True" at bounding box center [850, 417] width 118 height 46
click at [814, 424] on input "True" at bounding box center [808, 417] width 15 height 12
radio input "true"
click at [948, 518] on input "False" at bounding box center [952, 522] width 15 height 12
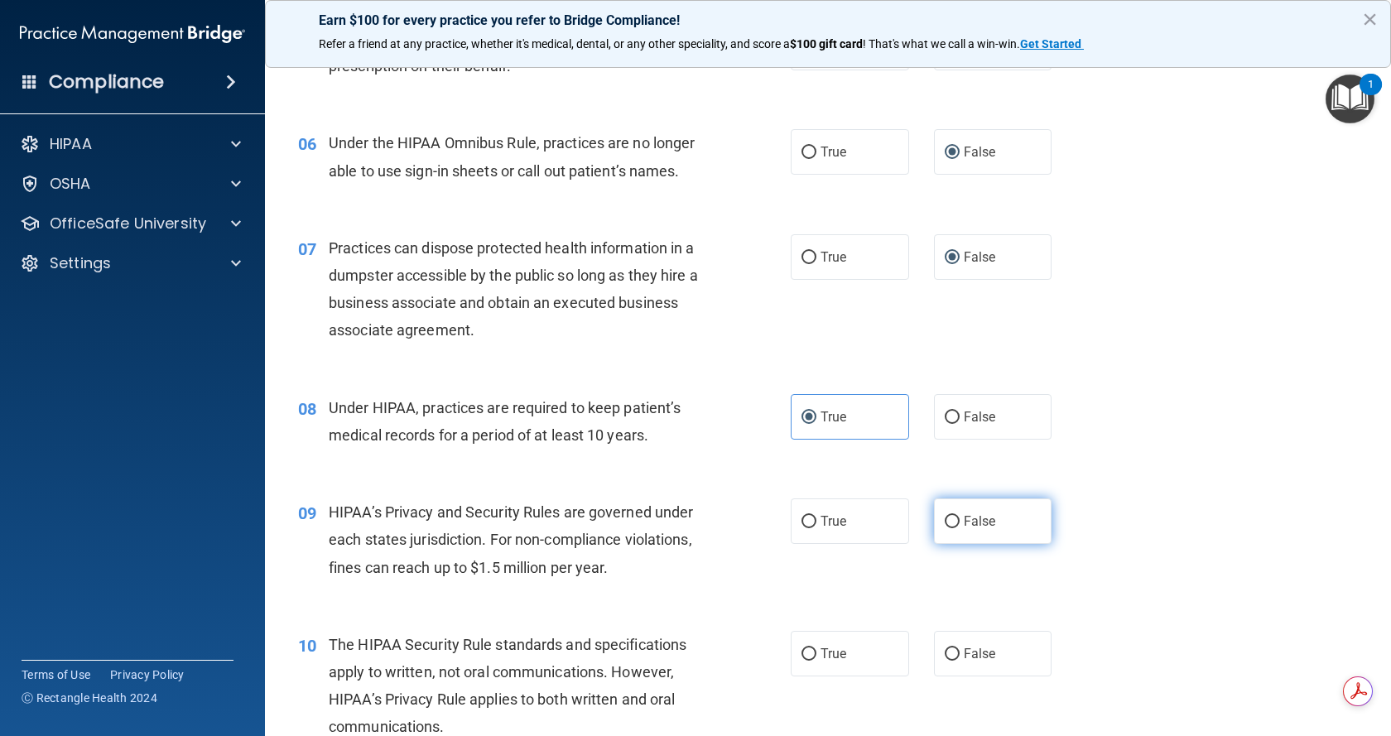
radio input "true"
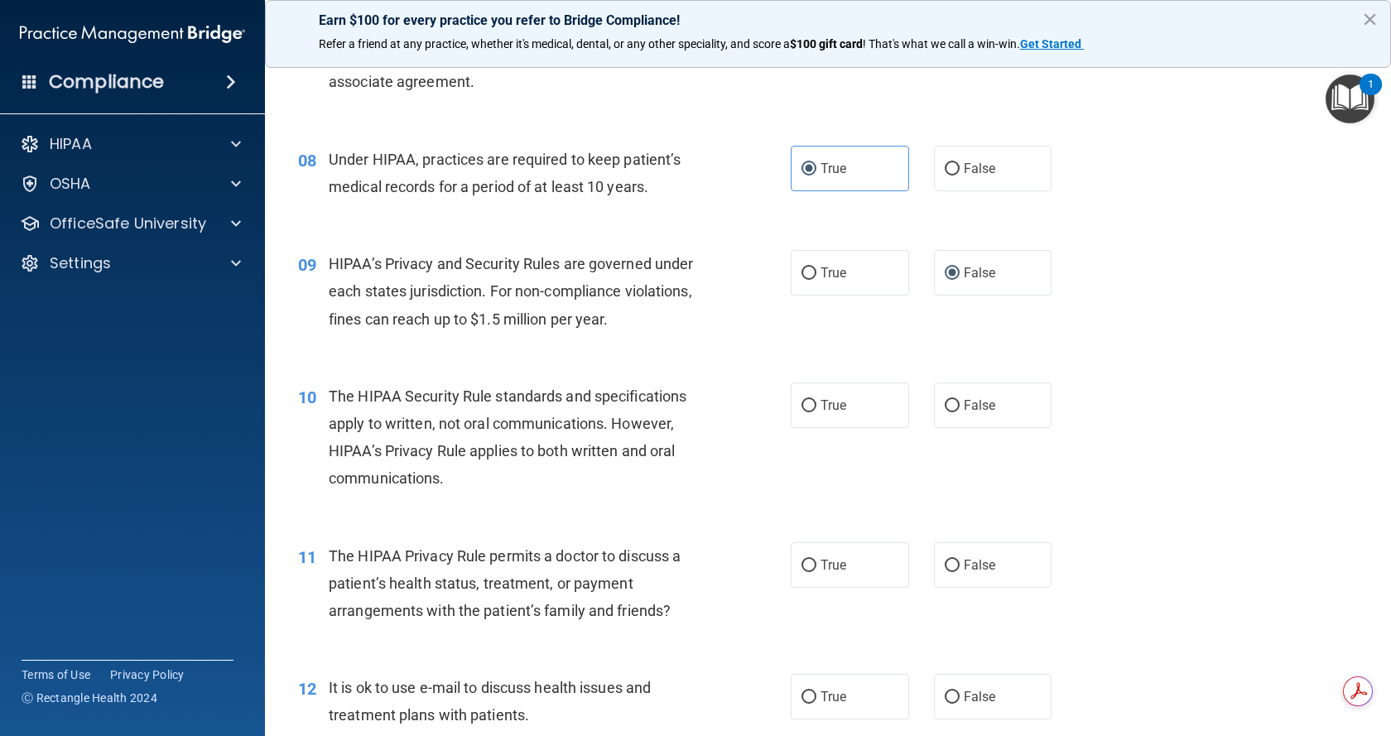
scroll to position [1076, 0]
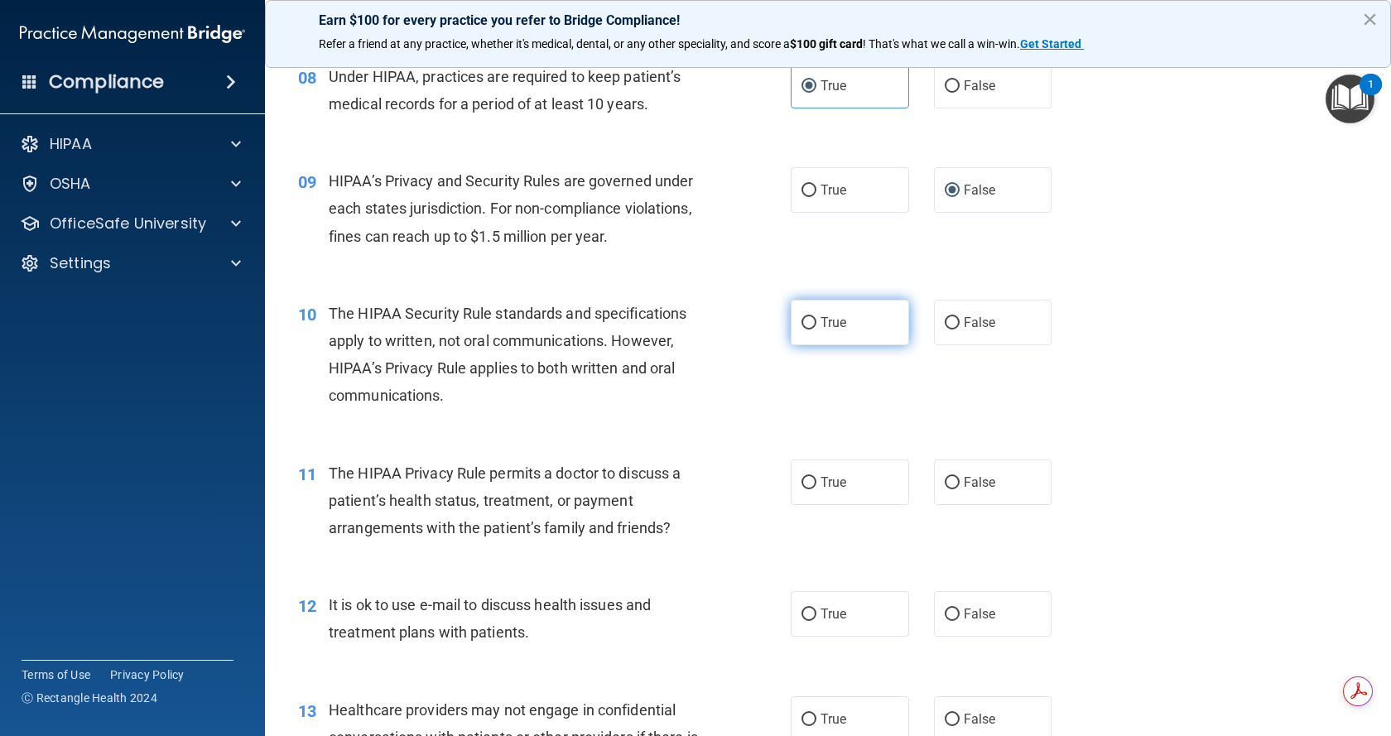
click at [808, 319] on input "True" at bounding box center [808, 323] width 15 height 12
radio input "true"
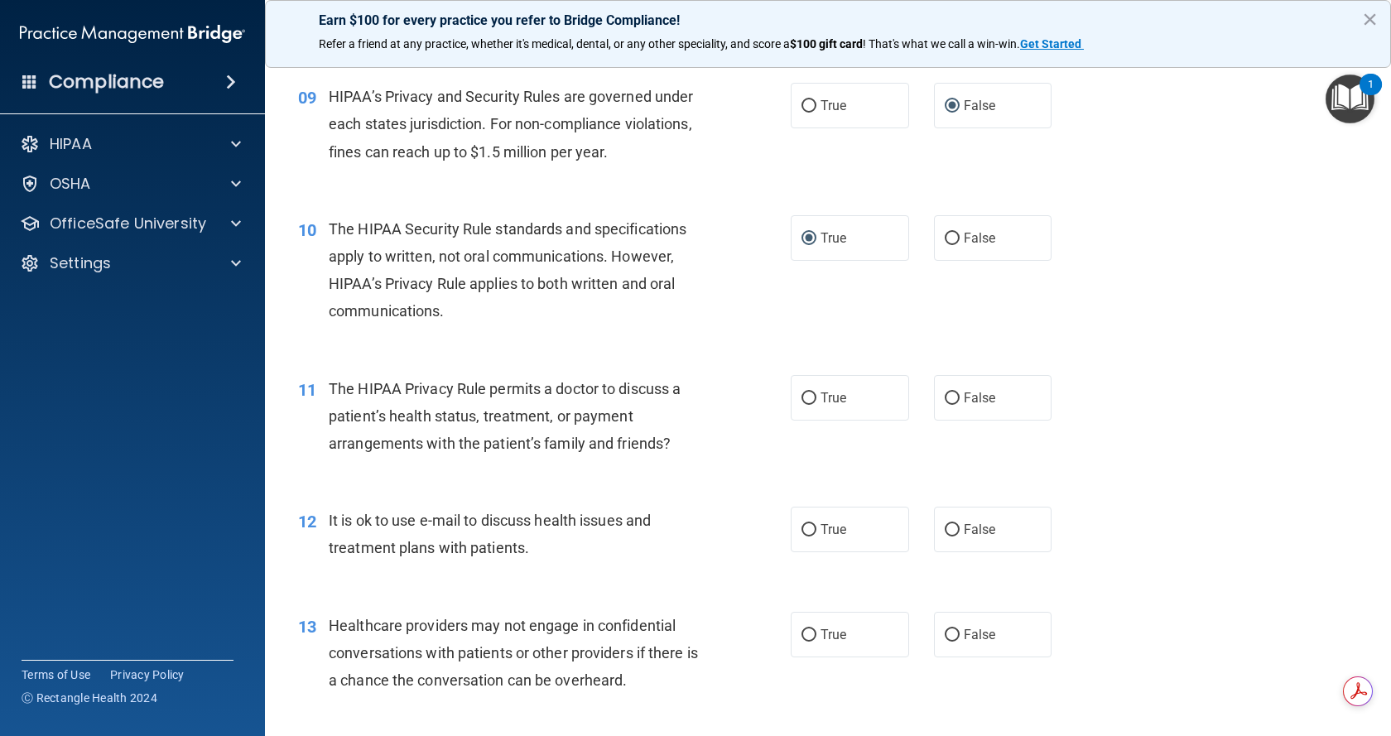
scroll to position [1159, 0]
click at [837, 392] on span "True" at bounding box center [833, 400] width 26 height 16
click at [816, 394] on input "True" at bounding box center [808, 400] width 15 height 12
radio input "true"
click at [805, 532] on input "True" at bounding box center [808, 532] width 15 height 12
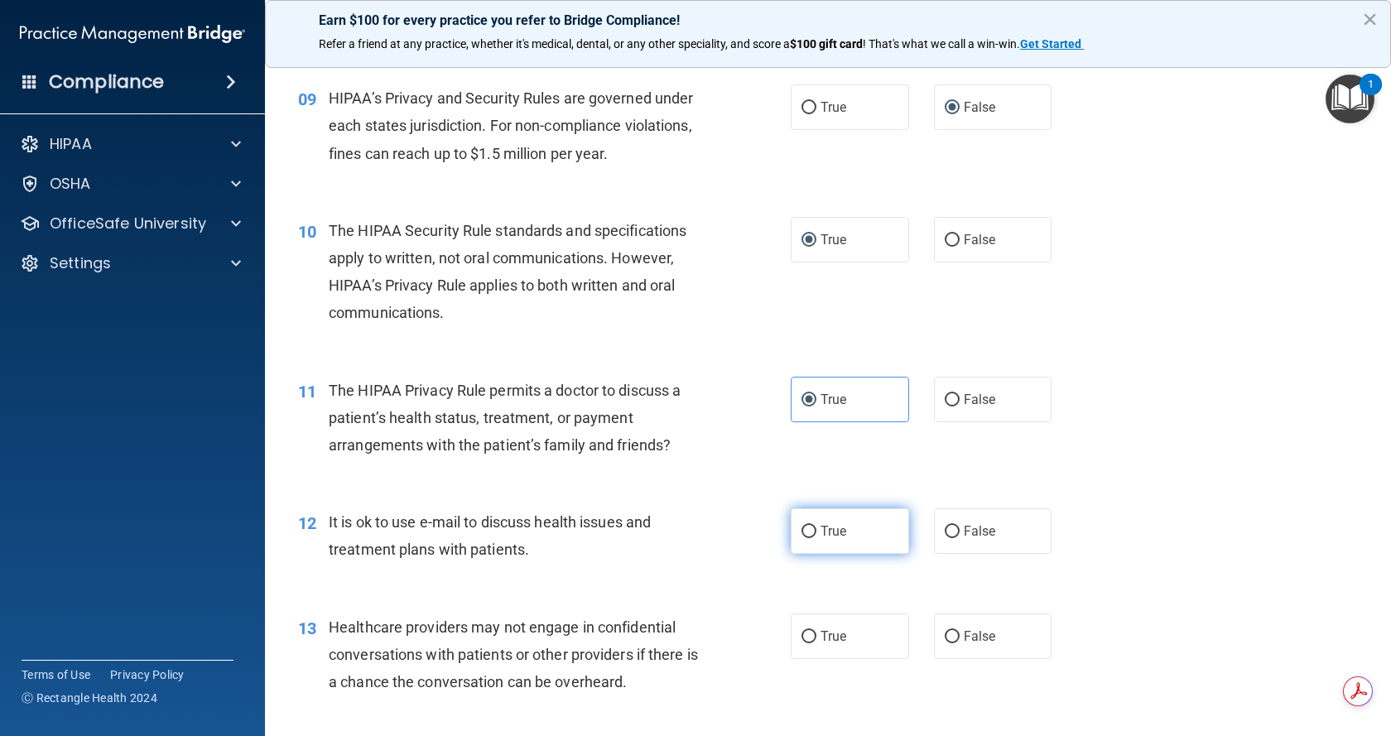
radio input "true"
click at [945, 635] on input "False" at bounding box center [952, 637] width 15 height 12
radio input "true"
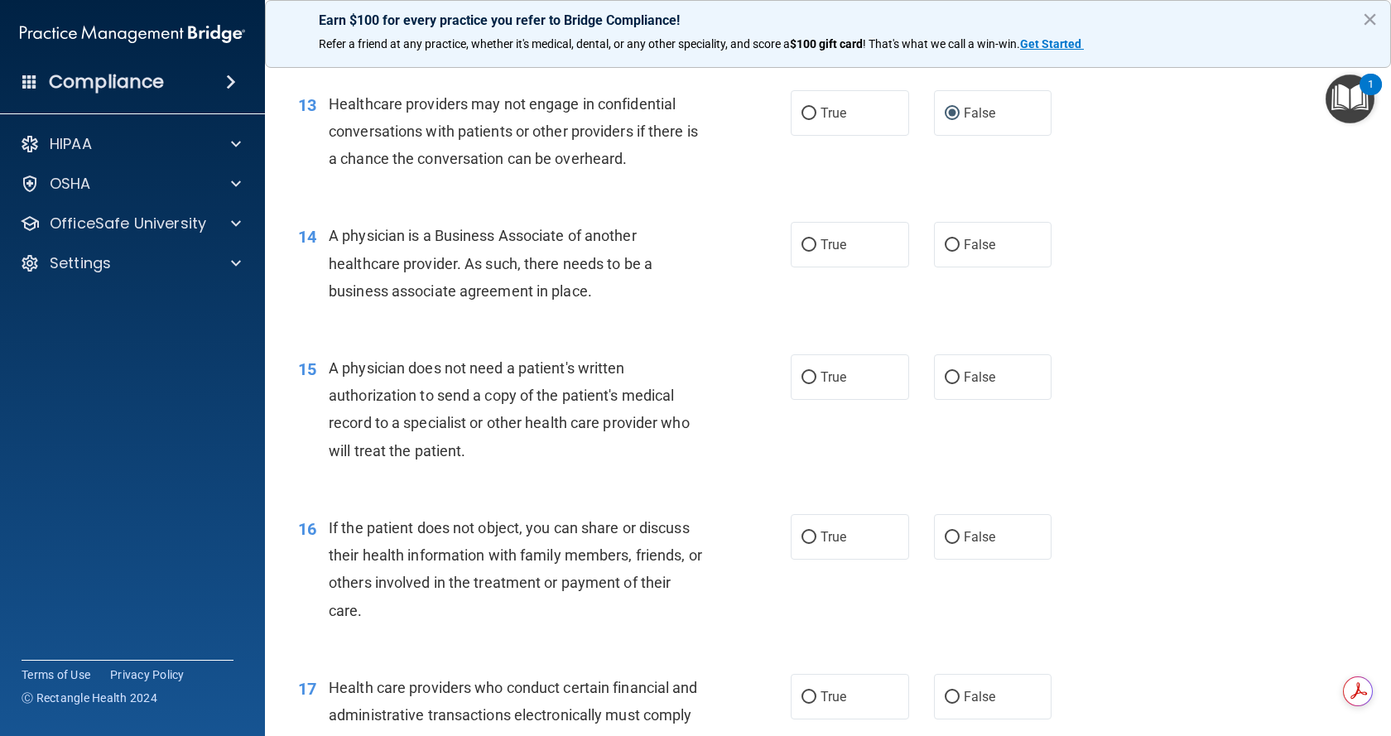
scroll to position [1738, 0]
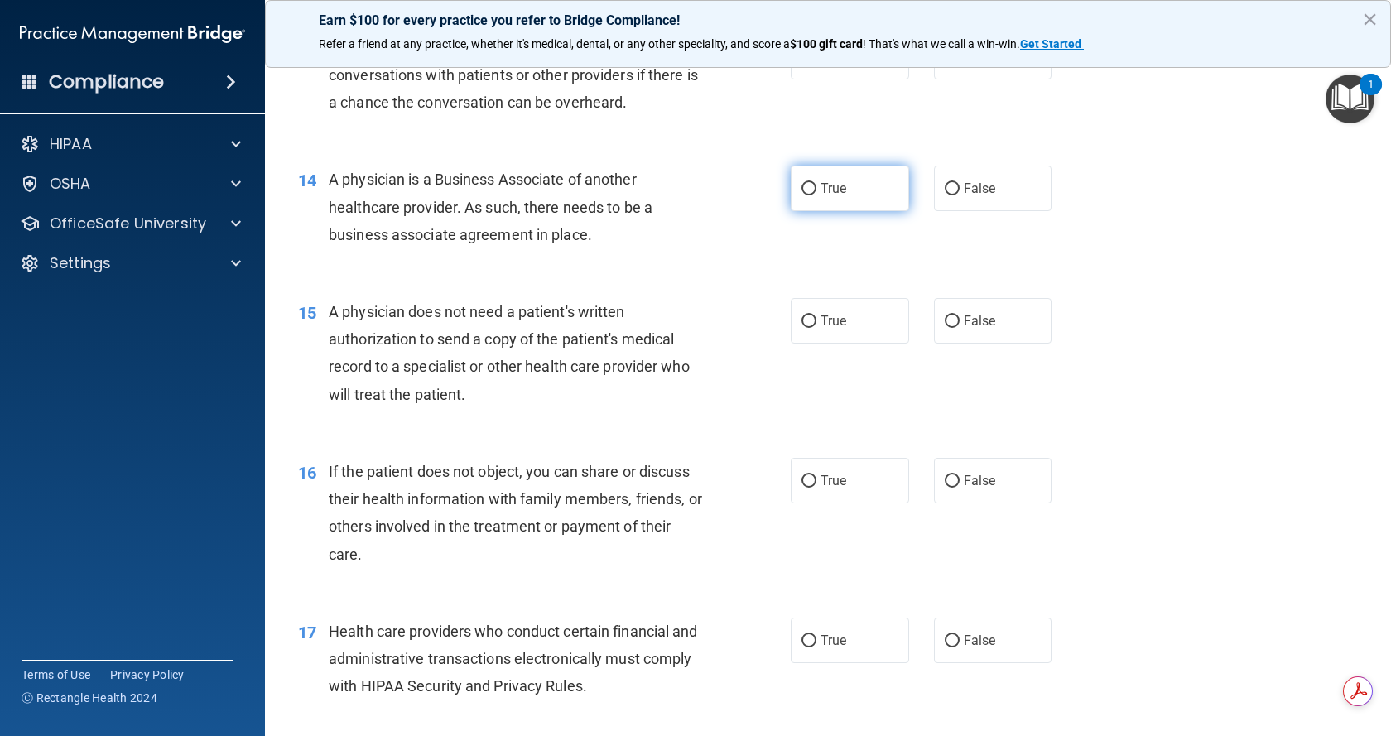
click at [805, 190] on input "True" at bounding box center [808, 189] width 15 height 12
radio input "true"
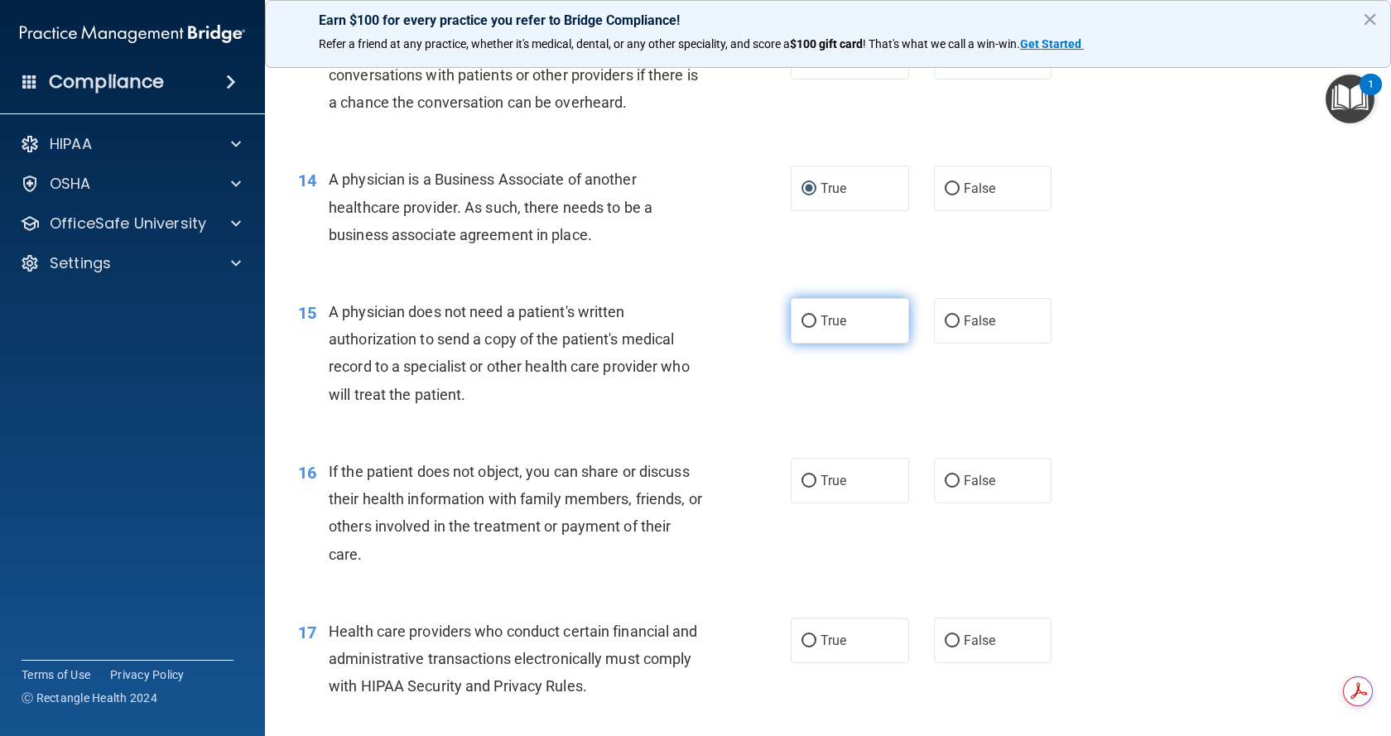
click at [824, 325] on span "True" at bounding box center [833, 321] width 26 height 16
click at [816, 325] on input "True" at bounding box center [808, 321] width 15 height 12
radio input "true"
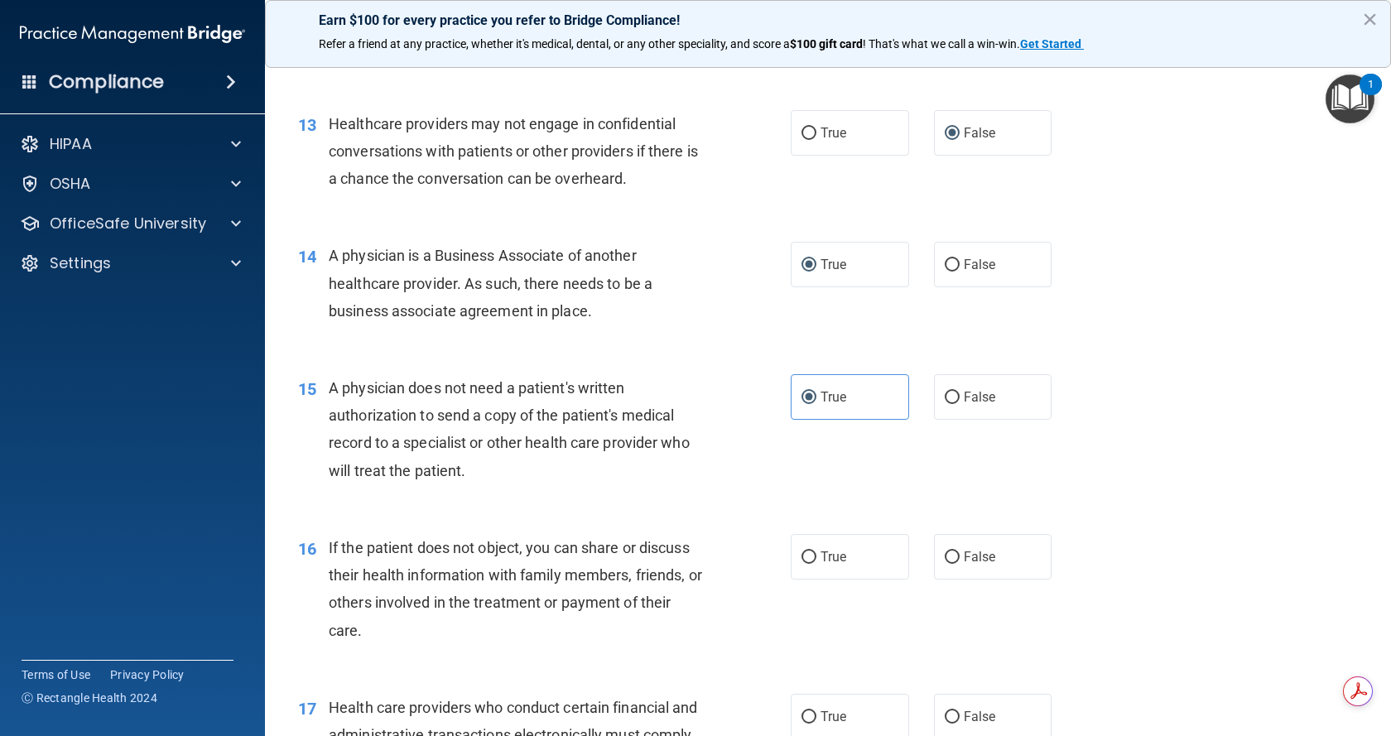
scroll to position [1656, 0]
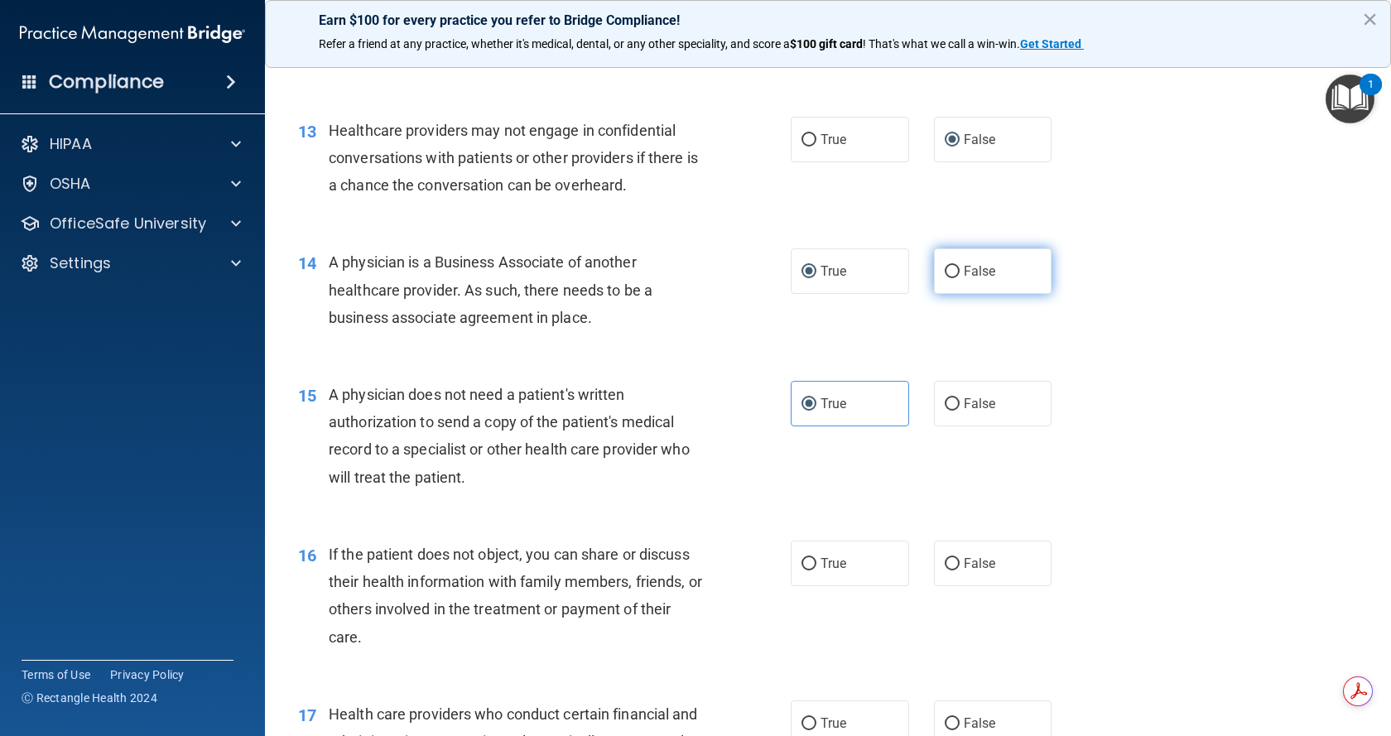
click at [945, 274] on input "False" at bounding box center [952, 272] width 15 height 12
radio input "true"
radio input "false"
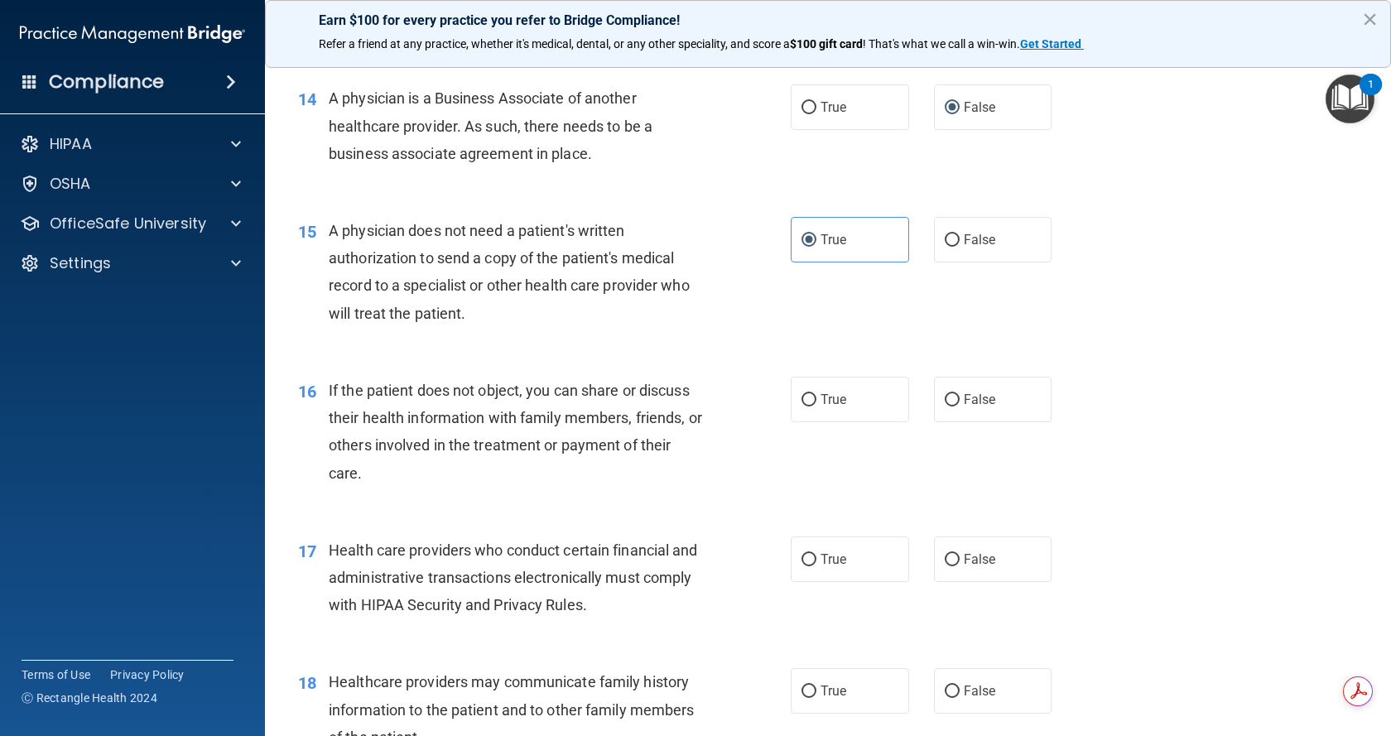
scroll to position [1821, 0]
click at [953, 408] on label "False" at bounding box center [993, 398] width 118 height 46
click at [953, 405] on input "False" at bounding box center [952, 398] width 15 height 12
radio input "true"
click at [809, 569] on label "True" at bounding box center [850, 558] width 118 height 46
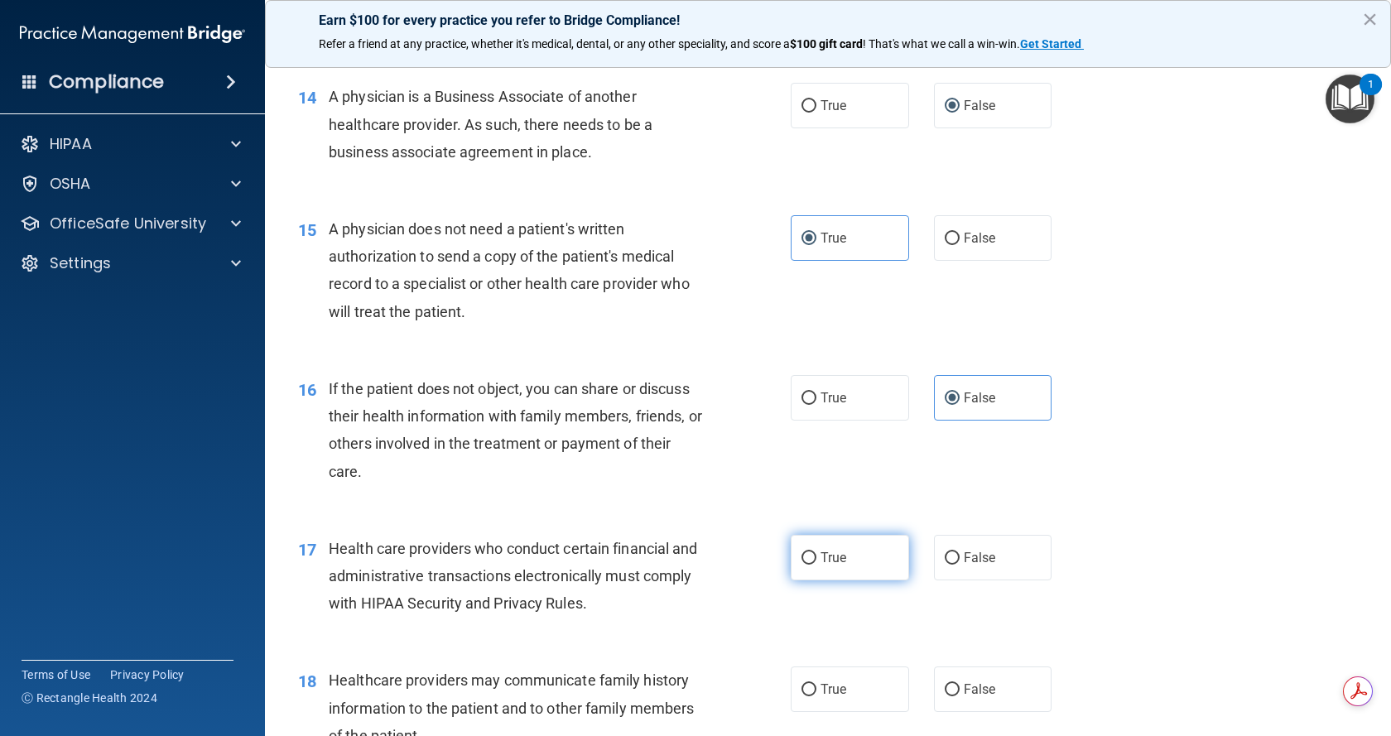
click at [809, 565] on input "True" at bounding box center [808, 558] width 15 height 12
radio input "true"
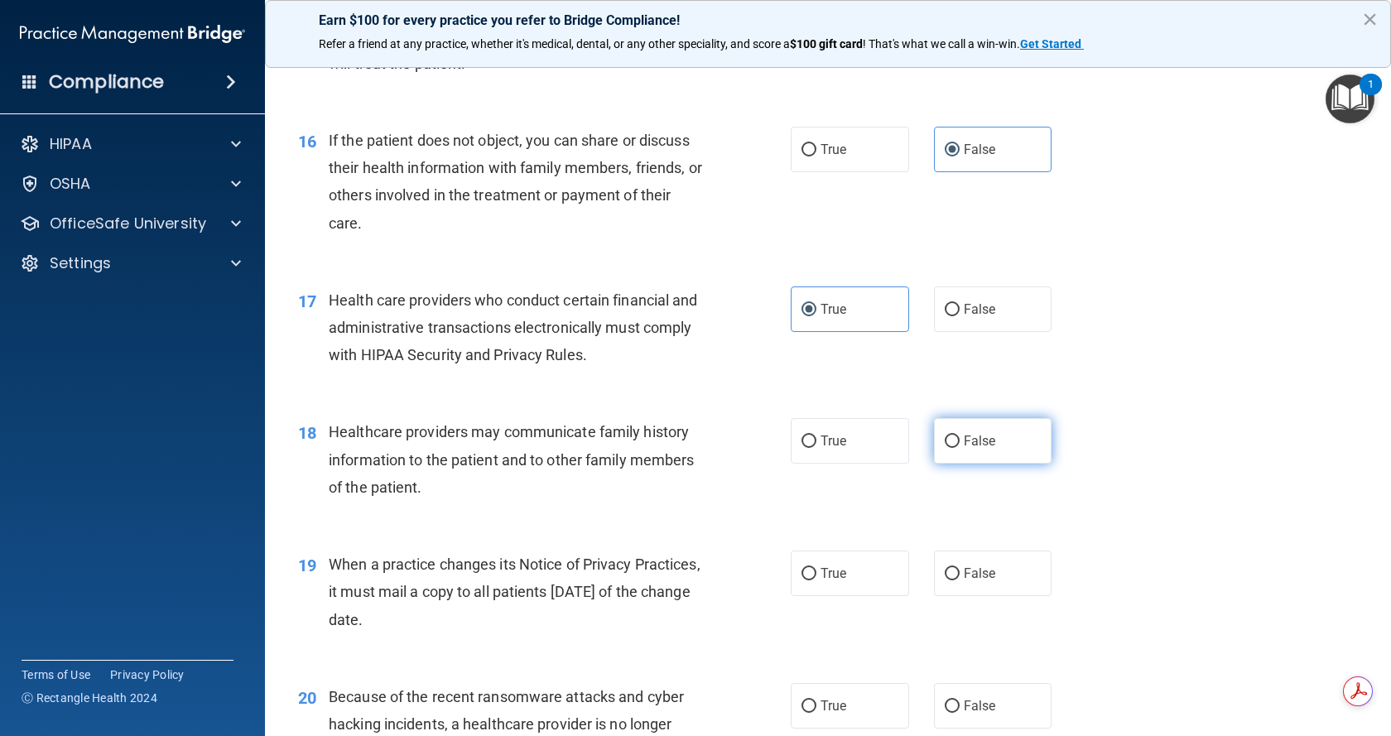
click at [945, 443] on input "False" at bounding box center [952, 441] width 15 height 12
radio input "true"
click at [807, 580] on input "True" at bounding box center [808, 574] width 15 height 12
radio input "true"
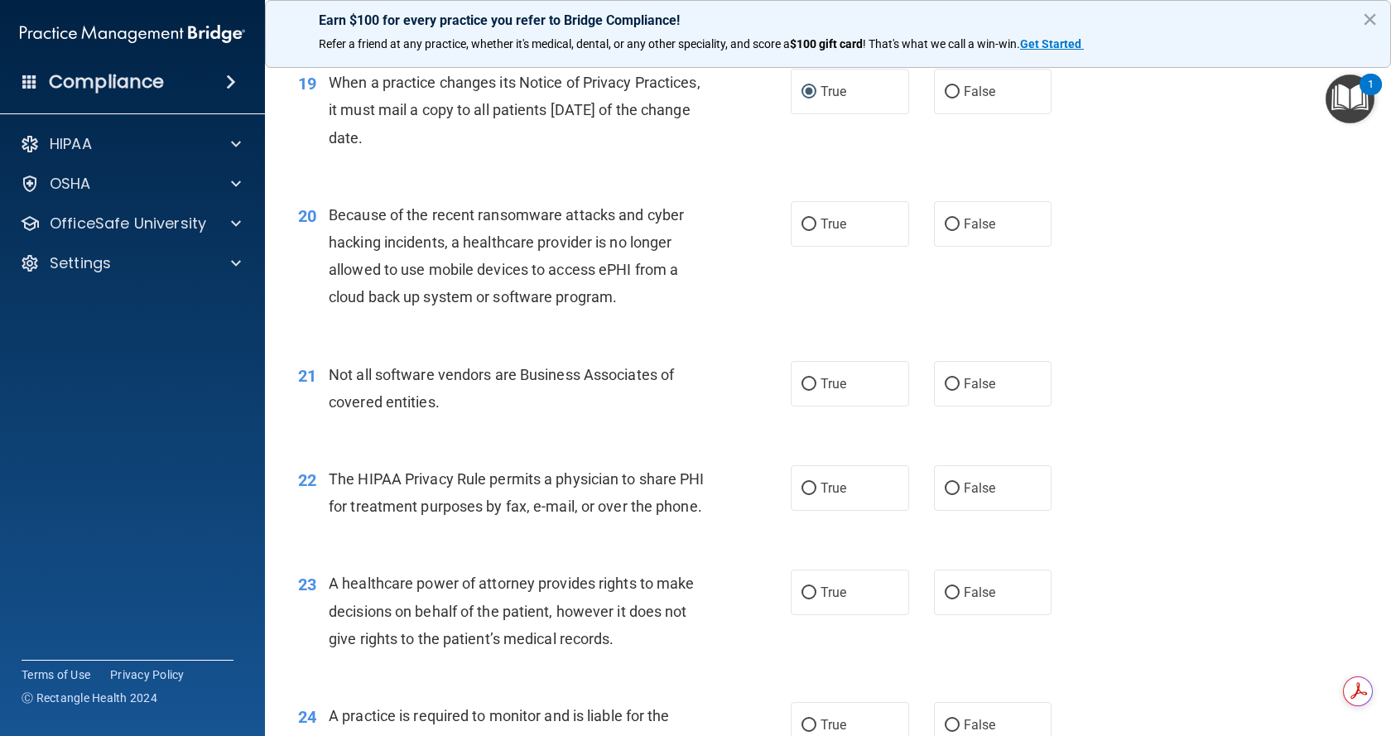
scroll to position [2566, 0]
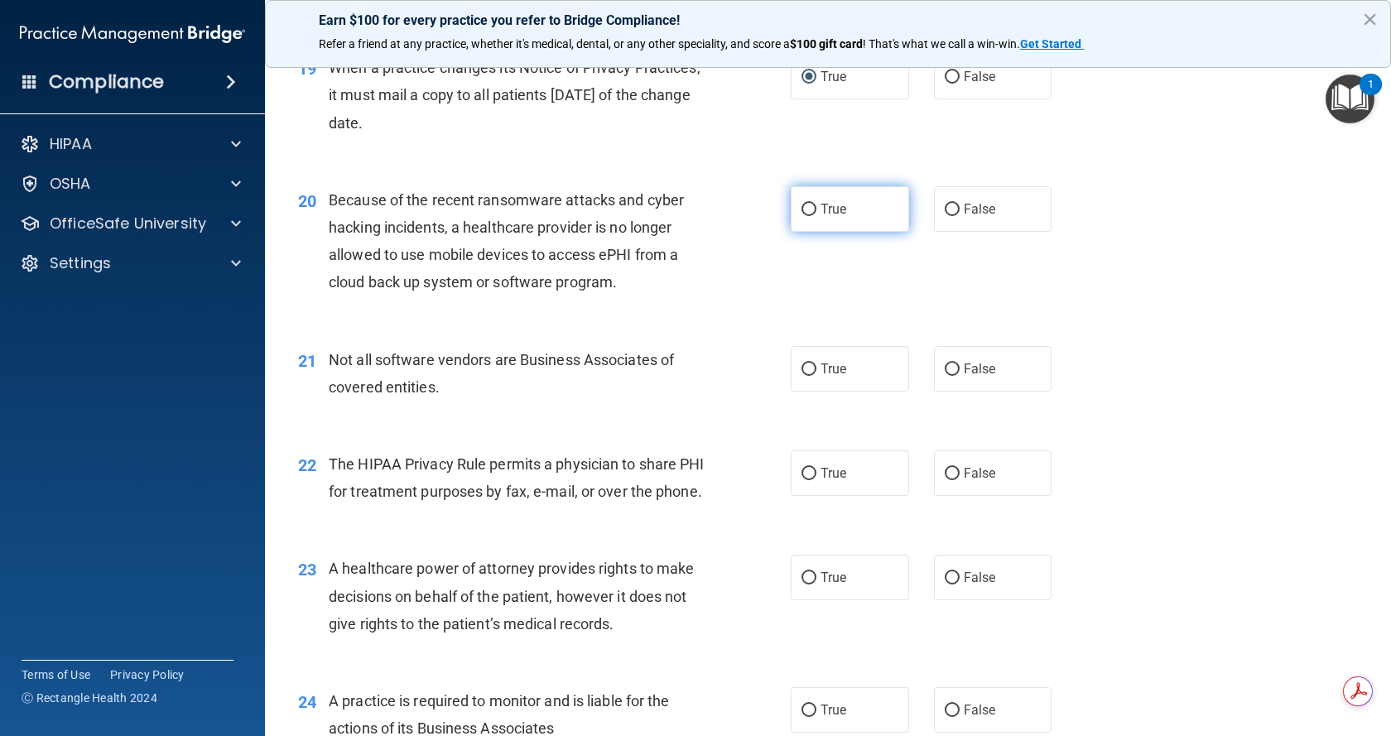
click at [802, 211] on input "True" at bounding box center [808, 210] width 15 height 12
radio input "true"
click at [801, 366] on input "True" at bounding box center [808, 369] width 15 height 12
radio input "true"
click at [951, 466] on label "False" at bounding box center [993, 473] width 118 height 46
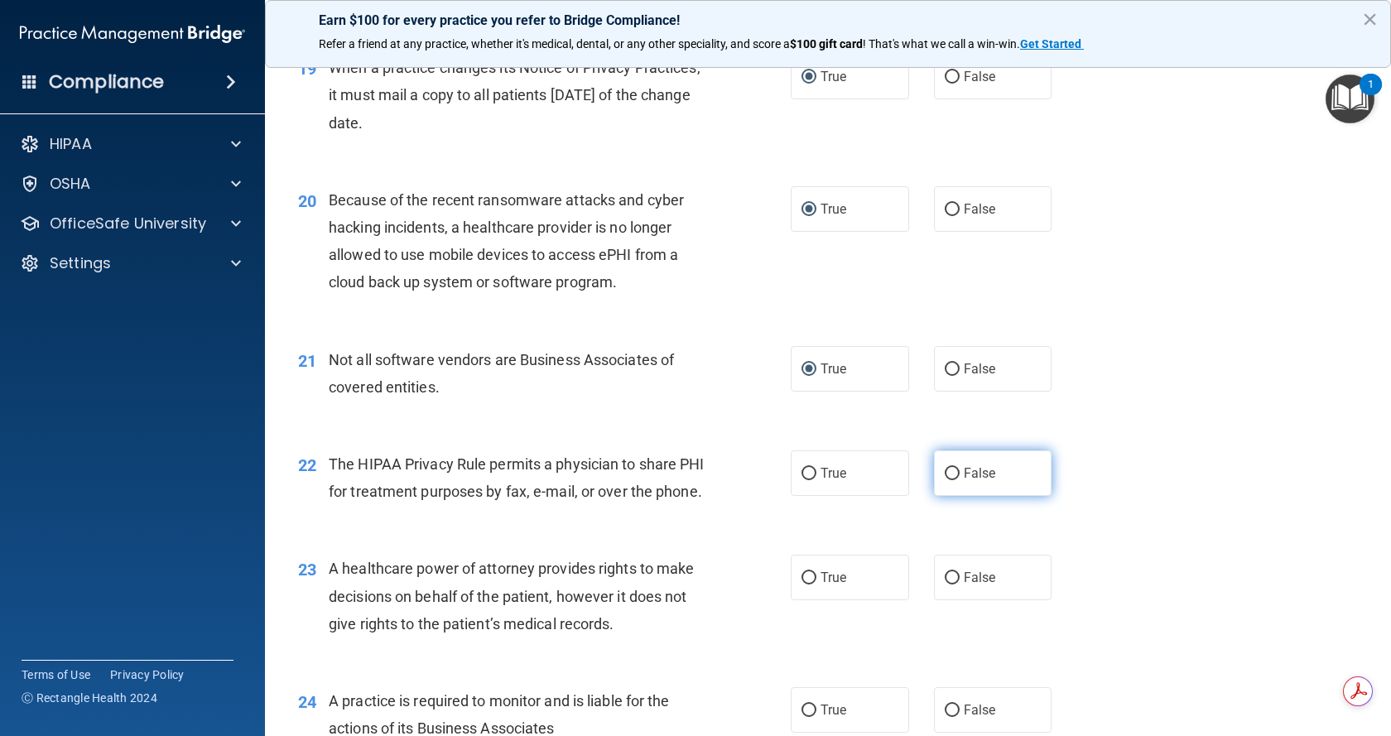
click at [951, 468] on input "False" at bounding box center [952, 474] width 15 height 12
radio input "true"
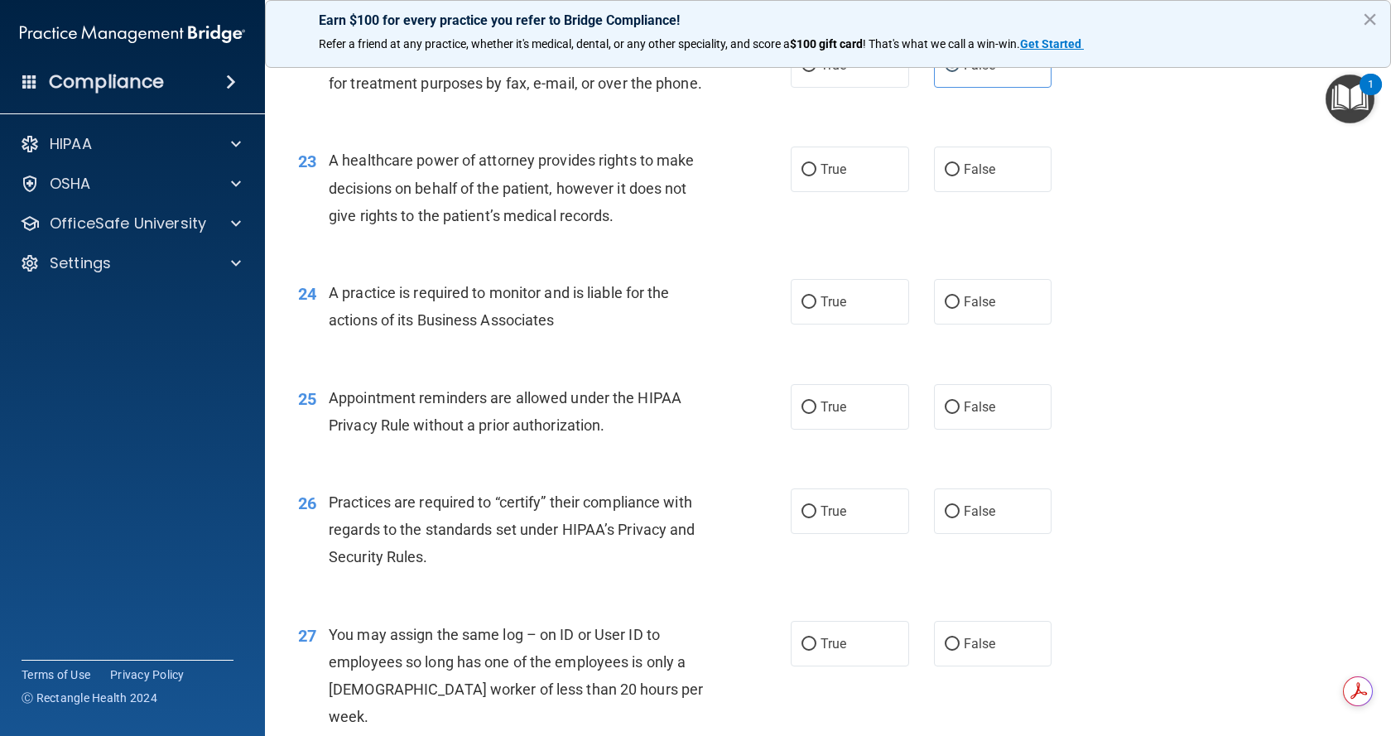
scroll to position [2980, 0]
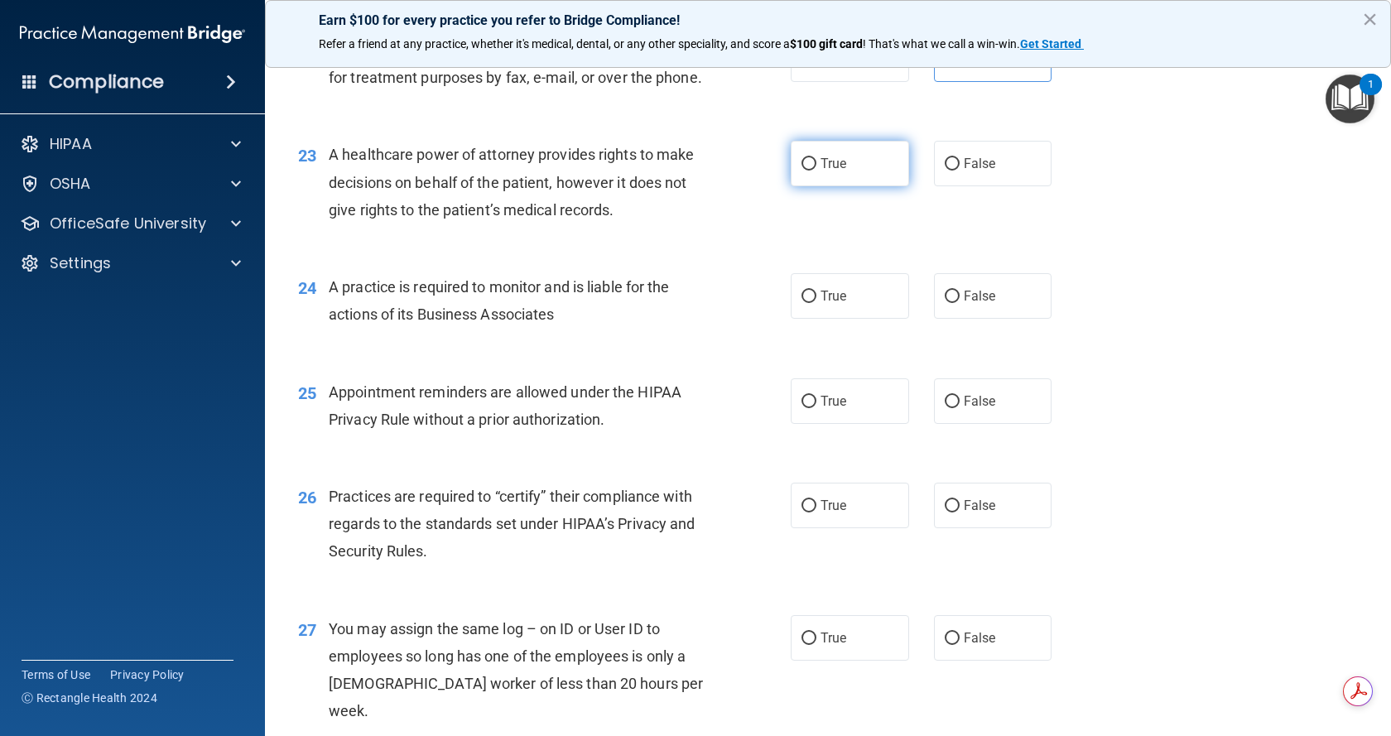
click at [802, 171] on input "True" at bounding box center [808, 164] width 15 height 12
radio input "true"
click at [820, 304] on span "True" at bounding box center [833, 296] width 26 height 16
click at [816, 303] on input "True" at bounding box center [808, 297] width 15 height 12
radio input "true"
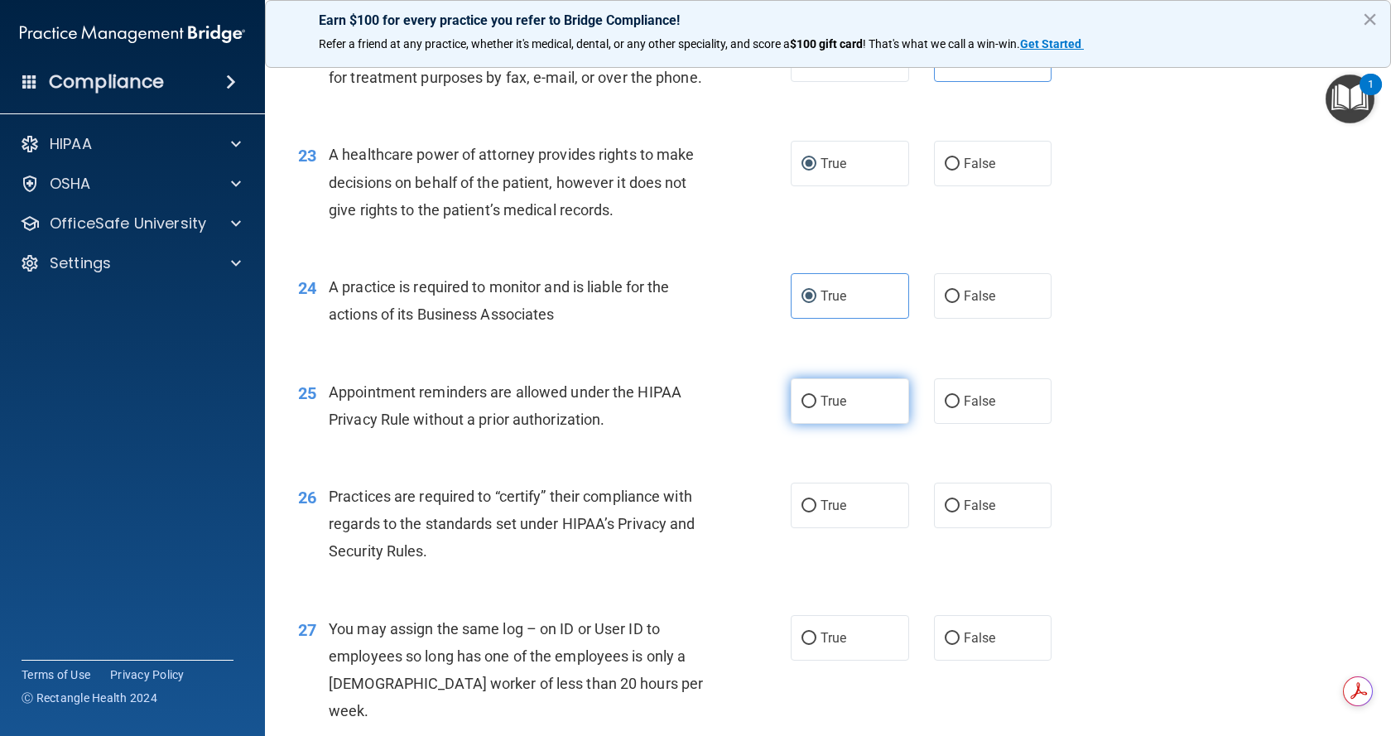
click at [807, 408] on input "True" at bounding box center [808, 402] width 15 height 12
radio input "true"
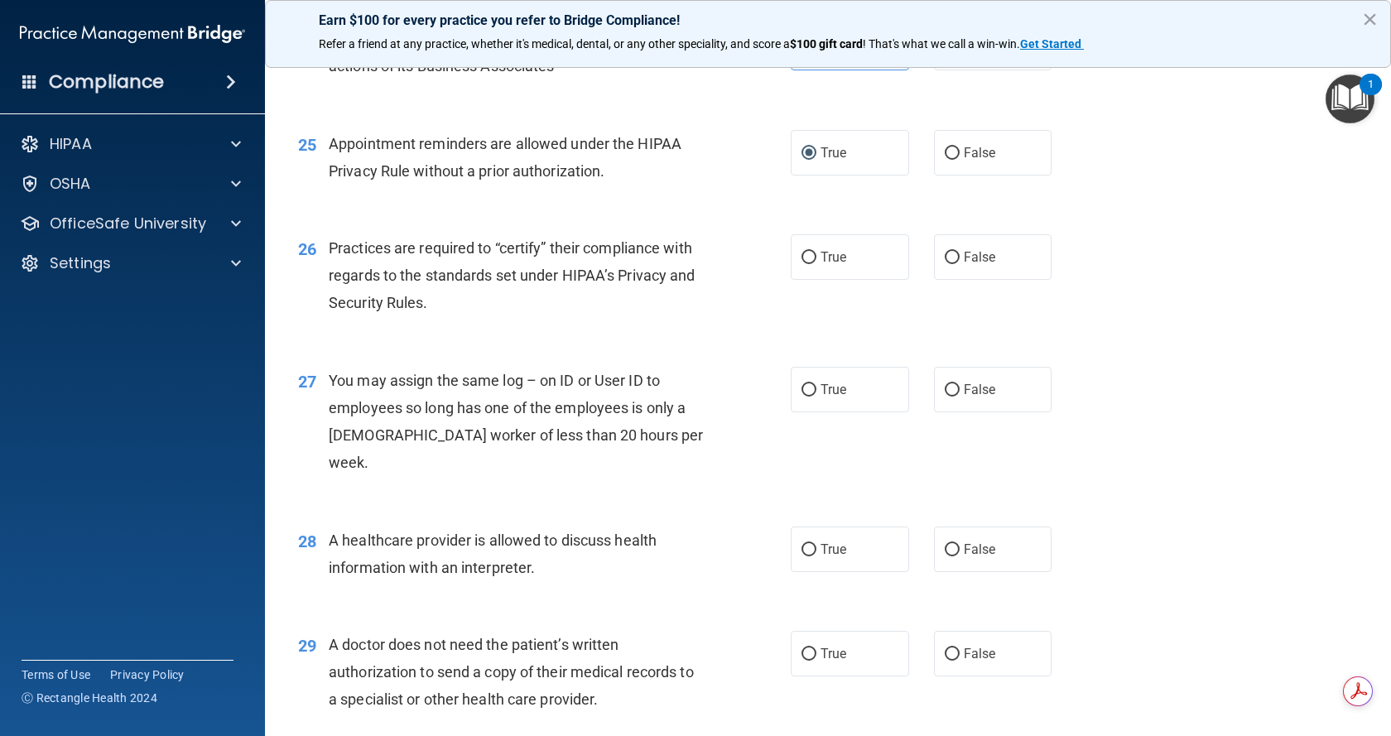
scroll to position [3311, 0]
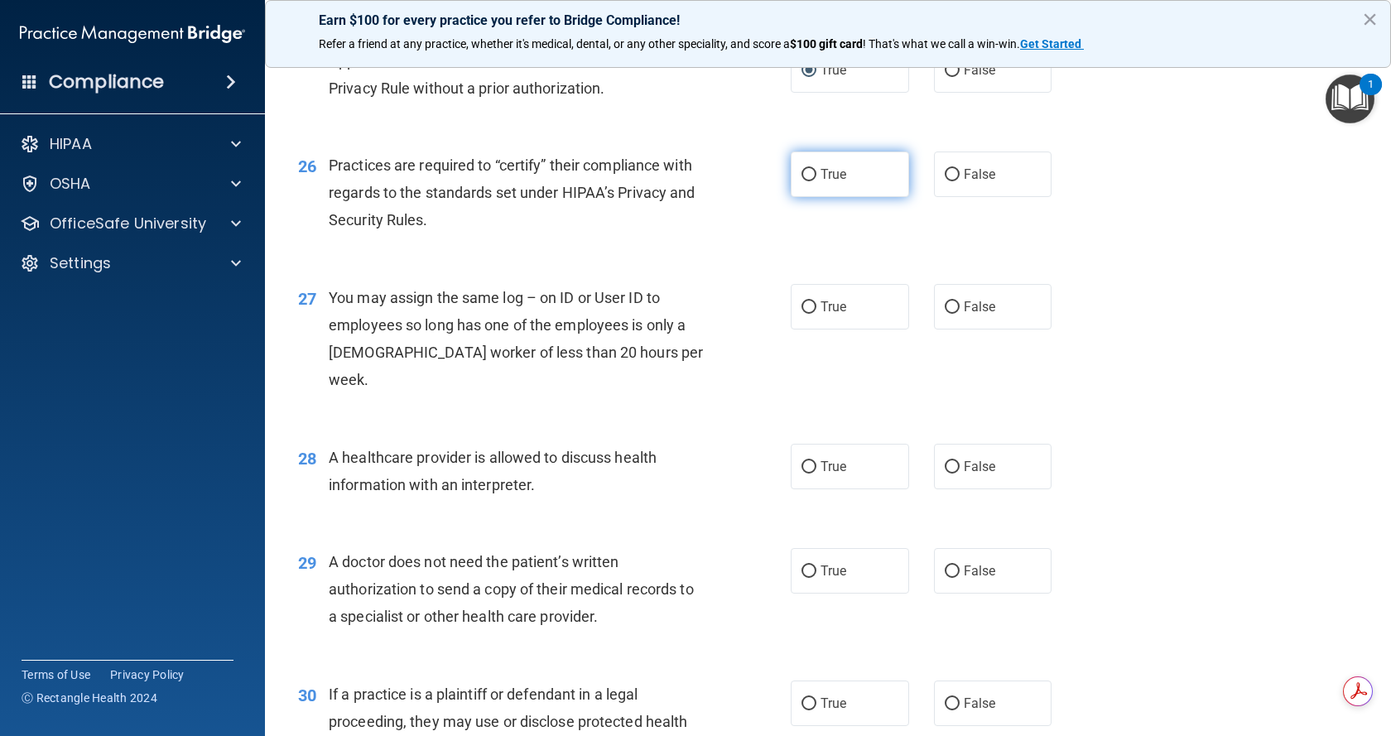
click at [810, 193] on label "True" at bounding box center [850, 174] width 118 height 46
click at [810, 181] on input "True" at bounding box center [808, 175] width 15 height 12
radio input "true"
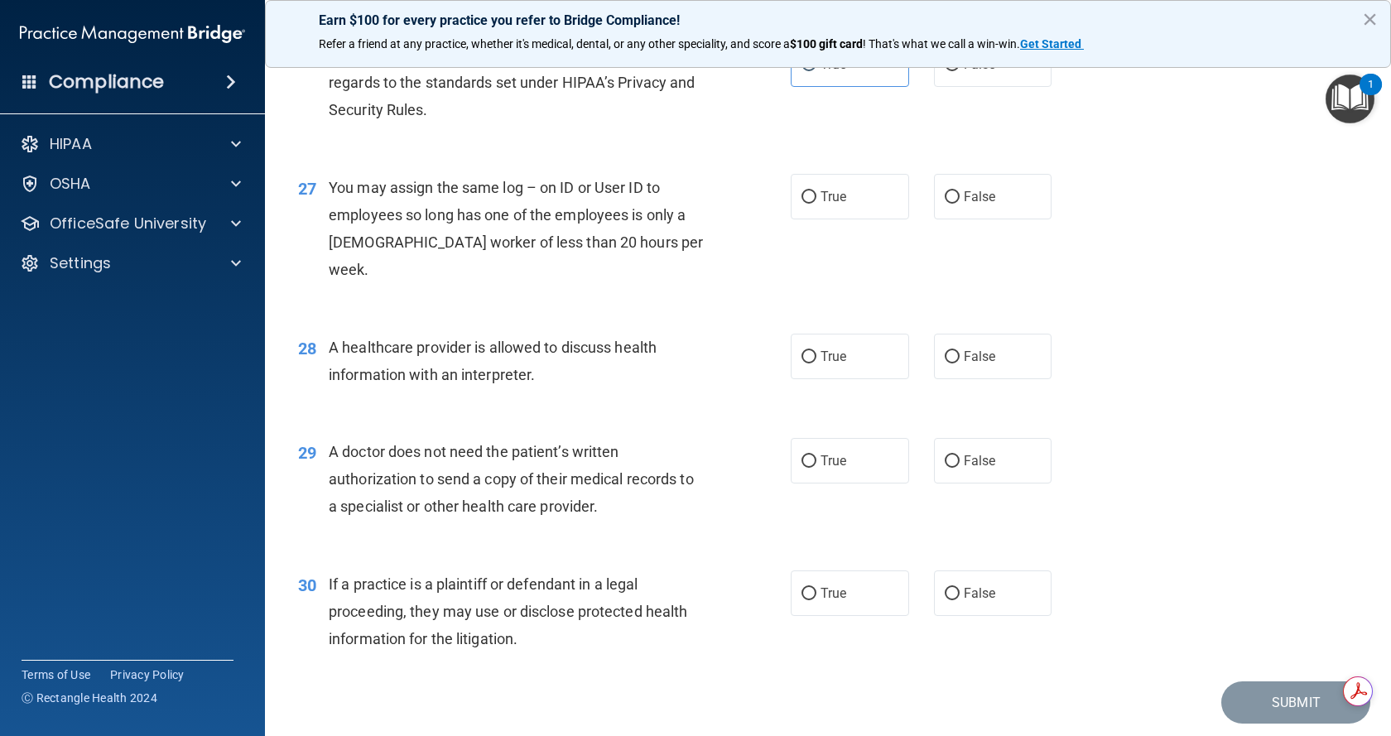
scroll to position [3392, 0]
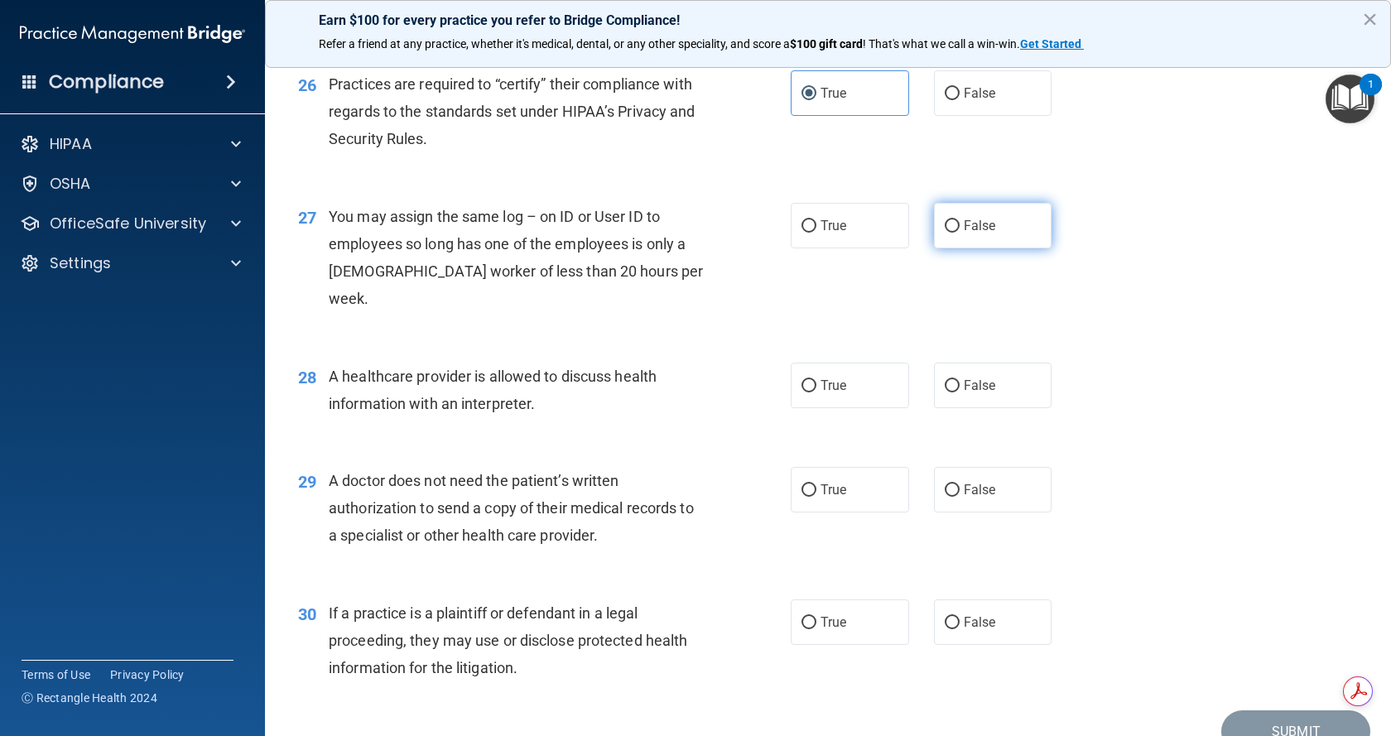
click at [949, 233] on input "False" at bounding box center [952, 226] width 15 height 12
radio input "true"
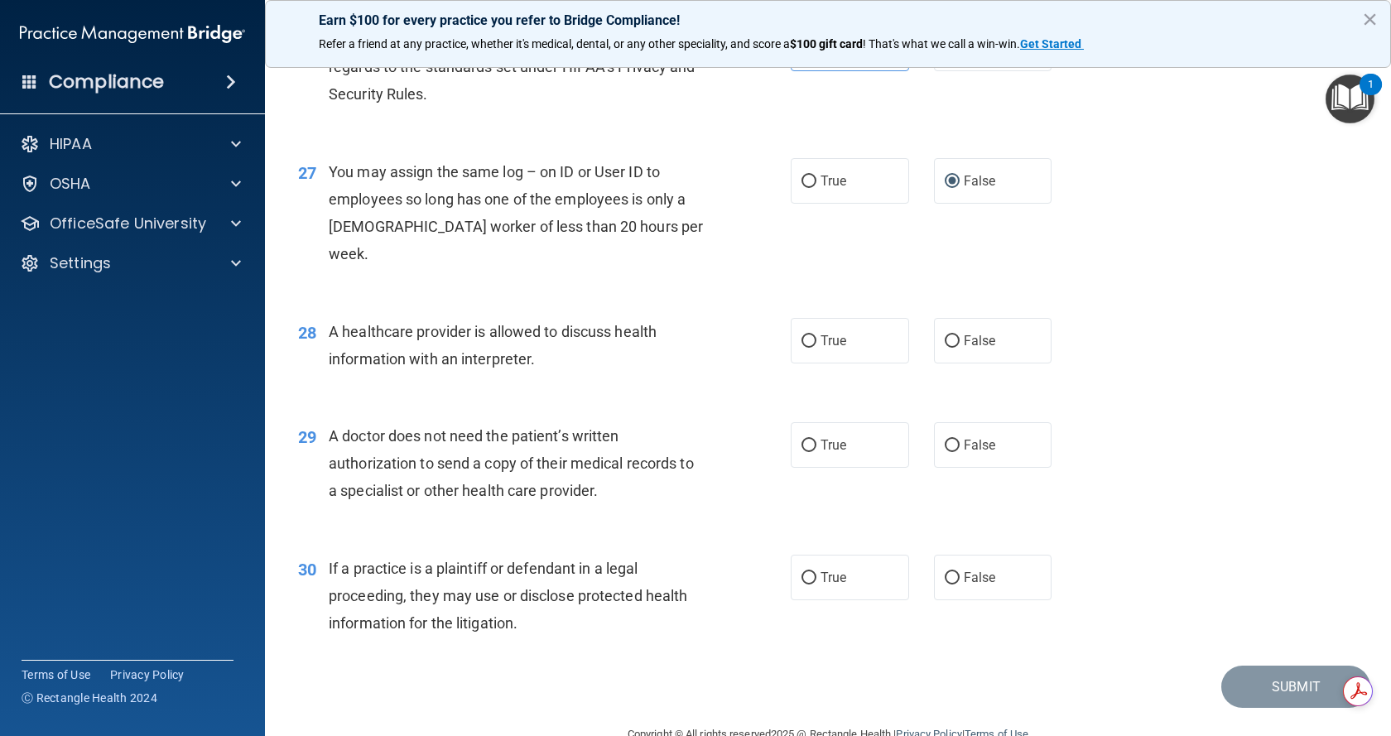
scroll to position [3475, 0]
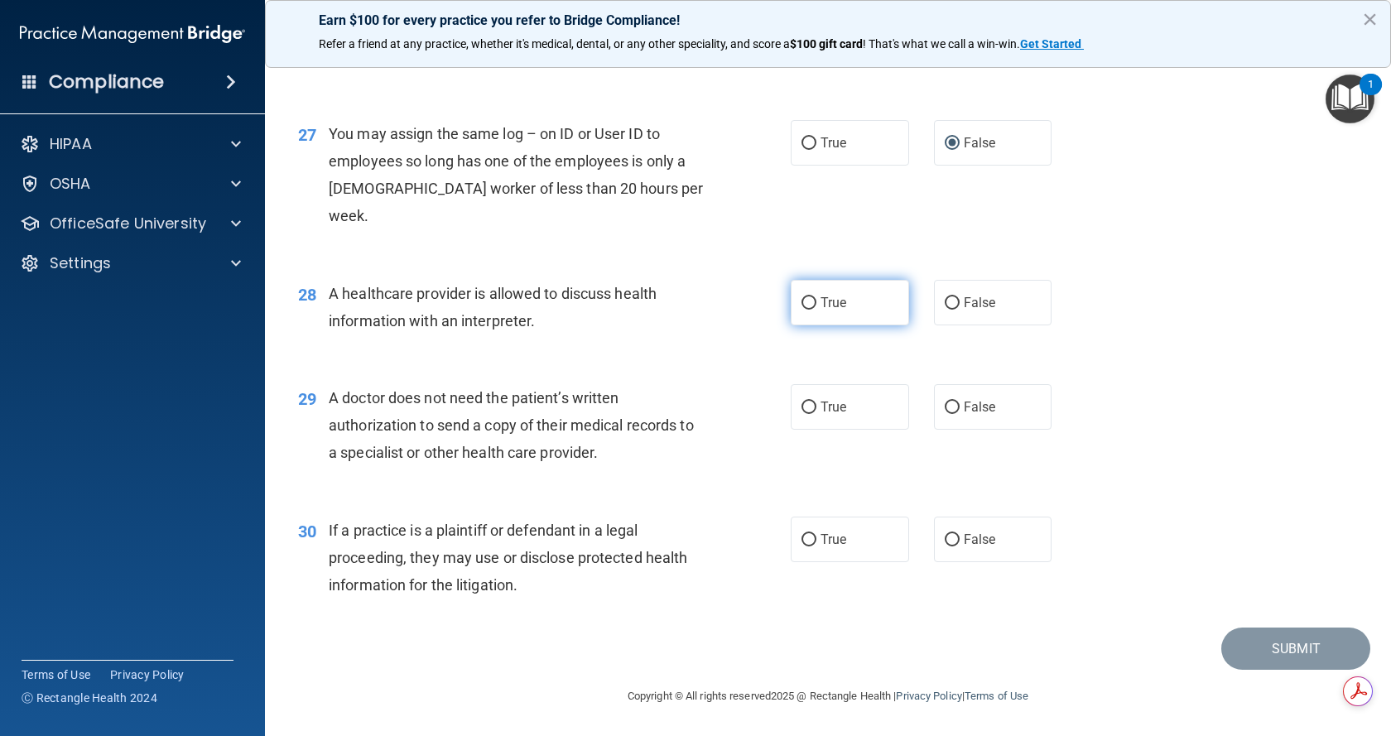
click at [801, 301] on input "True" at bounding box center [808, 303] width 15 height 12
radio input "true"
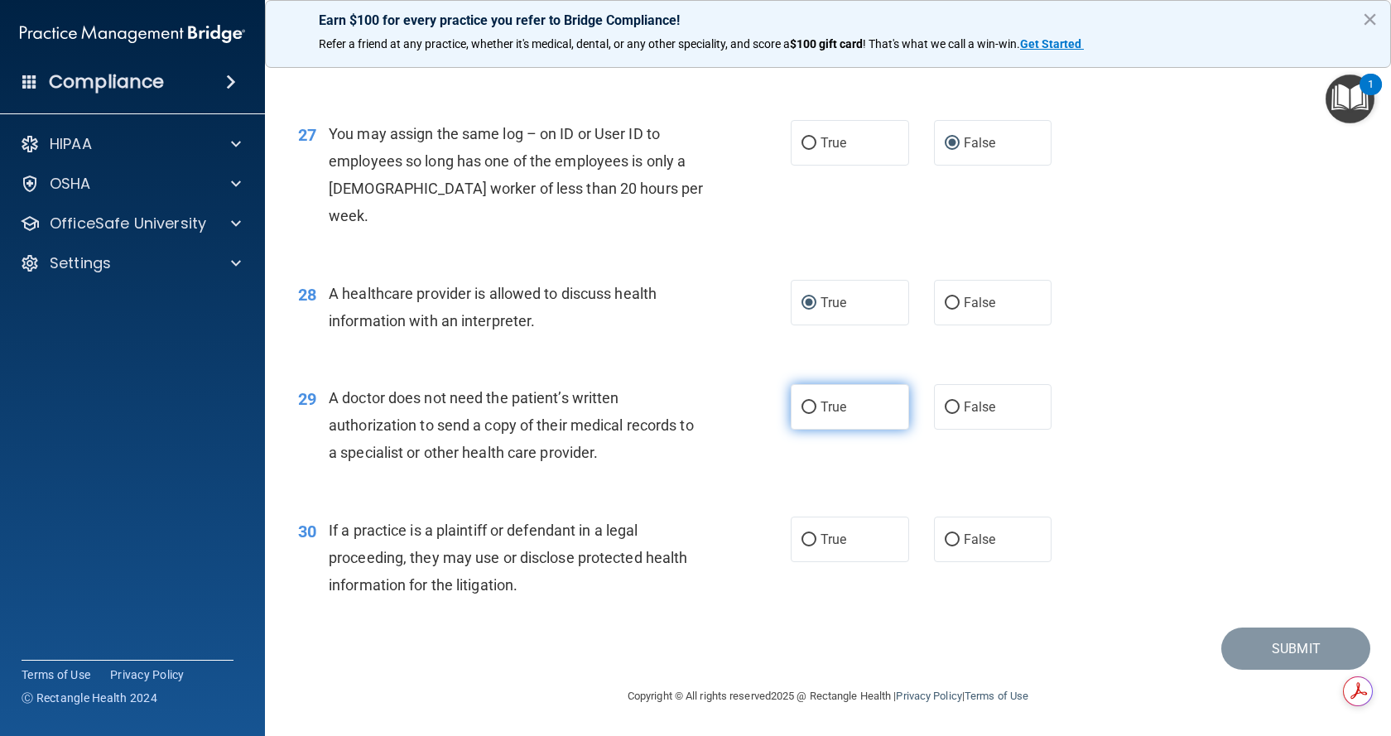
click at [808, 407] on input "True" at bounding box center [808, 407] width 15 height 12
radio input "true"
click at [805, 541] on input "True" at bounding box center [808, 540] width 15 height 12
radio input "true"
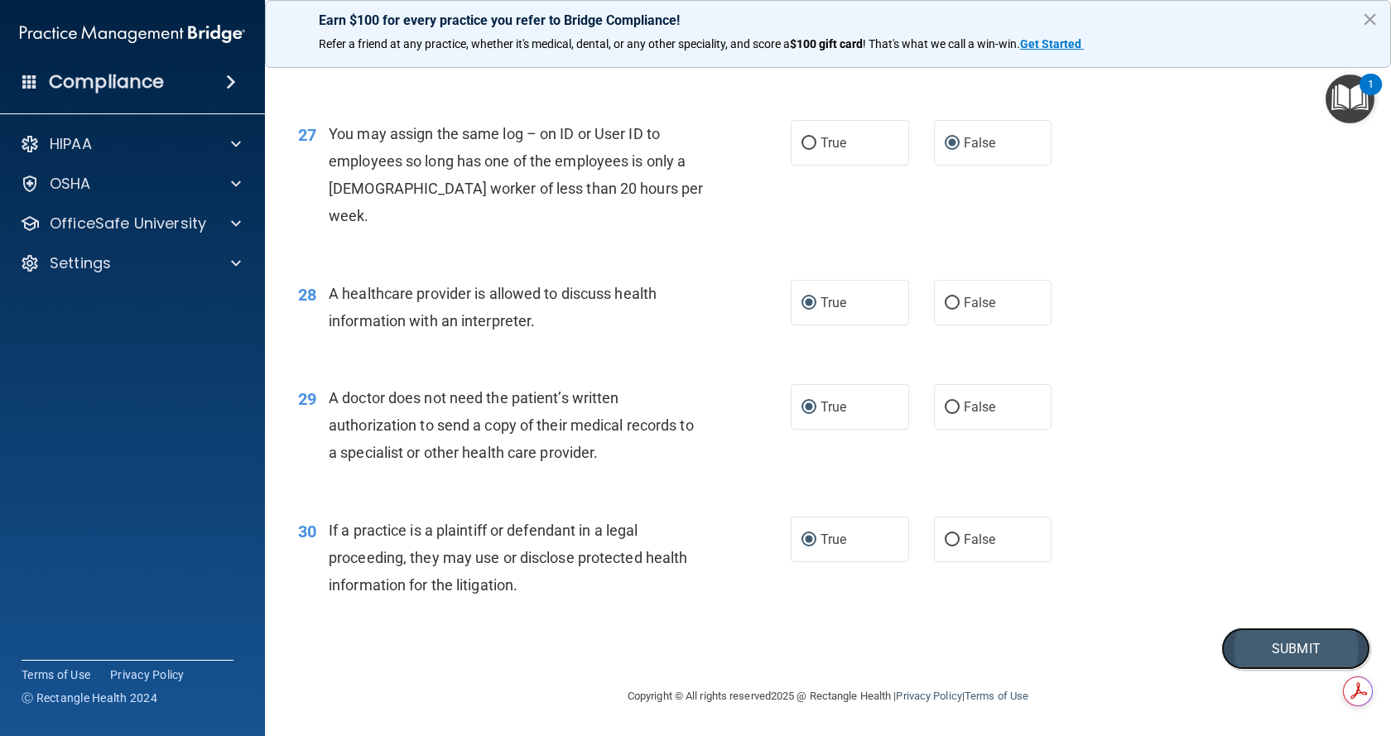
click at [1257, 642] on button "Submit" at bounding box center [1295, 648] width 149 height 42
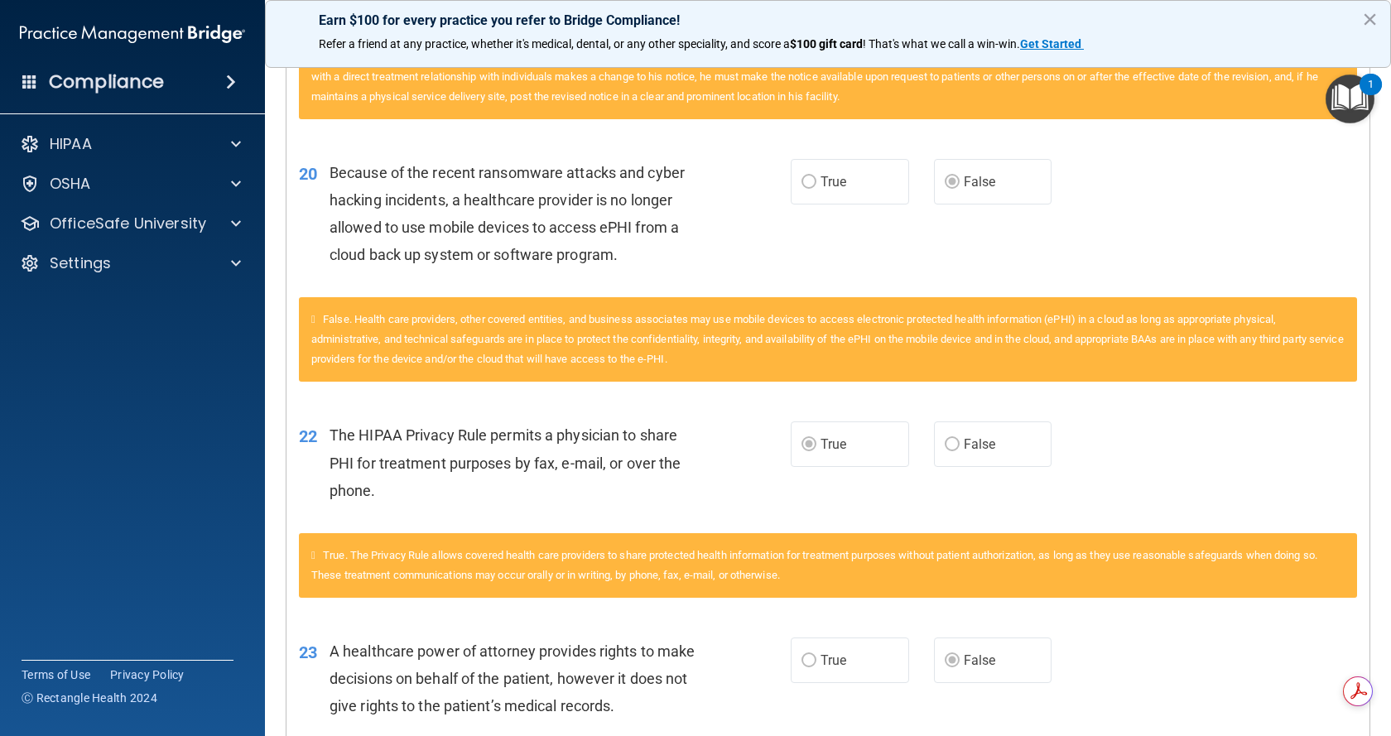
scroll to position [1076, 0]
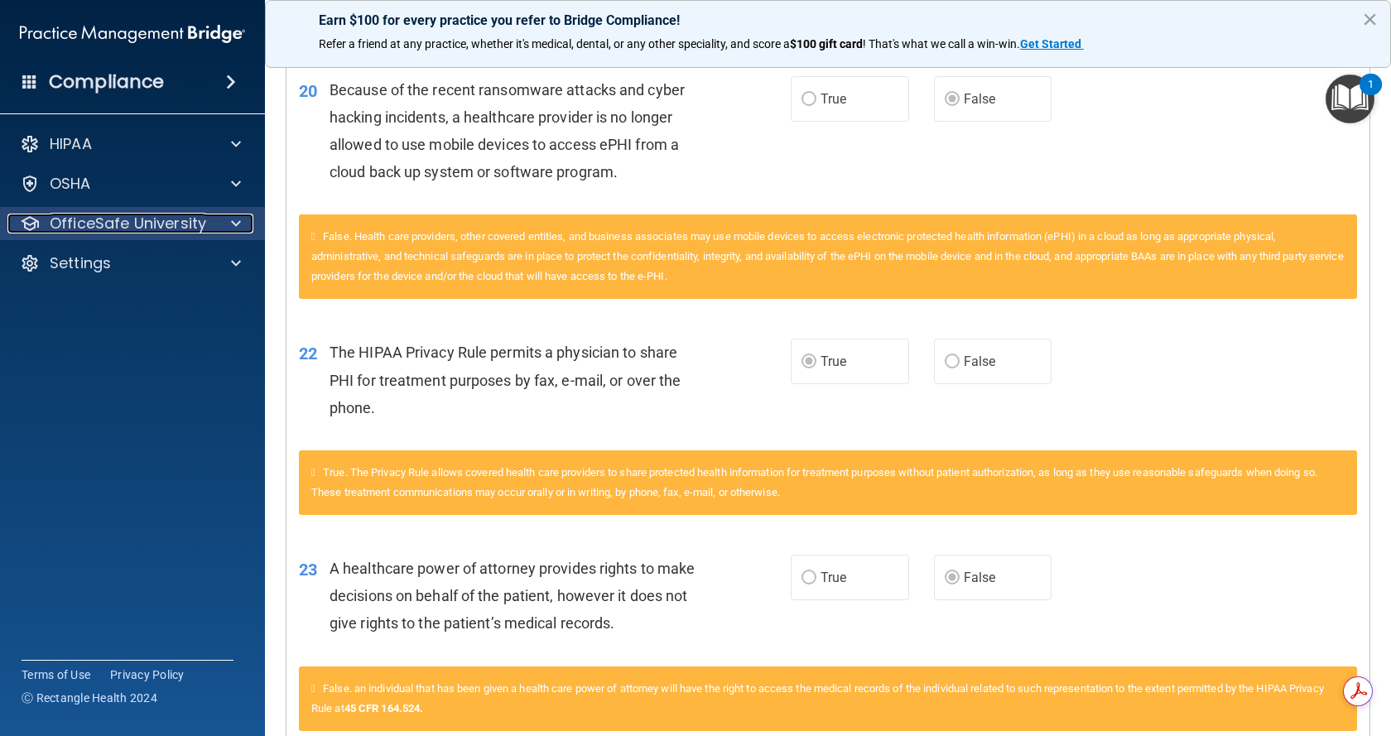
click at [166, 223] on p "OfficeSafe University" at bounding box center [128, 224] width 156 height 20
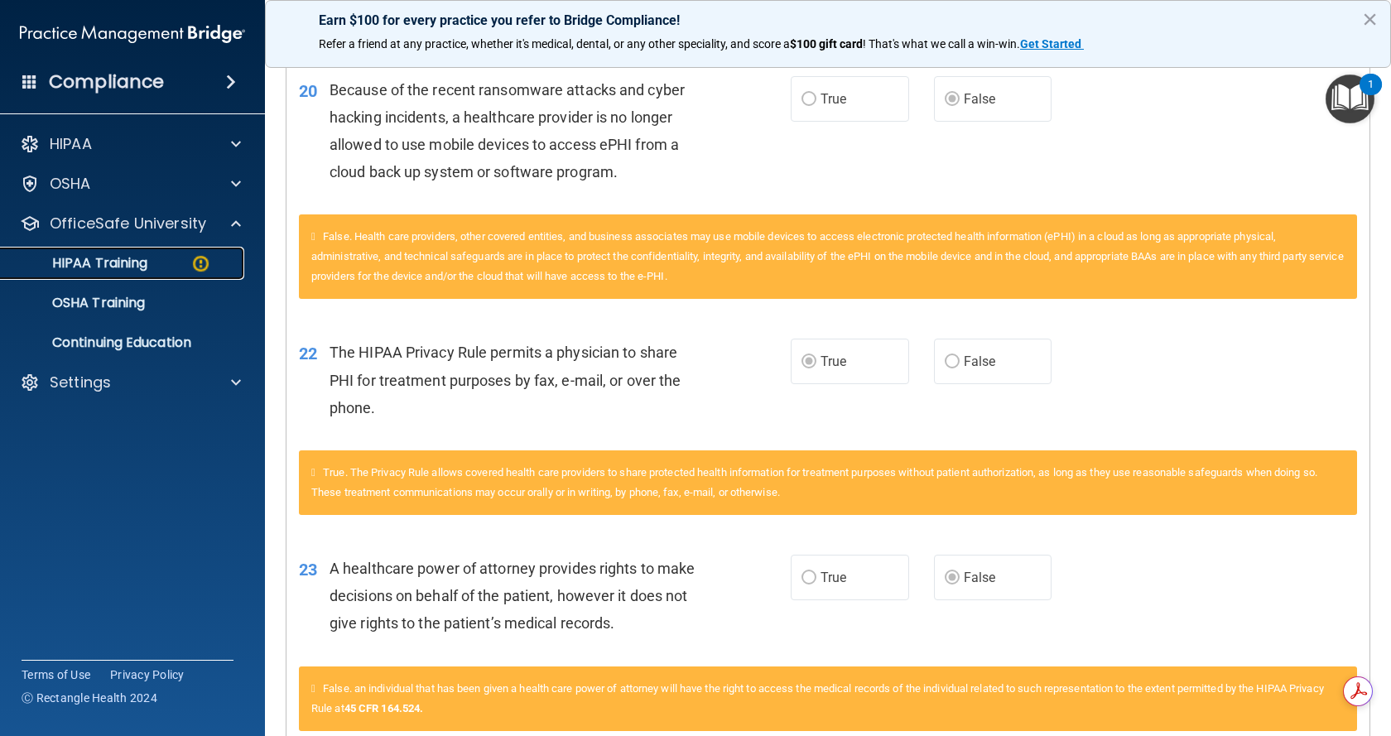
click at [180, 268] on div "HIPAA Training" at bounding box center [124, 263] width 226 height 17
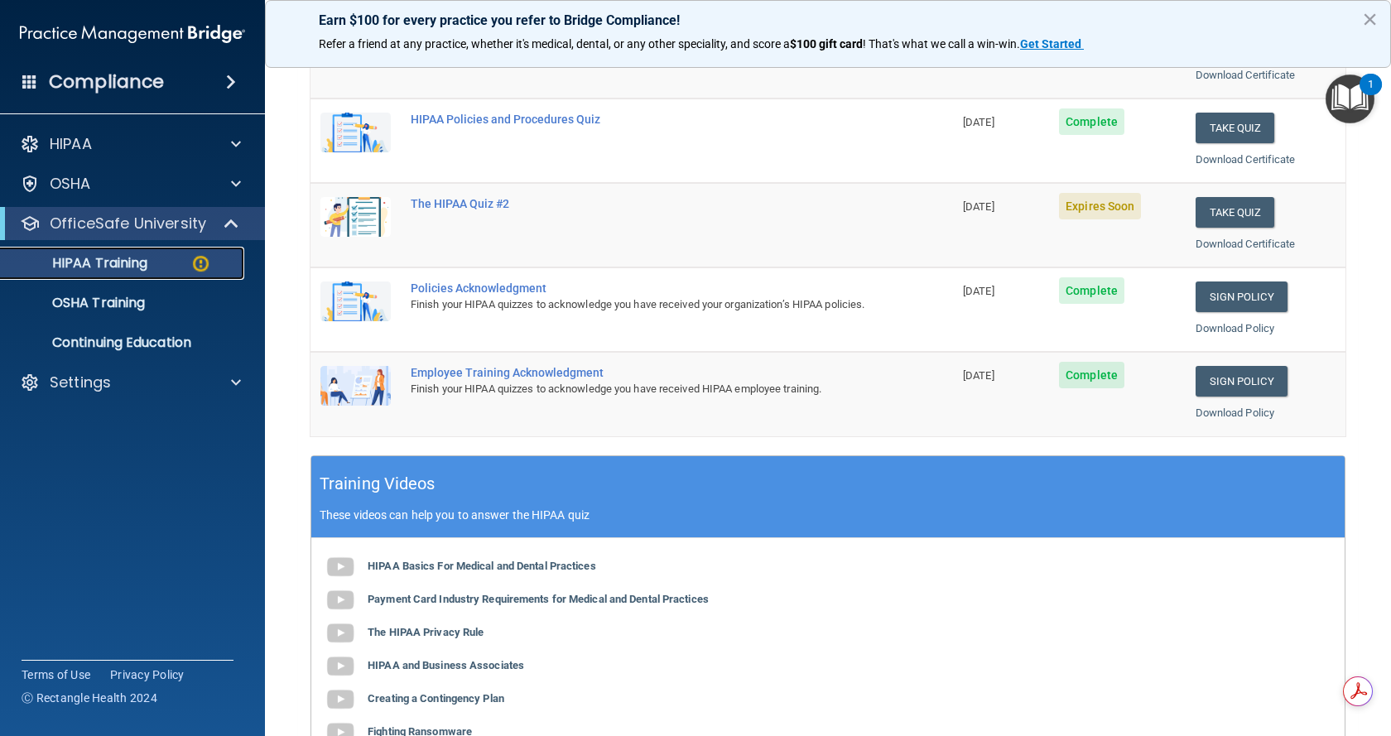
scroll to position [262, 0]
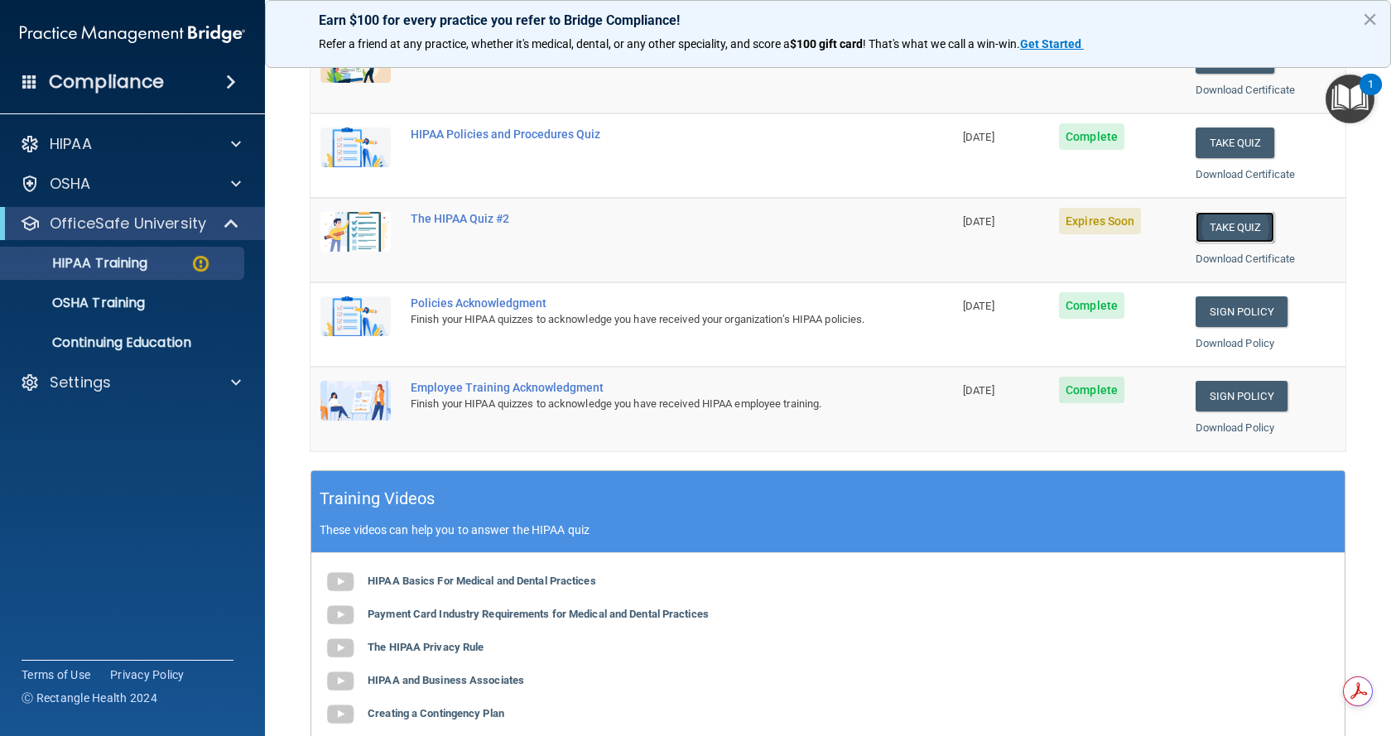
click at [1210, 227] on button "Take Quiz" at bounding box center [1234, 227] width 79 height 31
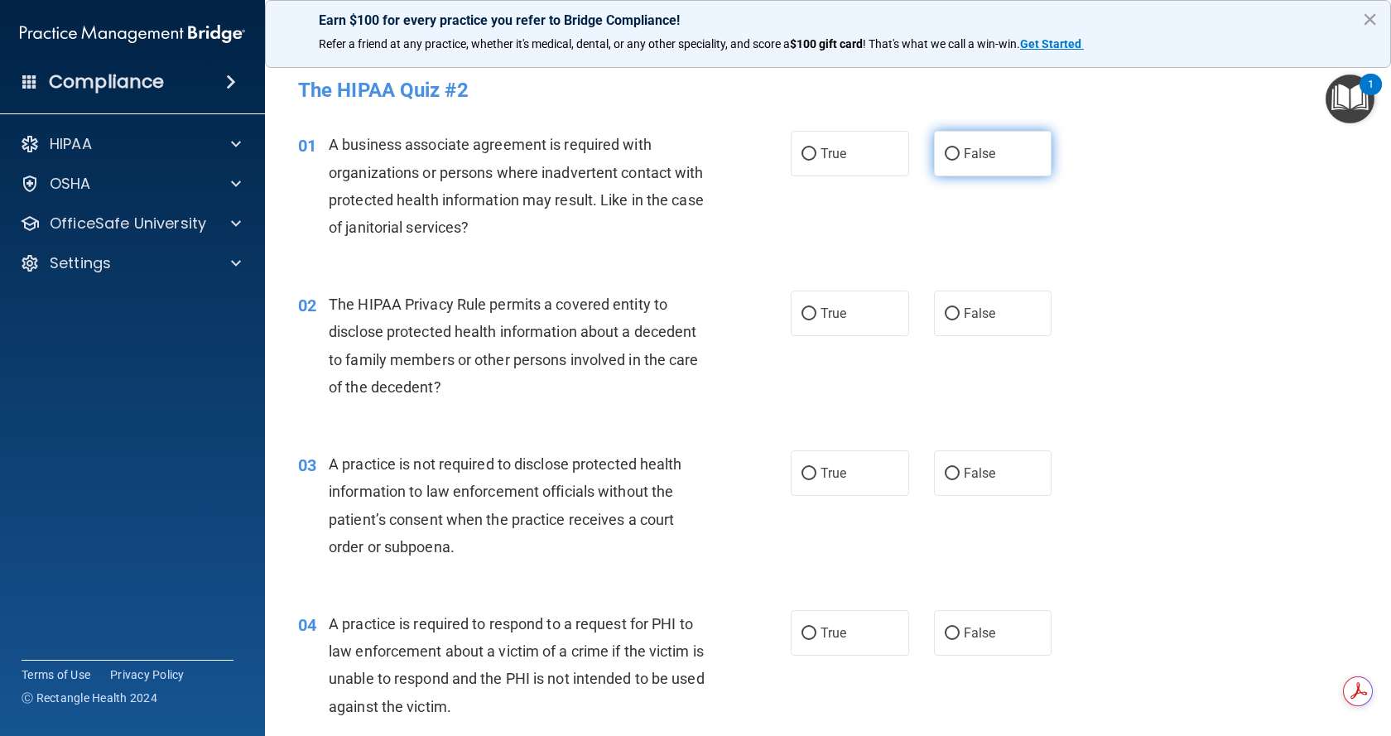
click at [946, 159] on input "False" at bounding box center [952, 154] width 15 height 12
radio input "true"
click at [805, 310] on input "True" at bounding box center [808, 314] width 15 height 12
radio input "true"
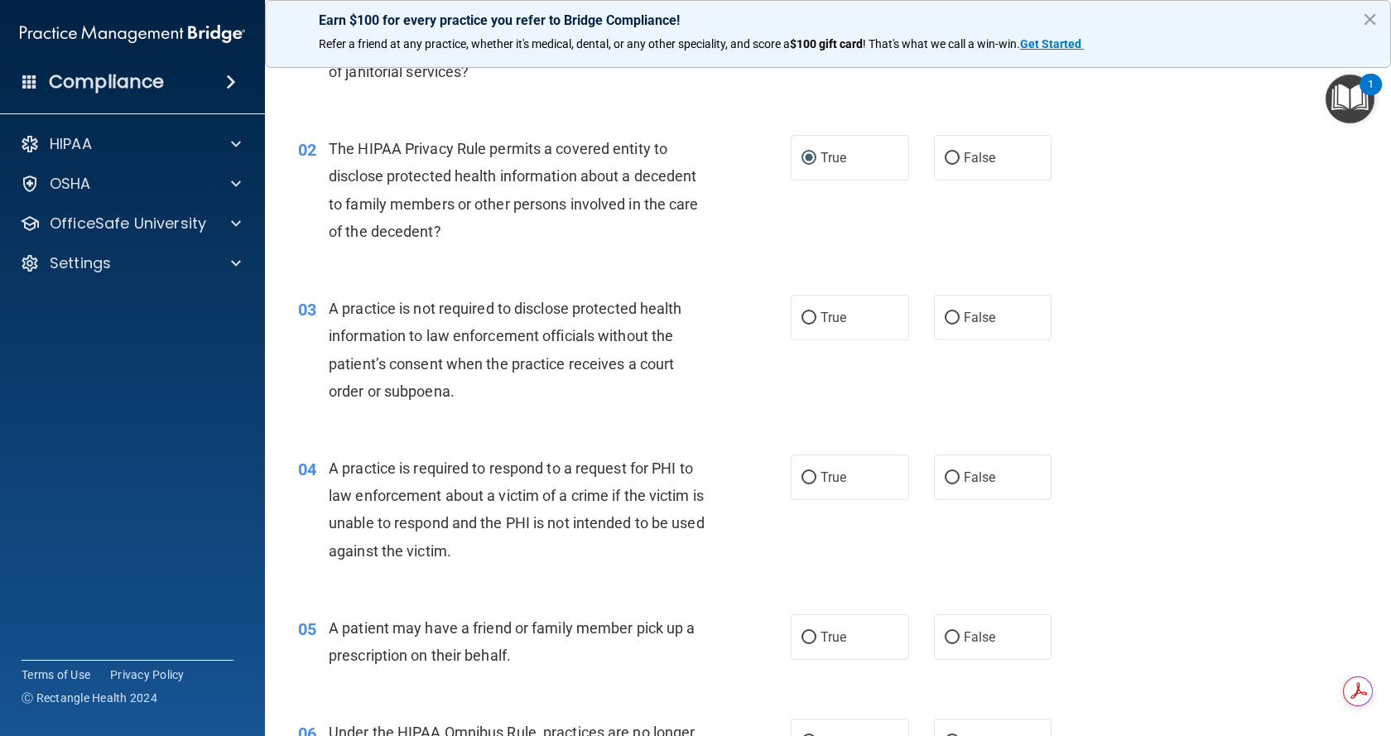
scroll to position [248, 0]
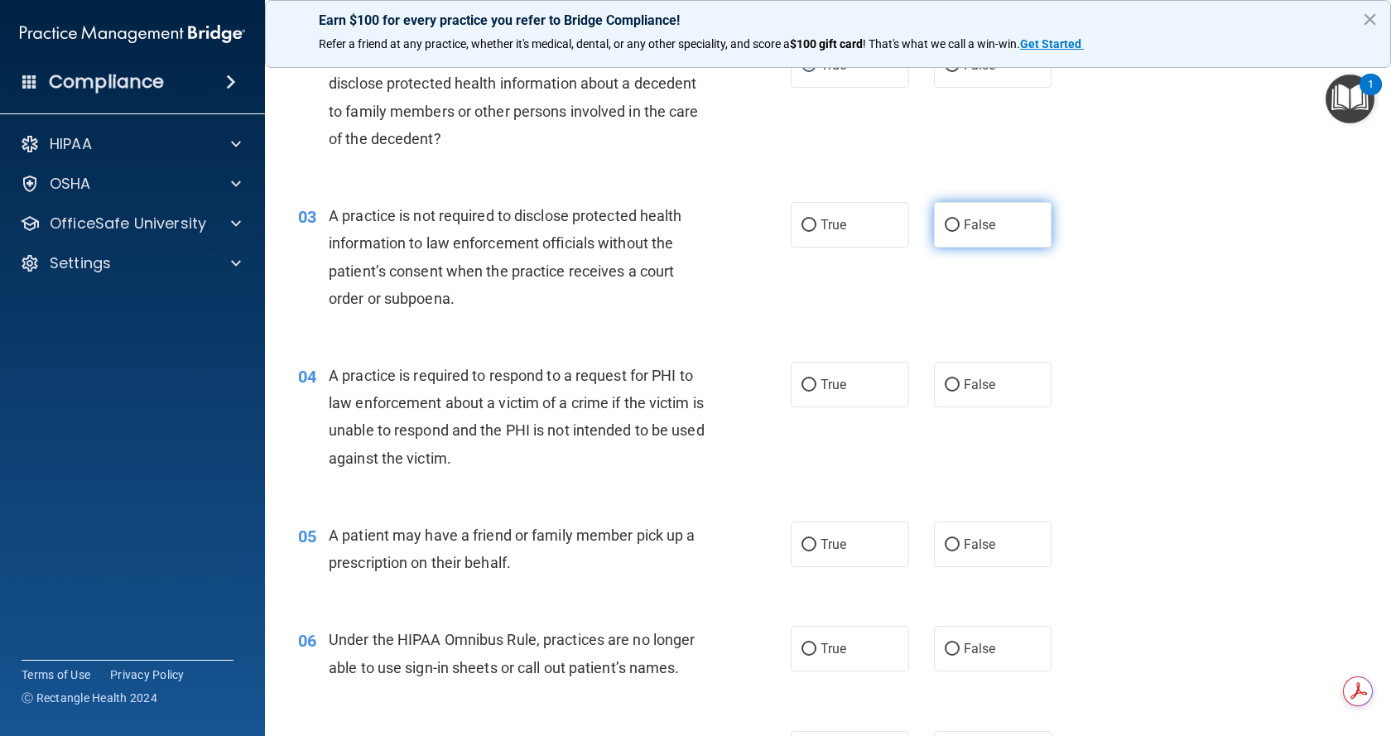
click at [954, 220] on label "False" at bounding box center [993, 225] width 118 height 46
click at [954, 220] on input "False" at bounding box center [952, 225] width 15 height 12
radio input "true"
